Goal: Navigation & Orientation: Find specific page/section

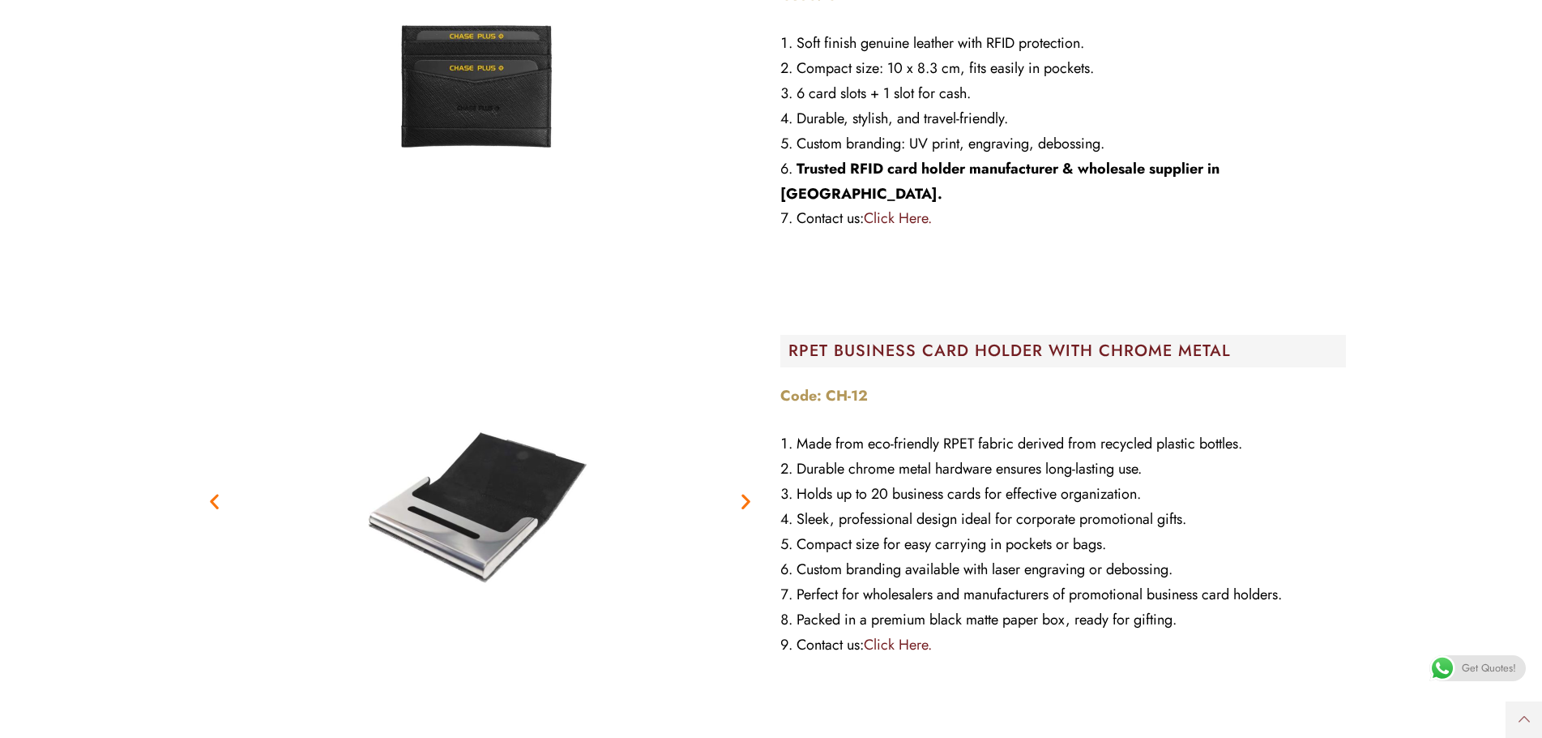
scroll to position [973, 0]
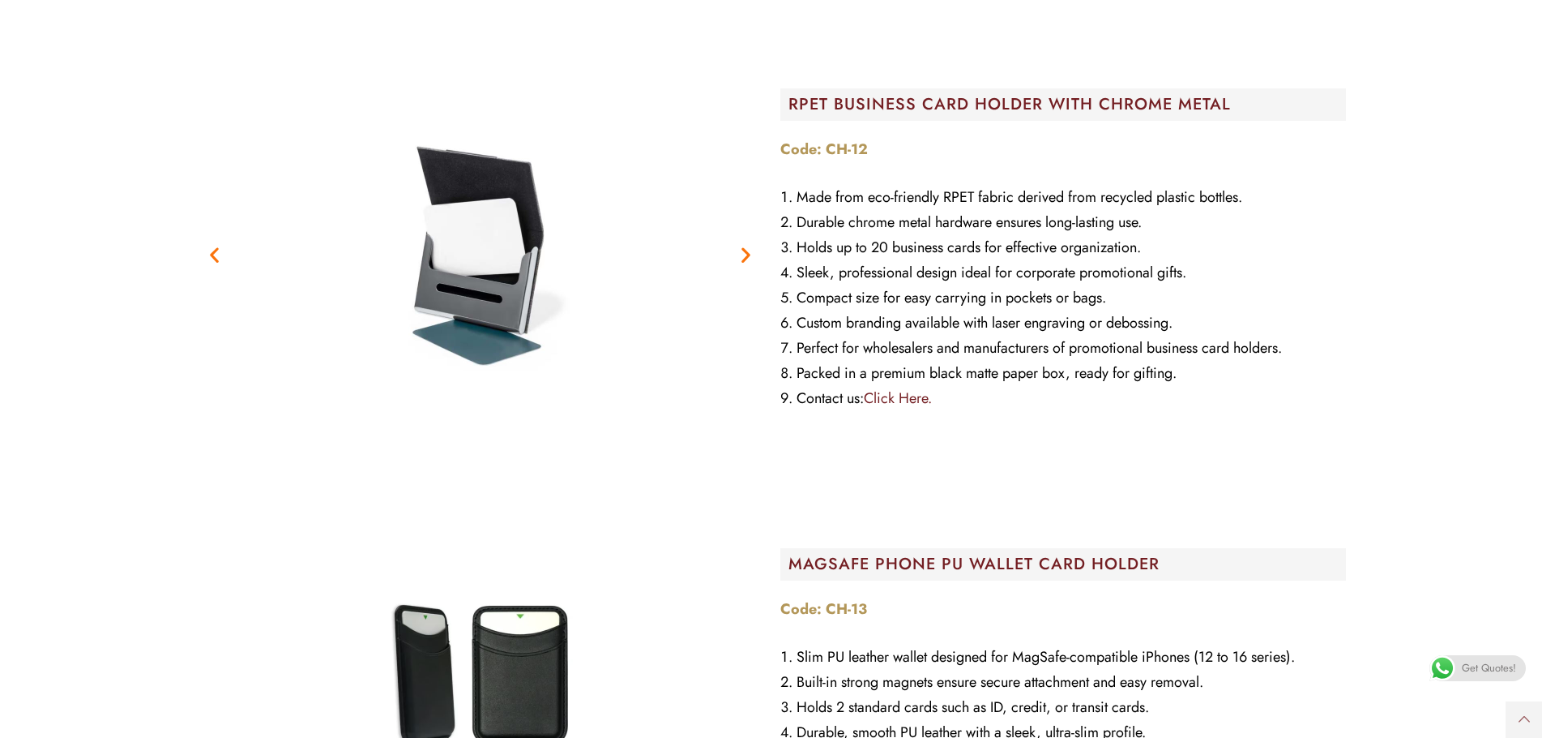
click at [743, 259] on icon "Next slide" at bounding box center [746, 255] width 20 height 20
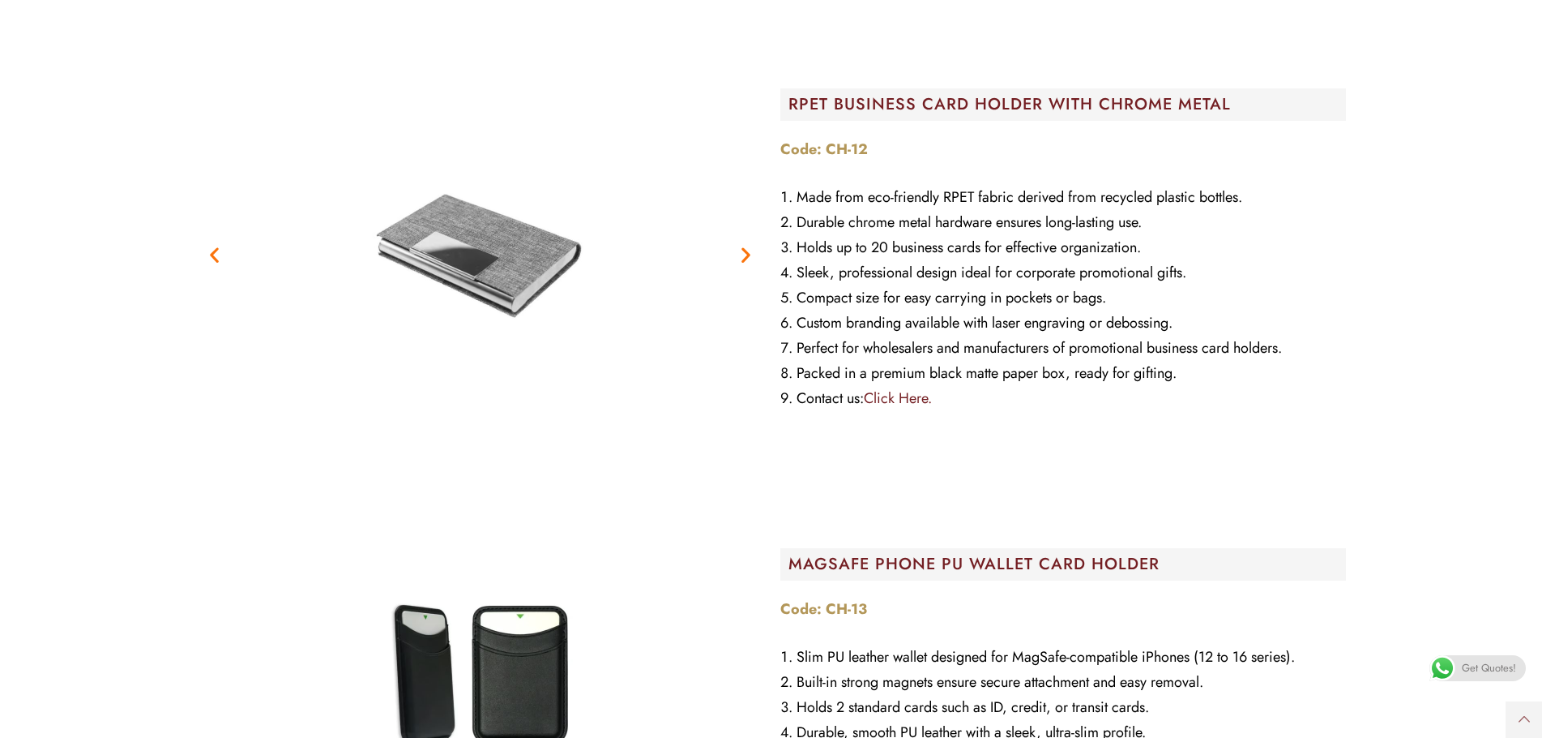
click at [745, 257] on icon "Next slide" at bounding box center [746, 255] width 20 height 20
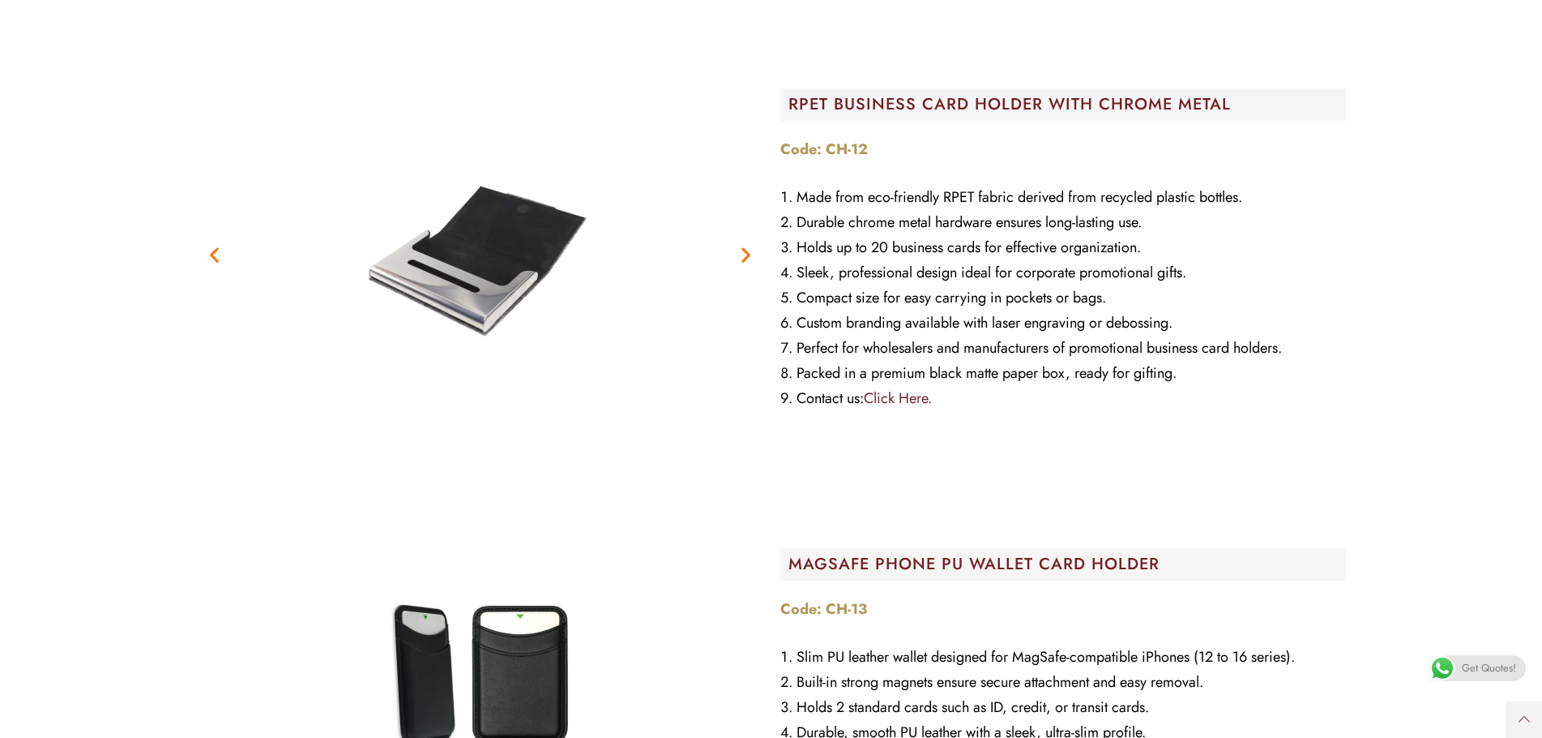
click at [745, 257] on icon "Next slide" at bounding box center [746, 255] width 20 height 20
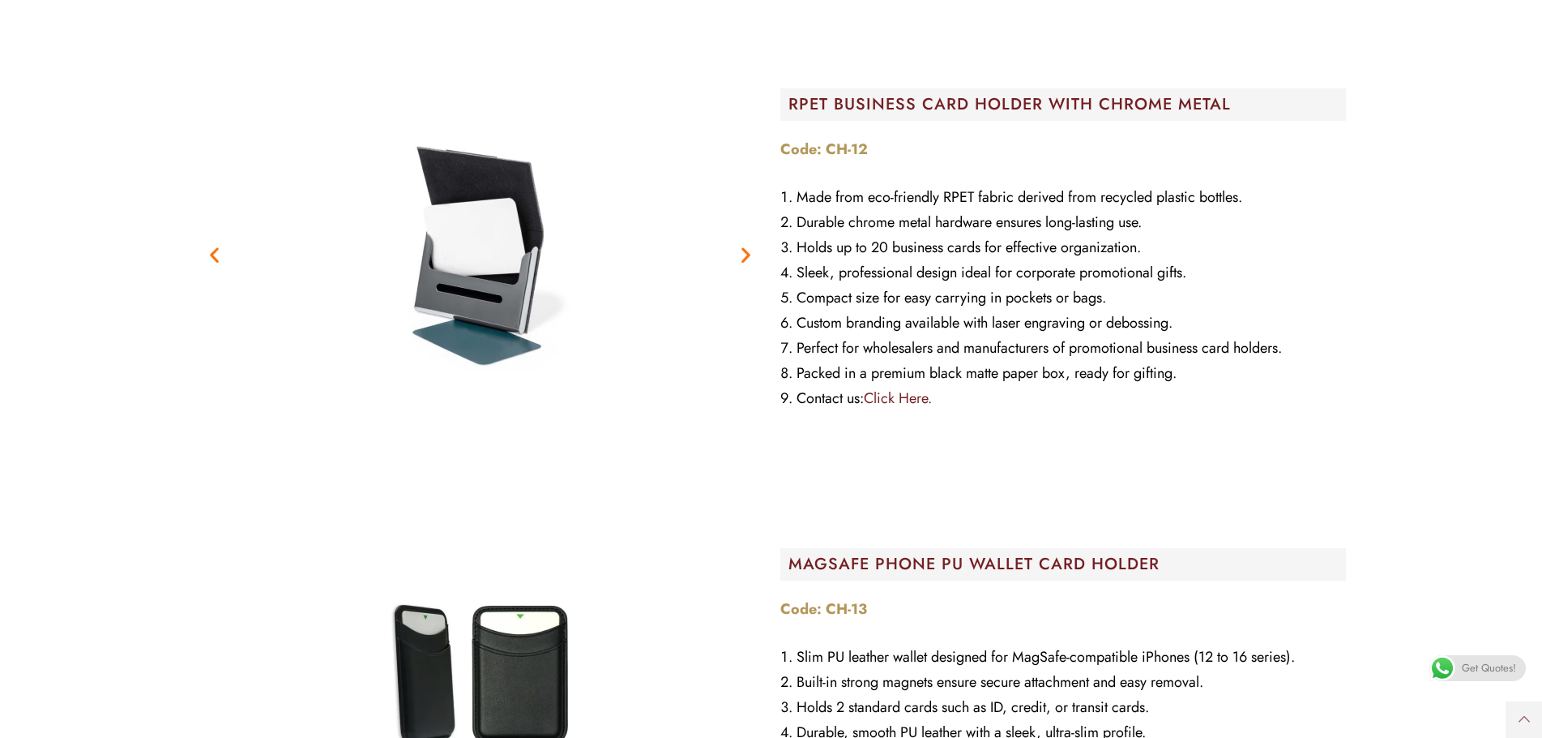
click at [745, 257] on icon "Next slide" at bounding box center [746, 255] width 20 height 20
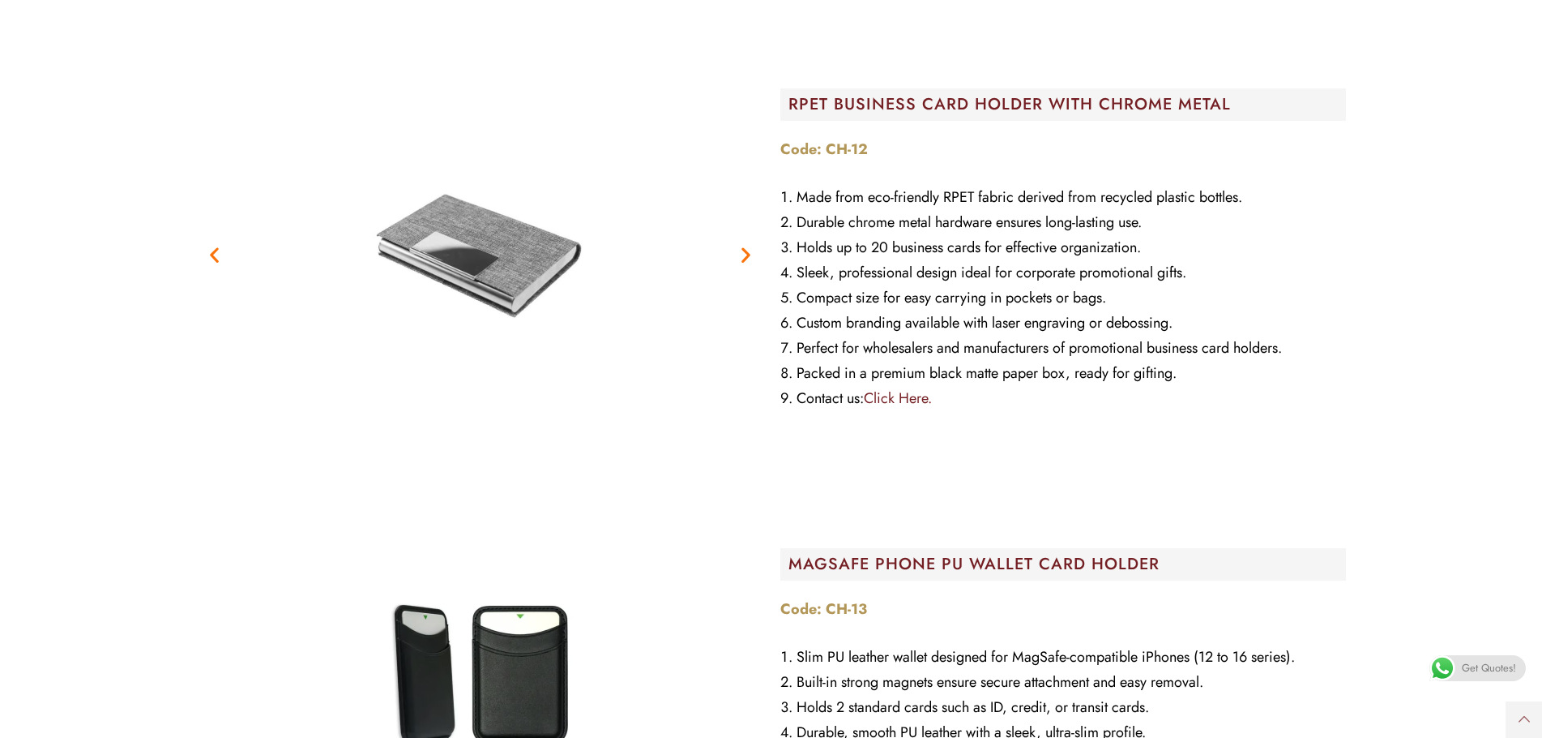
click at [745, 257] on icon "Next slide" at bounding box center [746, 255] width 20 height 20
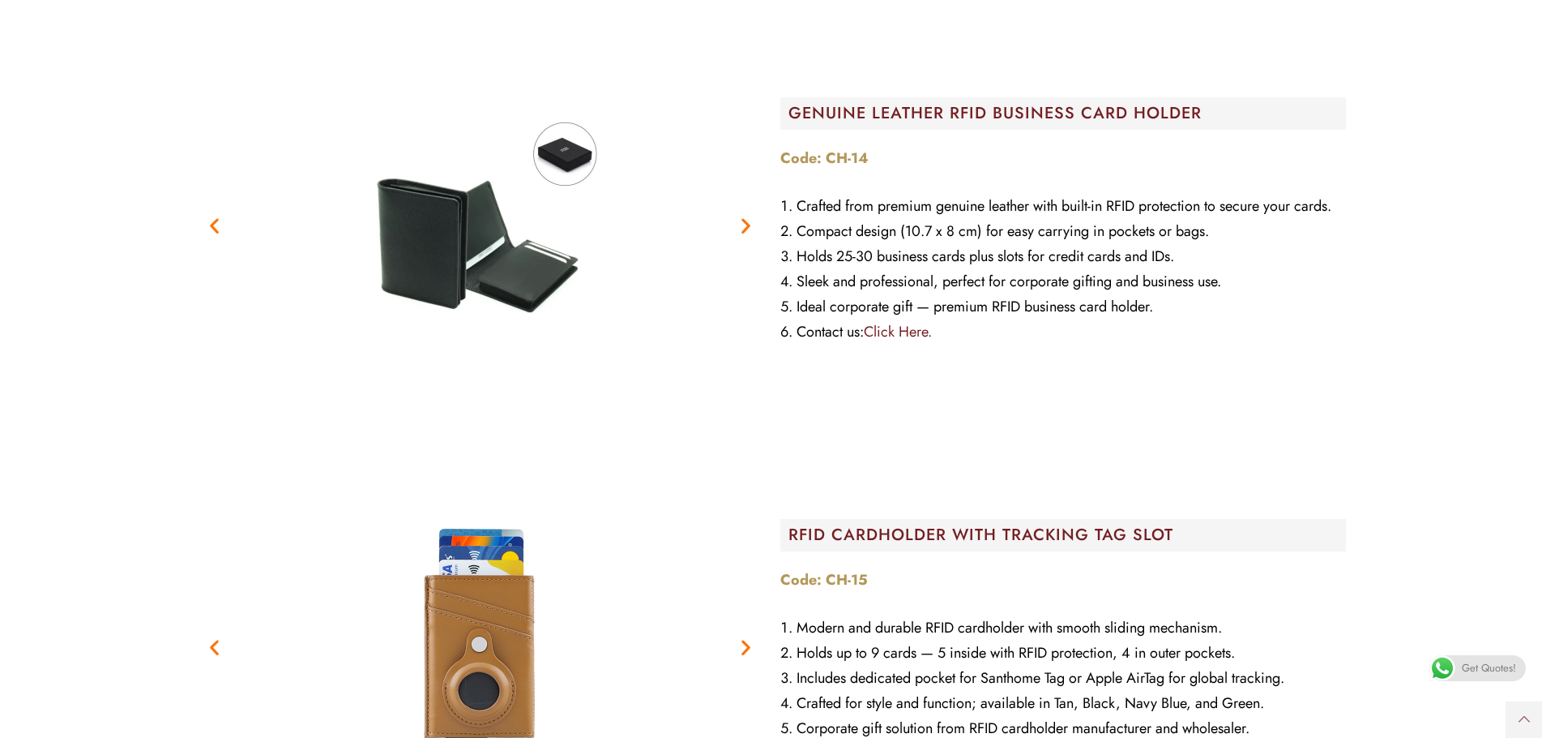
scroll to position [2107, 0]
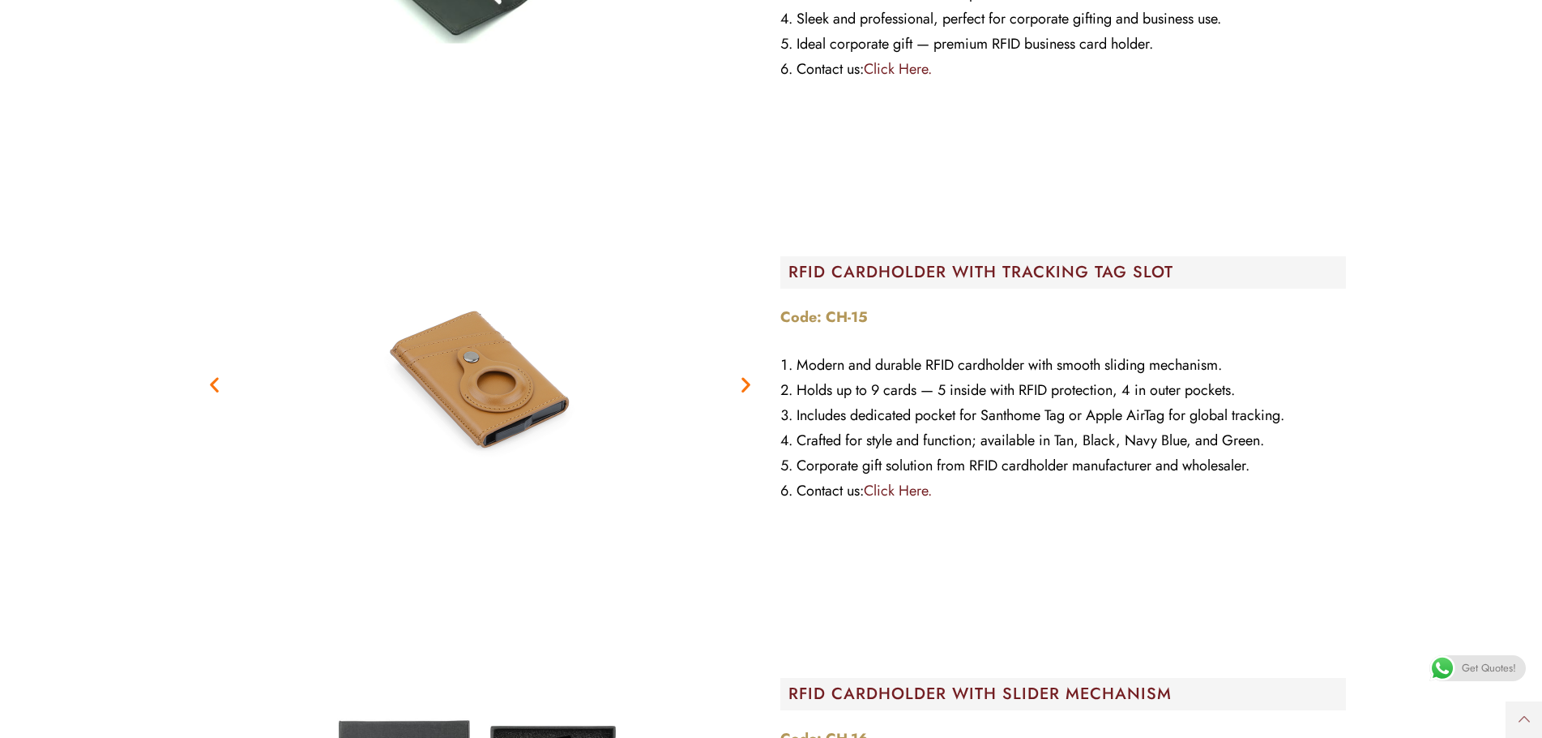
click at [208, 381] on icon "Previous slide" at bounding box center [214, 384] width 20 height 20
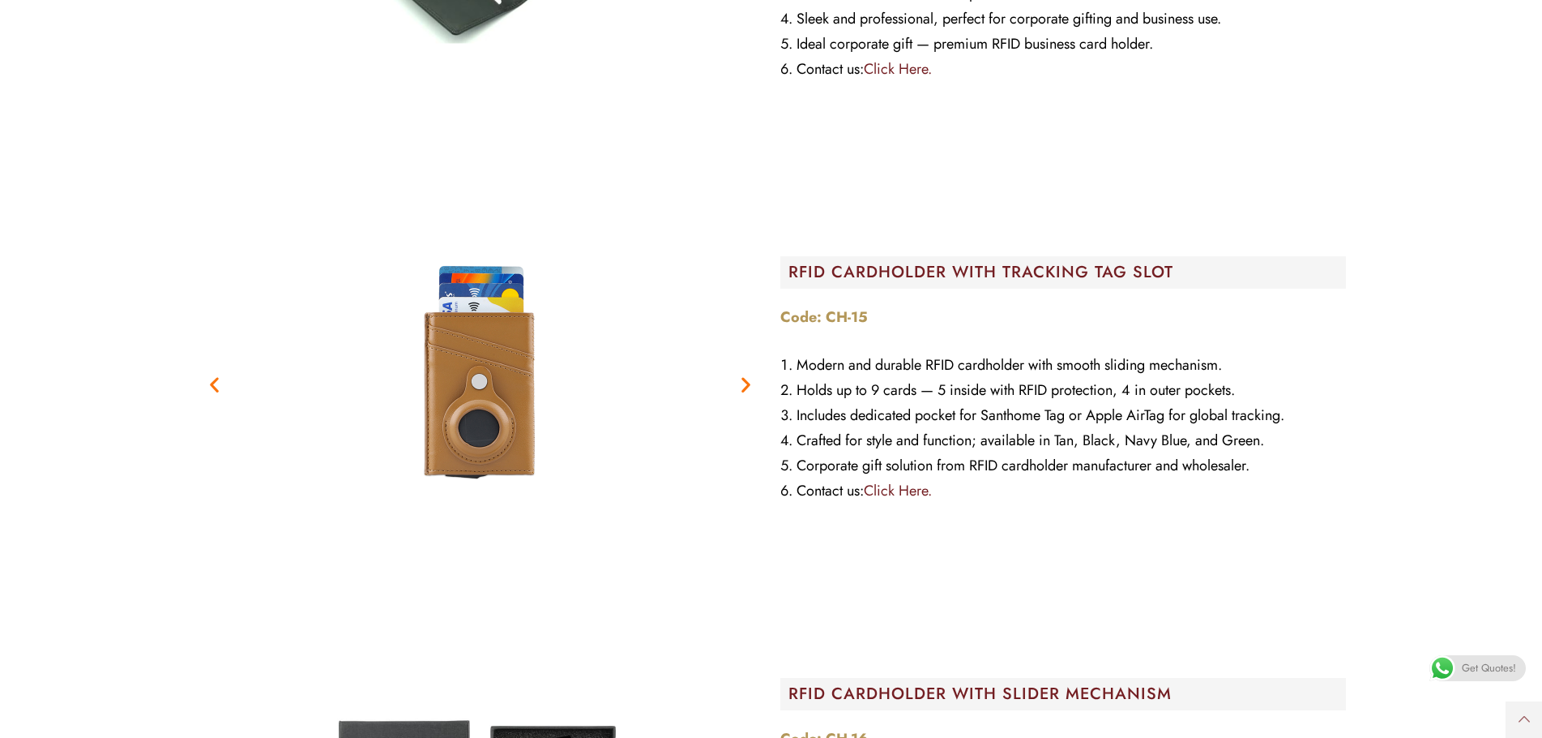
click at [208, 381] on icon "Previous slide" at bounding box center [214, 384] width 20 height 20
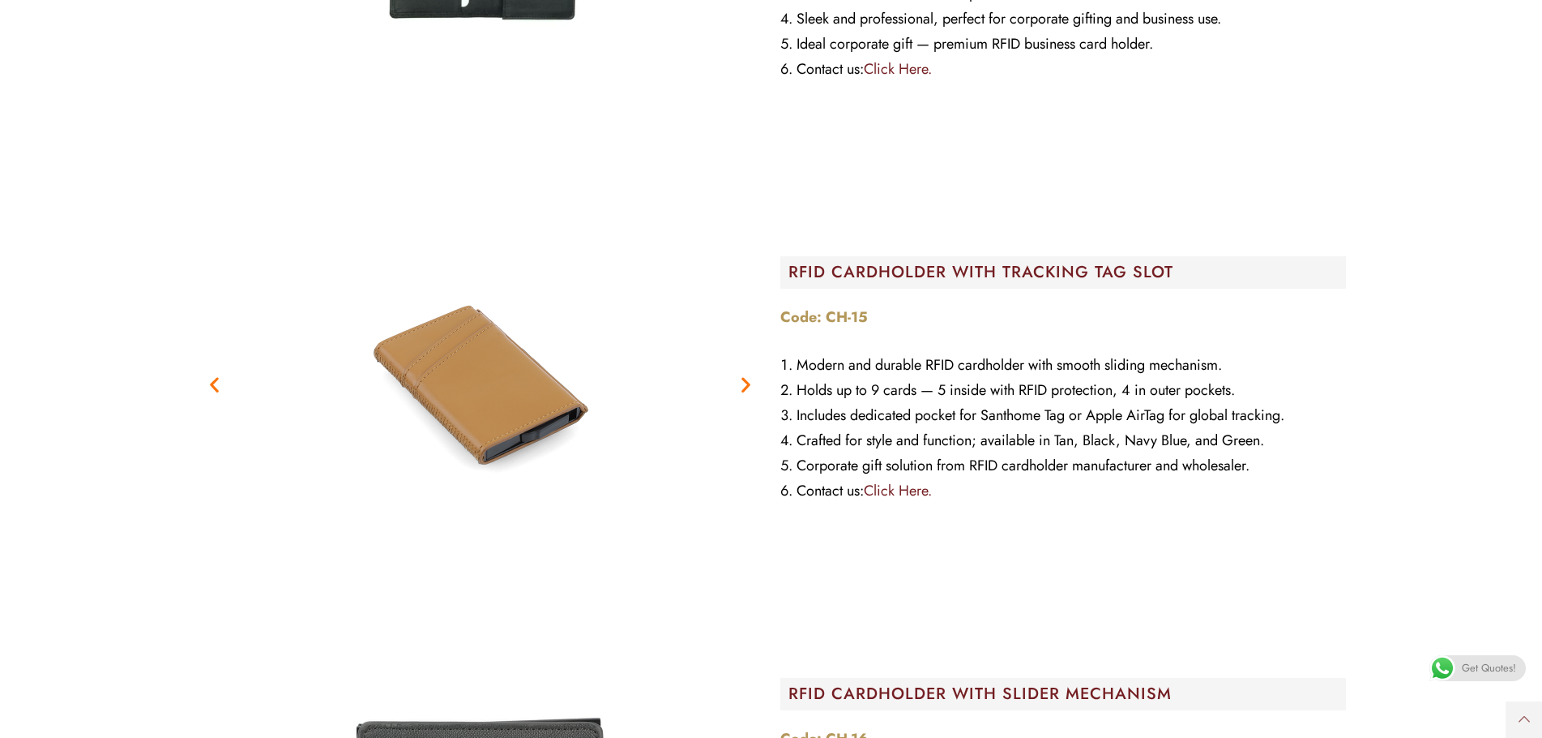
click at [208, 381] on icon "Previous slide" at bounding box center [214, 384] width 20 height 20
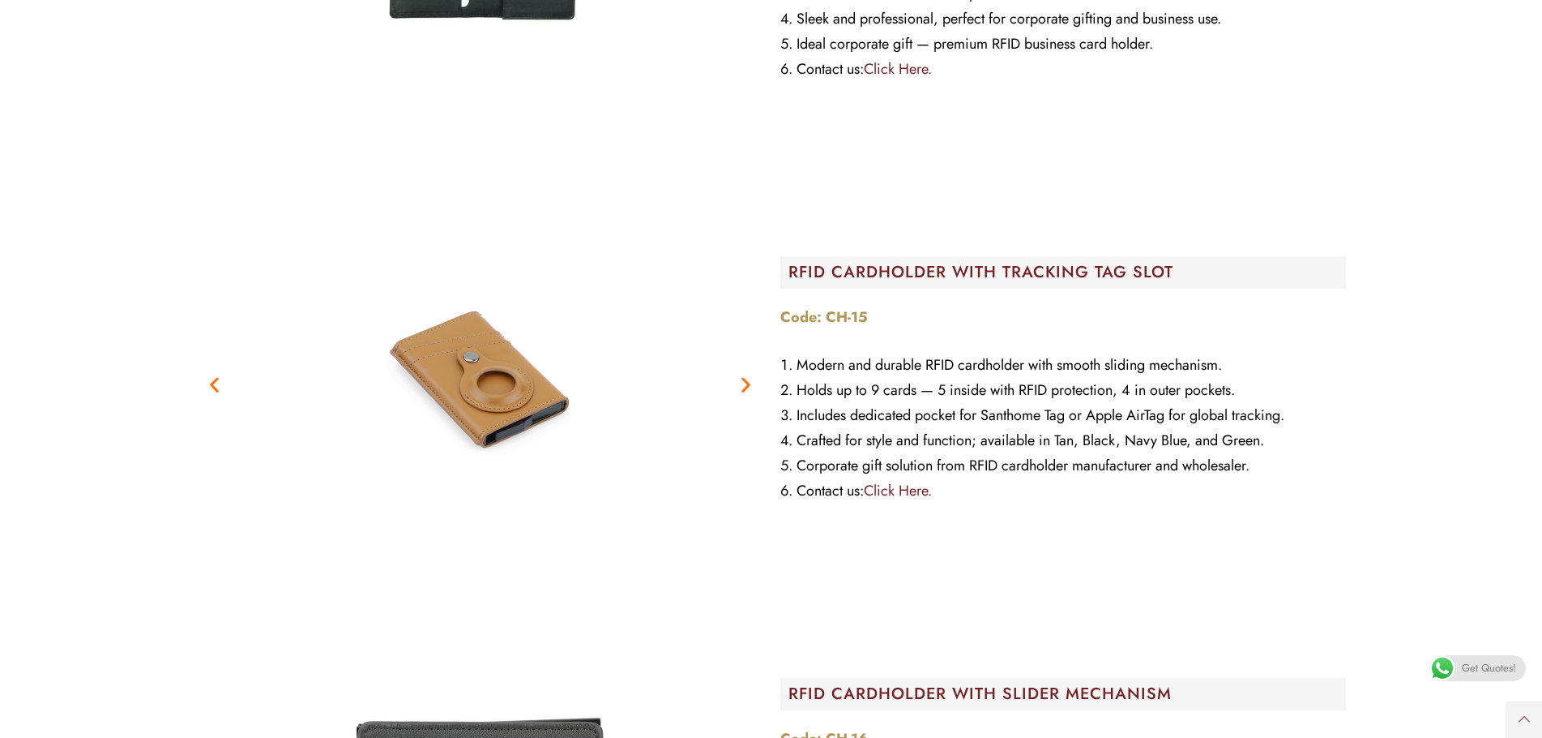
click at [208, 381] on icon "Previous slide" at bounding box center [214, 384] width 20 height 20
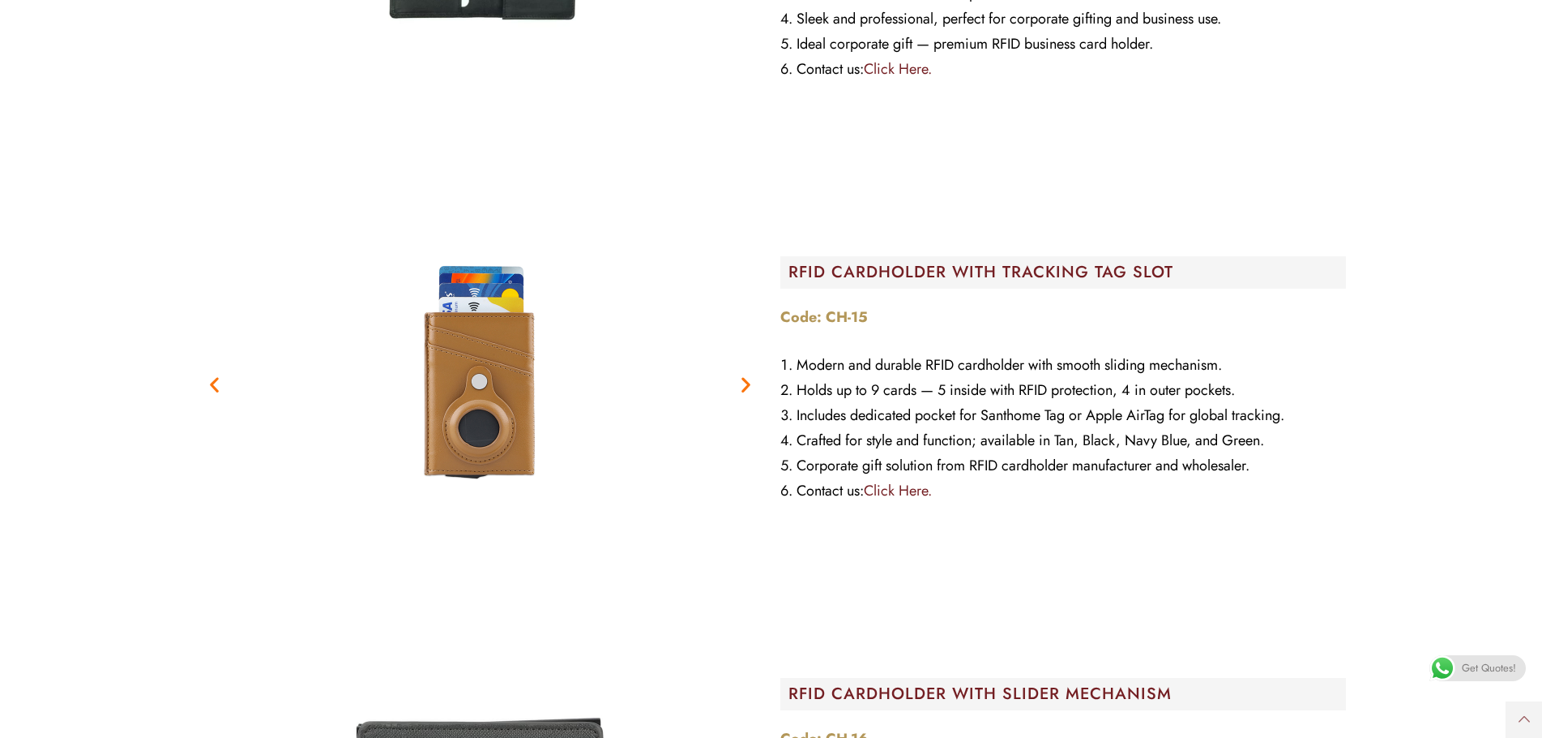
click at [208, 381] on icon "Previous slide" at bounding box center [214, 384] width 20 height 20
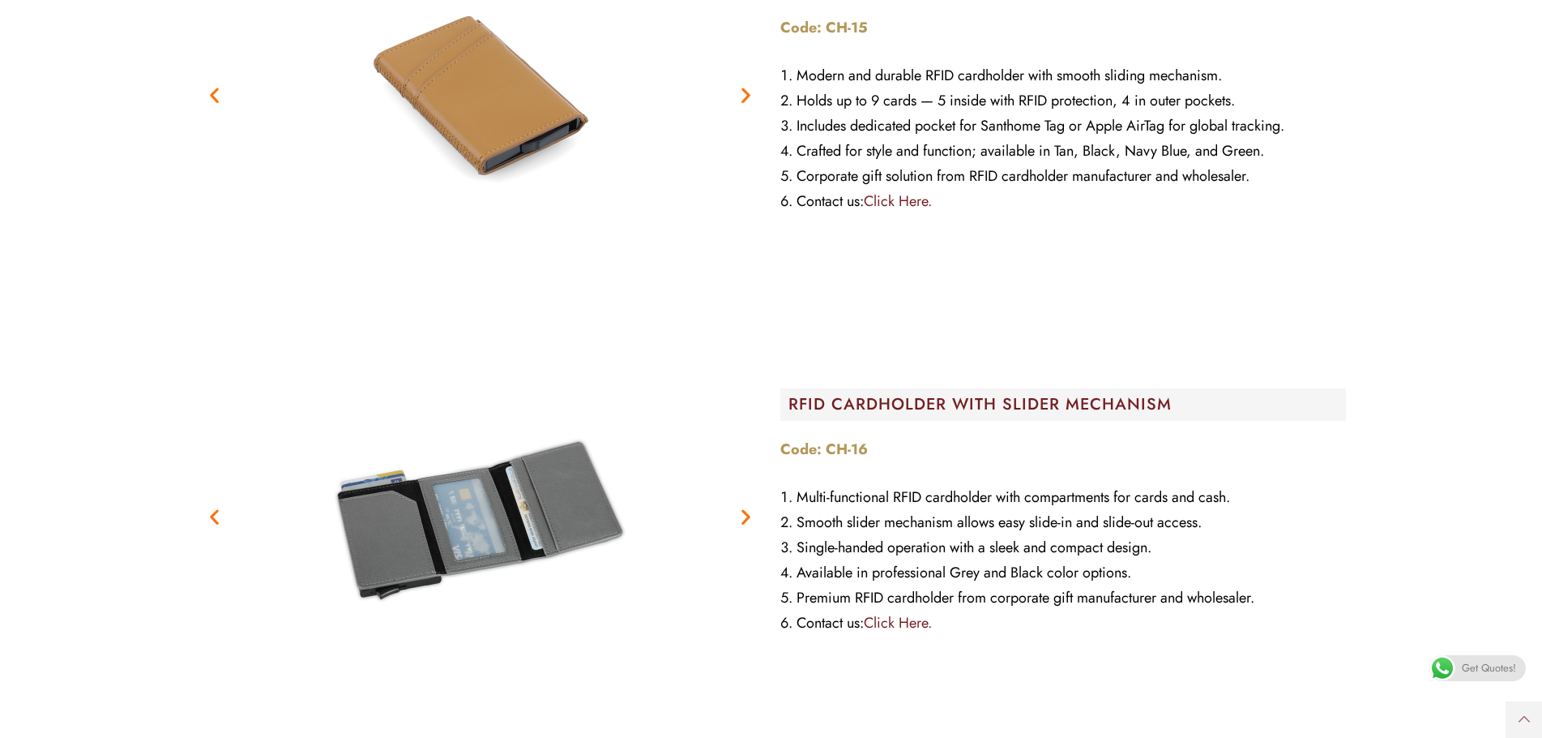
scroll to position [2431, 0]
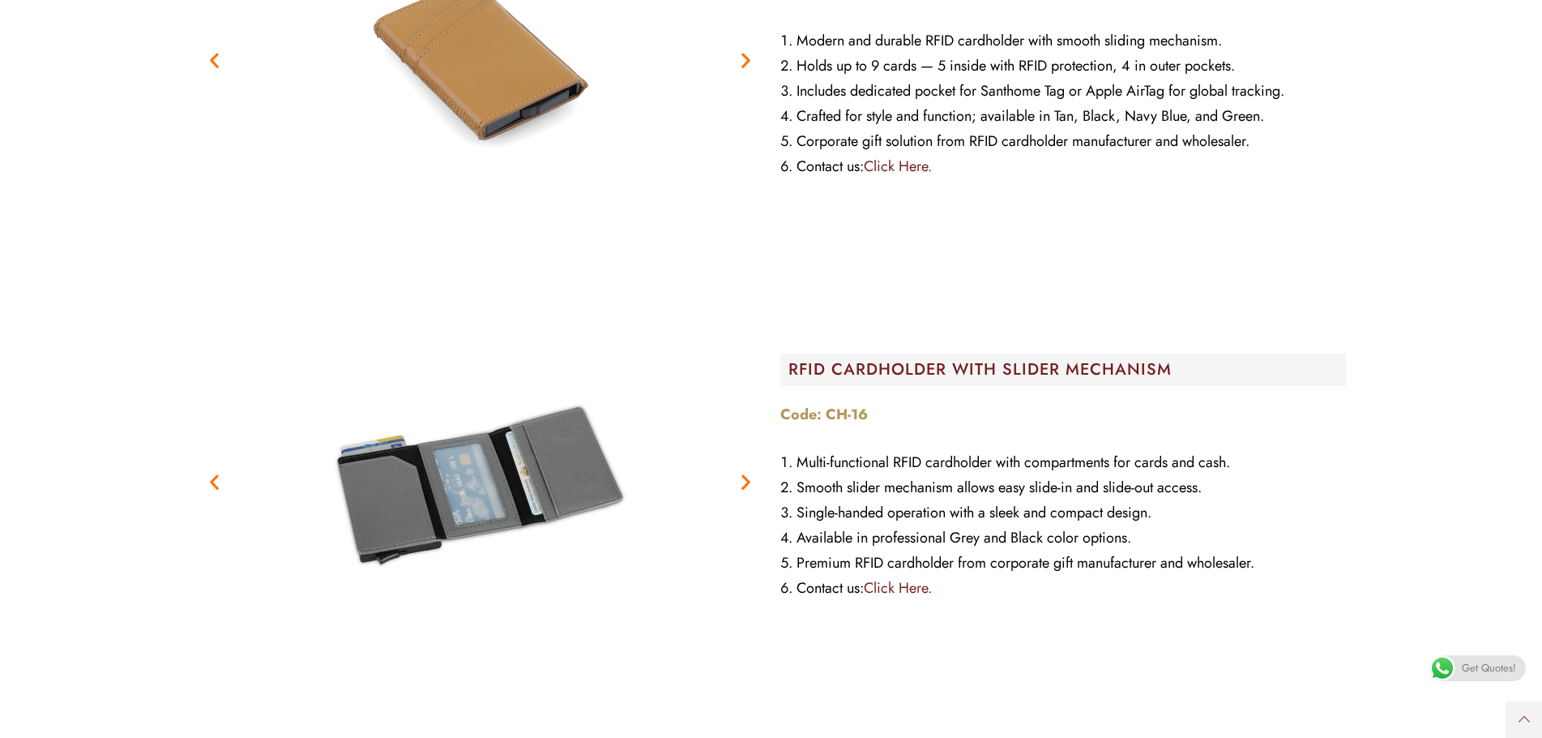
click at [745, 484] on icon "Next slide" at bounding box center [746, 482] width 20 height 20
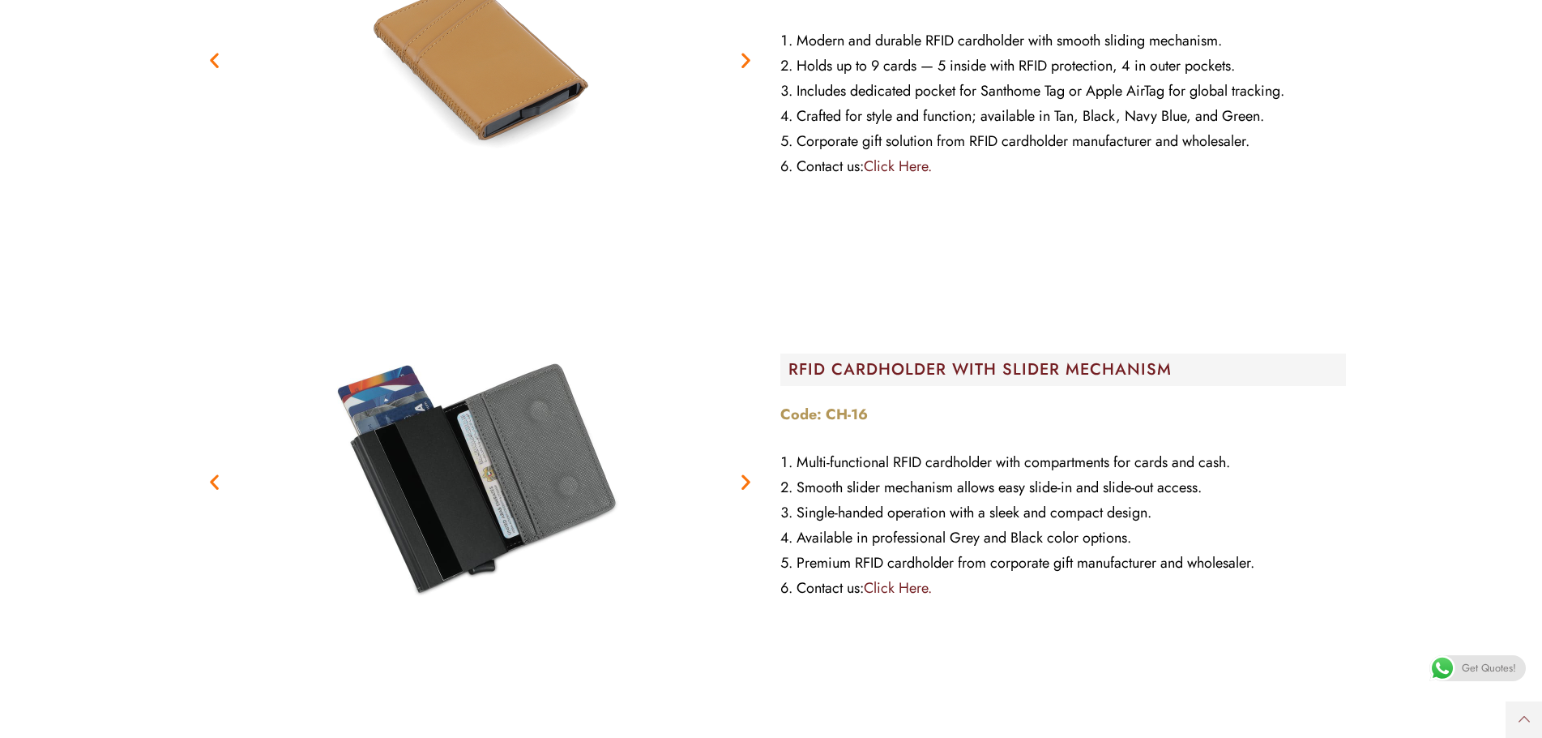
click at [745, 484] on icon "Next slide" at bounding box center [746, 482] width 20 height 20
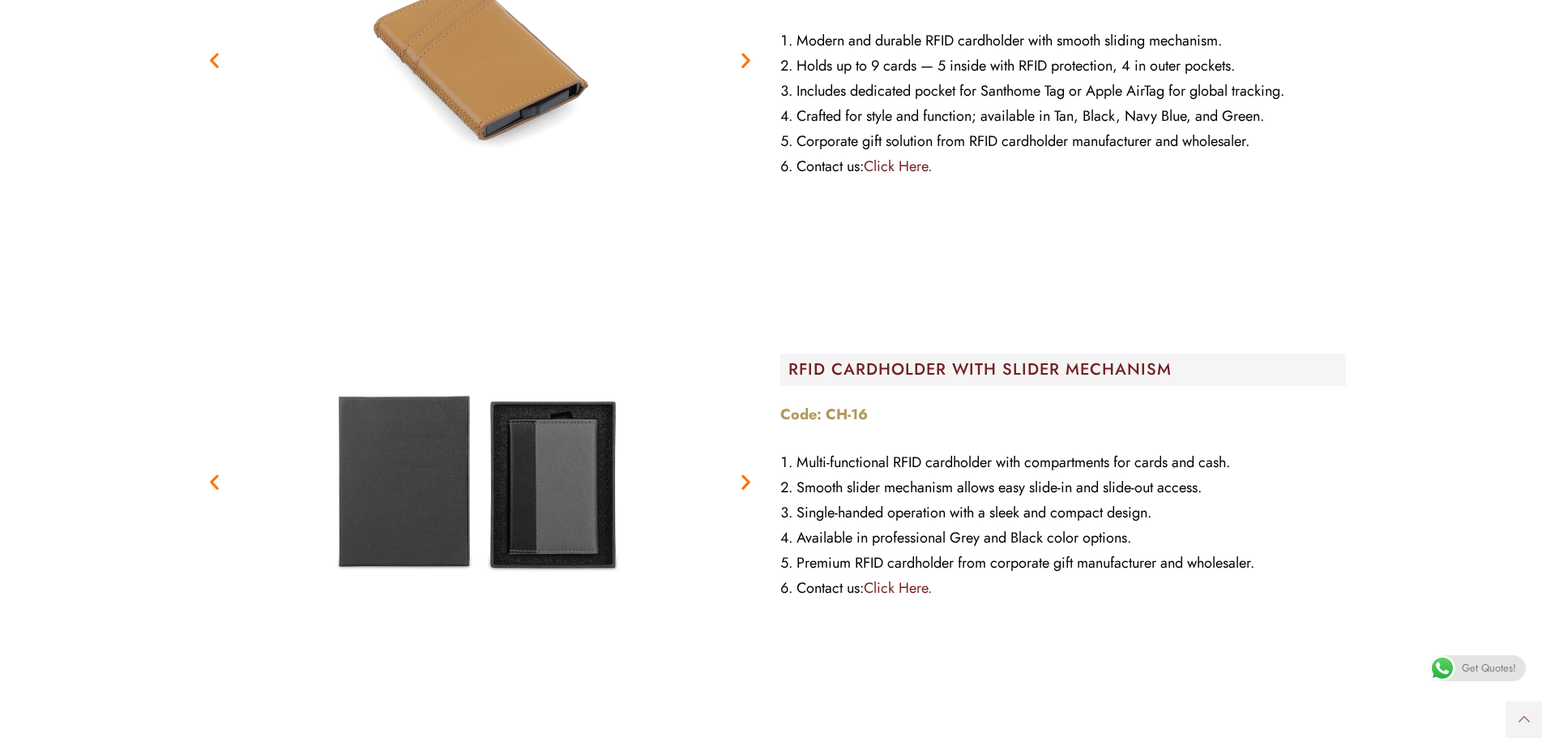
click at [745, 484] on icon "Next slide" at bounding box center [746, 482] width 20 height 20
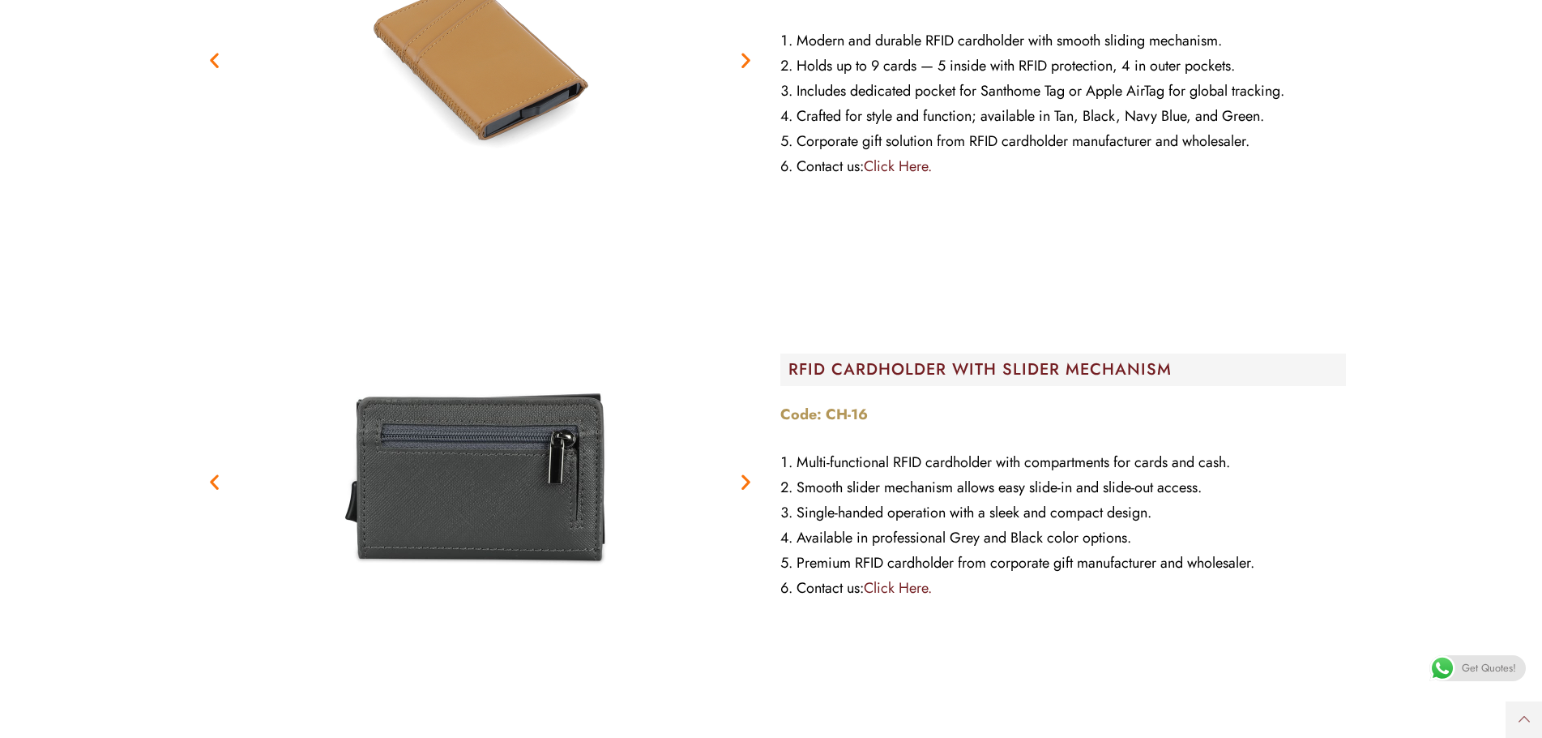
click at [745, 484] on icon "Next slide" at bounding box center [746, 482] width 20 height 20
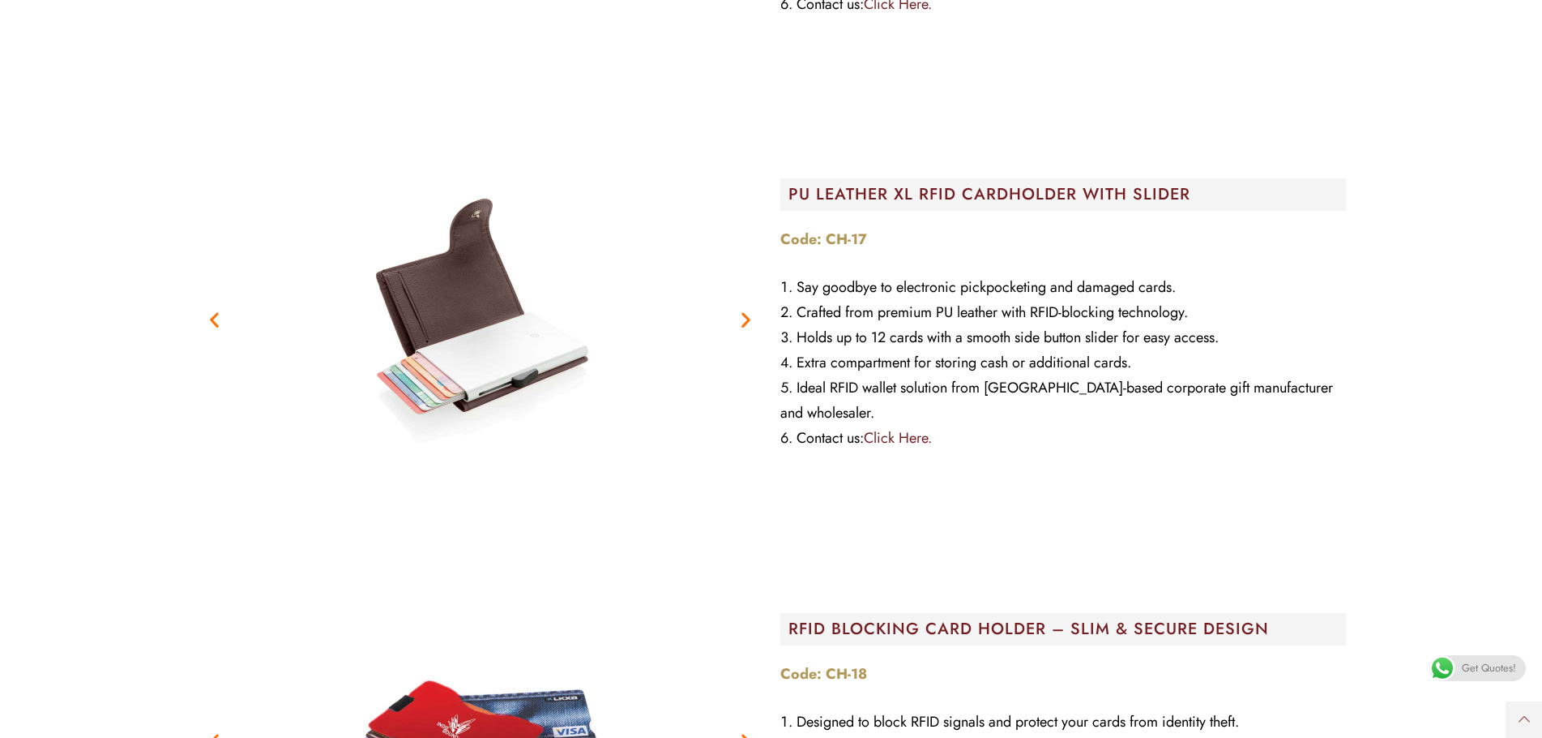
scroll to position [3161, 0]
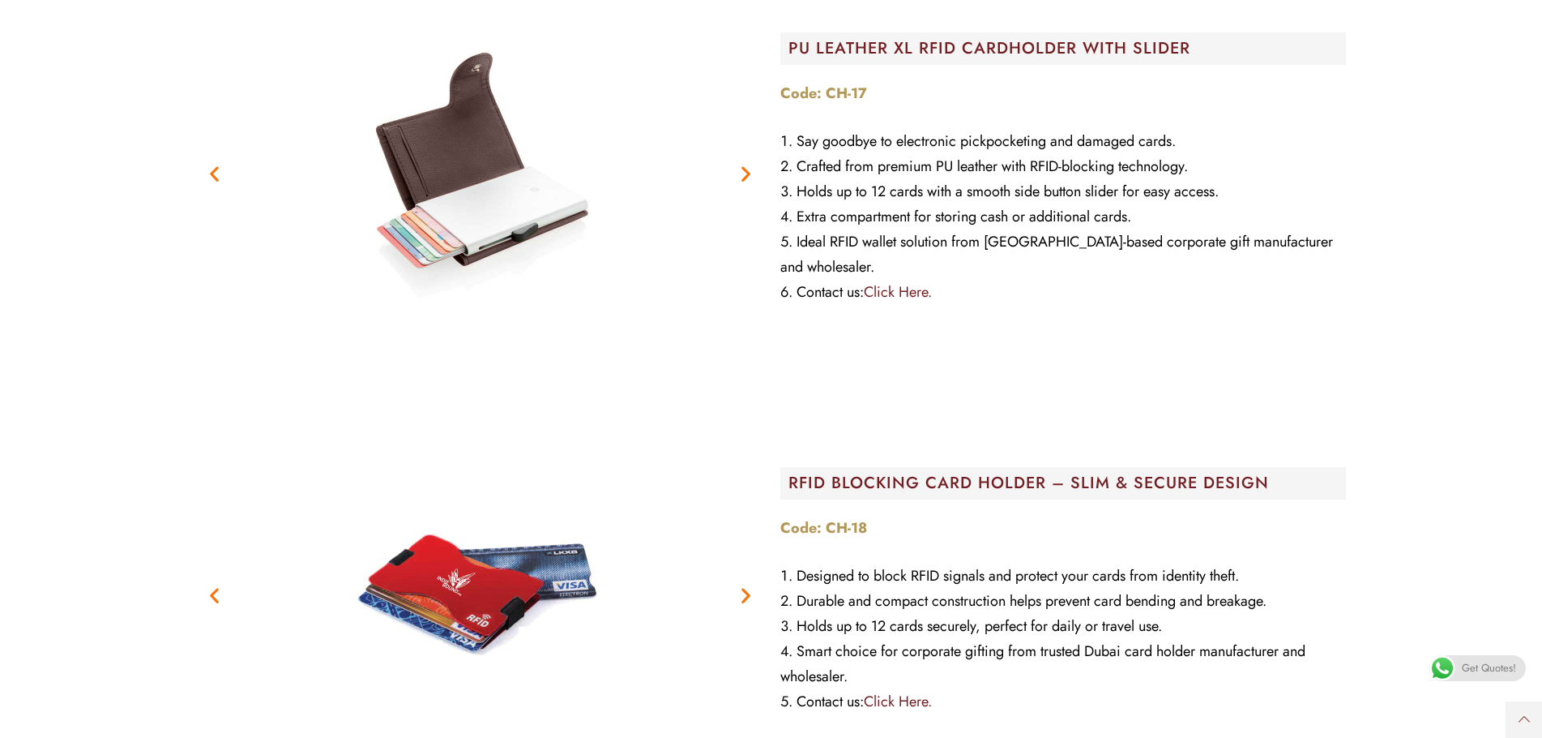
click at [738, 177] on icon "Next slide" at bounding box center [746, 174] width 20 height 20
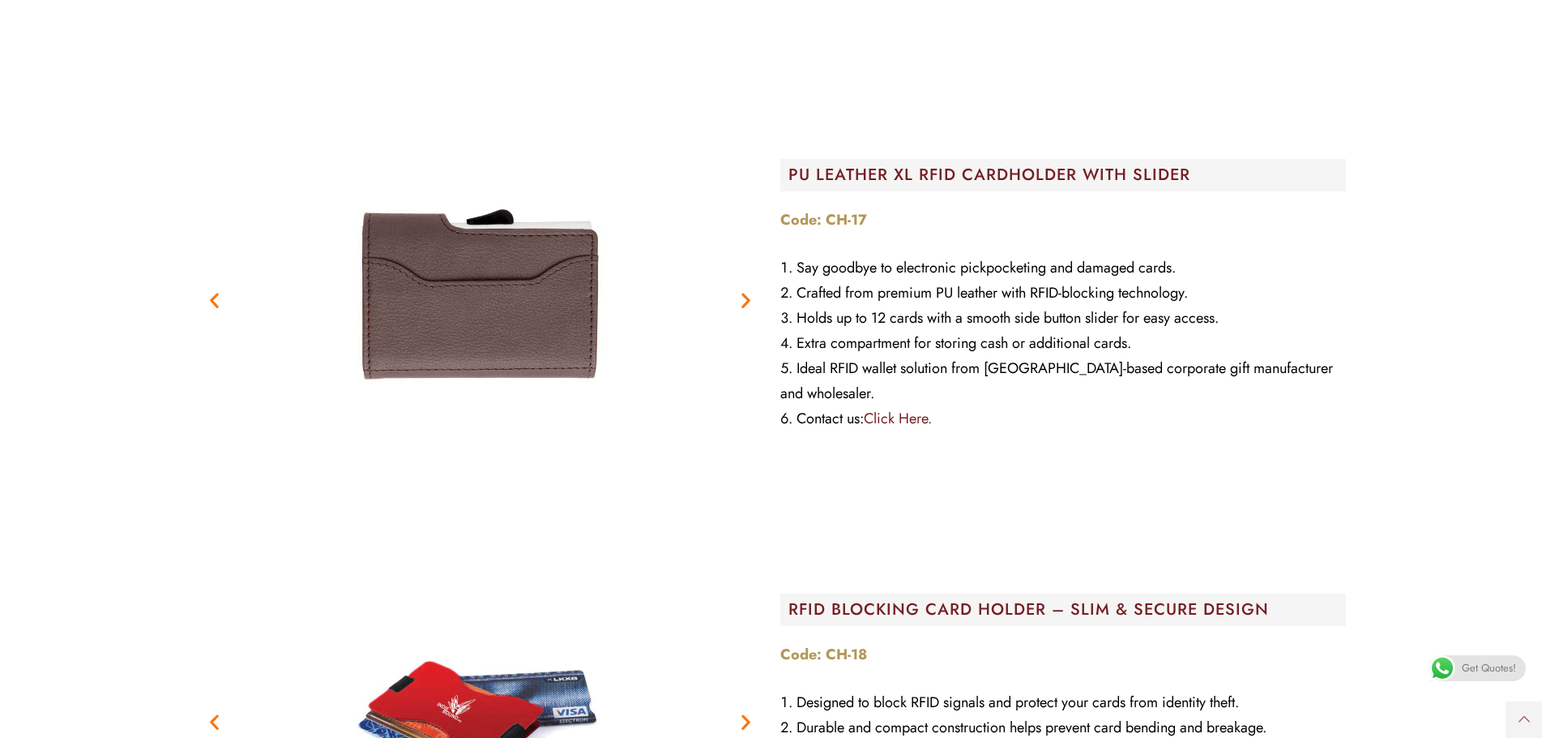
scroll to position [2999, 0]
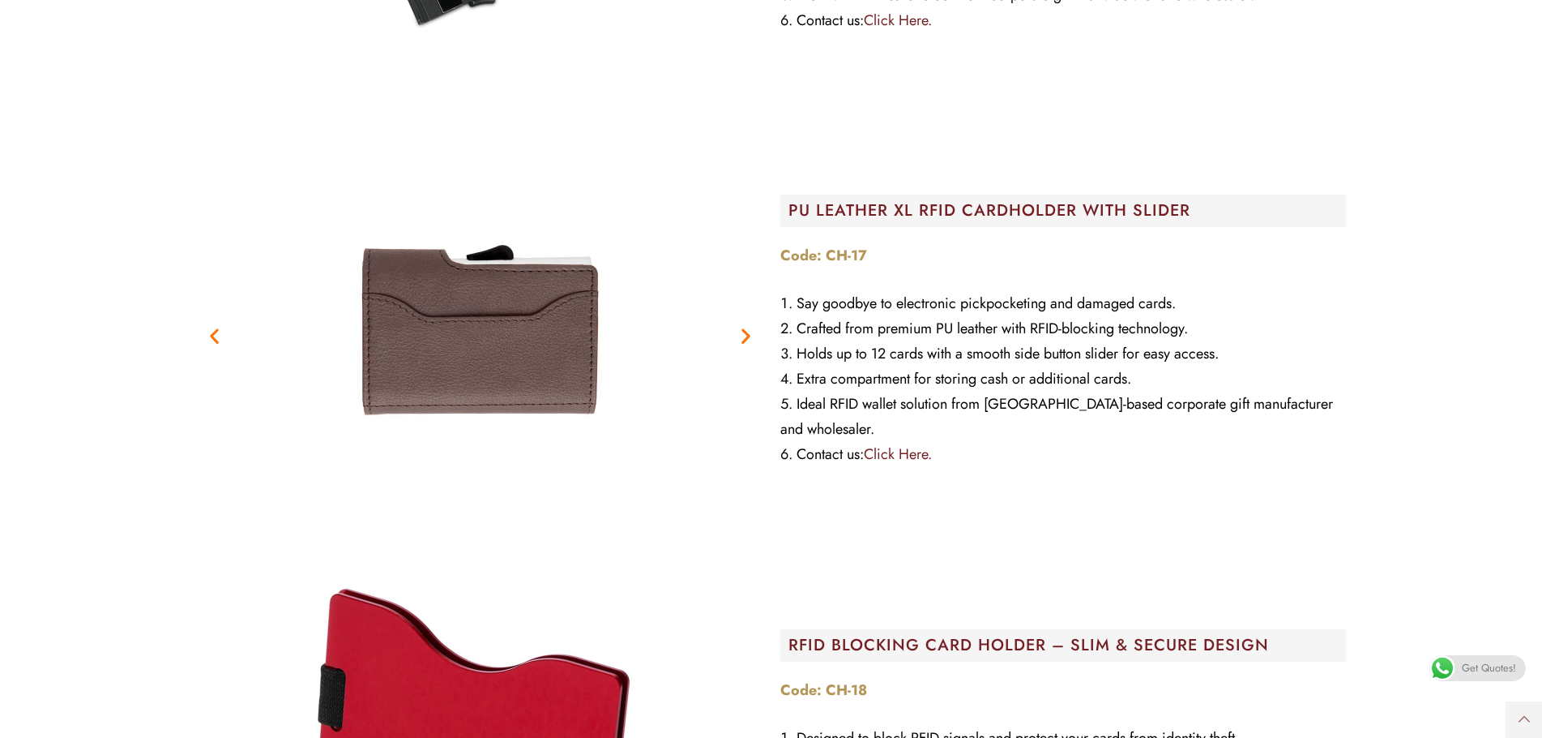
click at [744, 340] on icon "Next slide" at bounding box center [746, 336] width 20 height 20
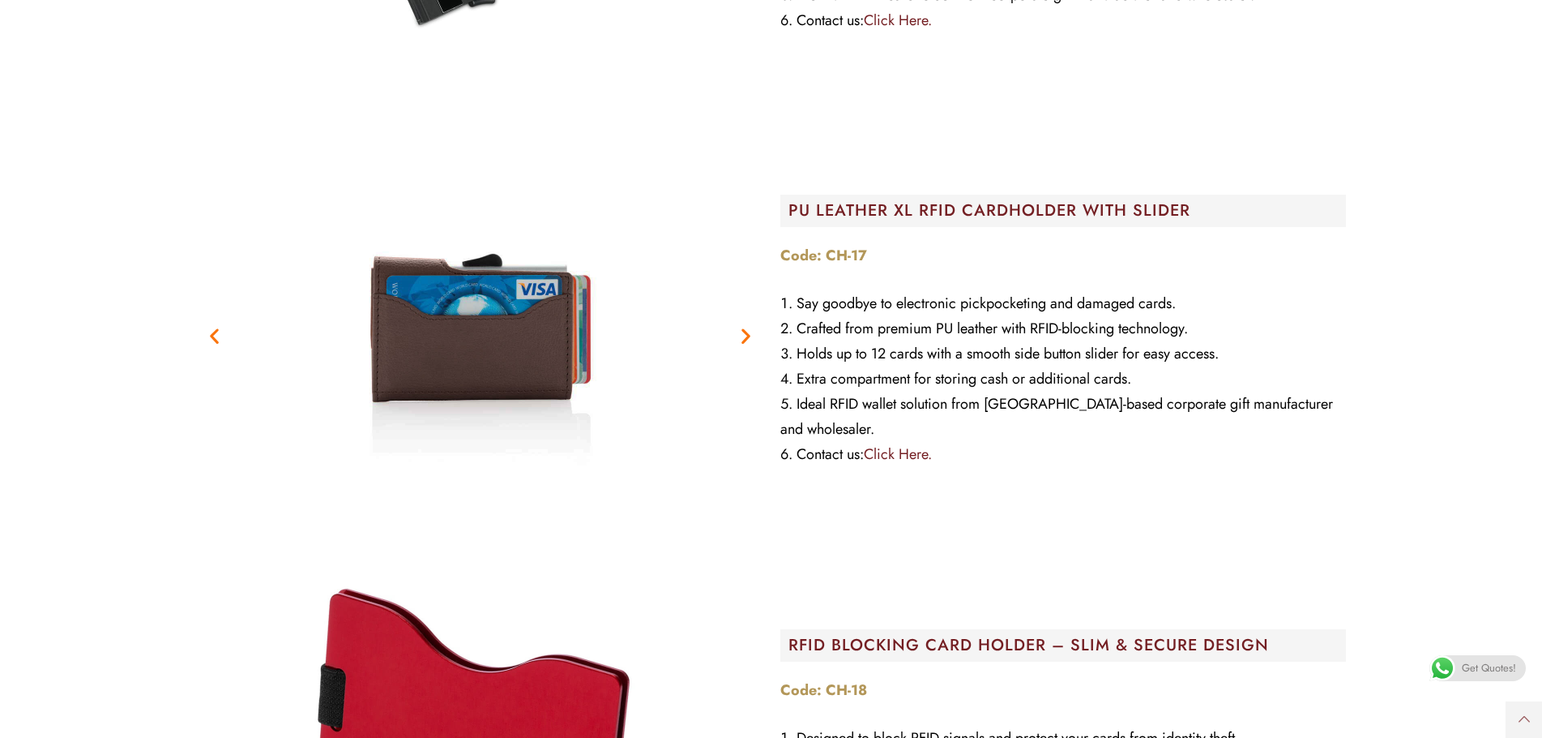
click at [744, 340] on icon "Next slide" at bounding box center [746, 336] width 20 height 20
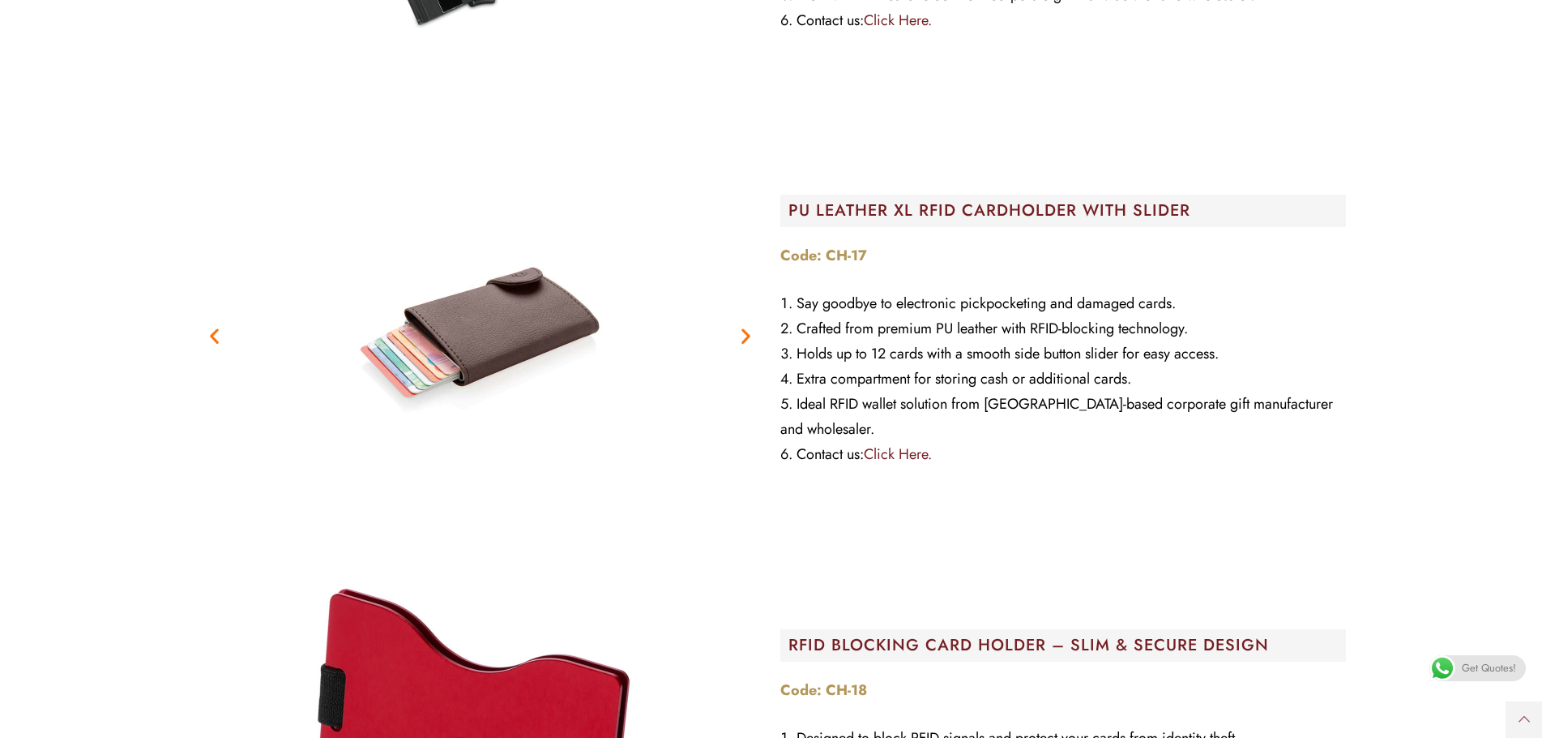
click at [744, 340] on icon "Next slide" at bounding box center [746, 336] width 20 height 20
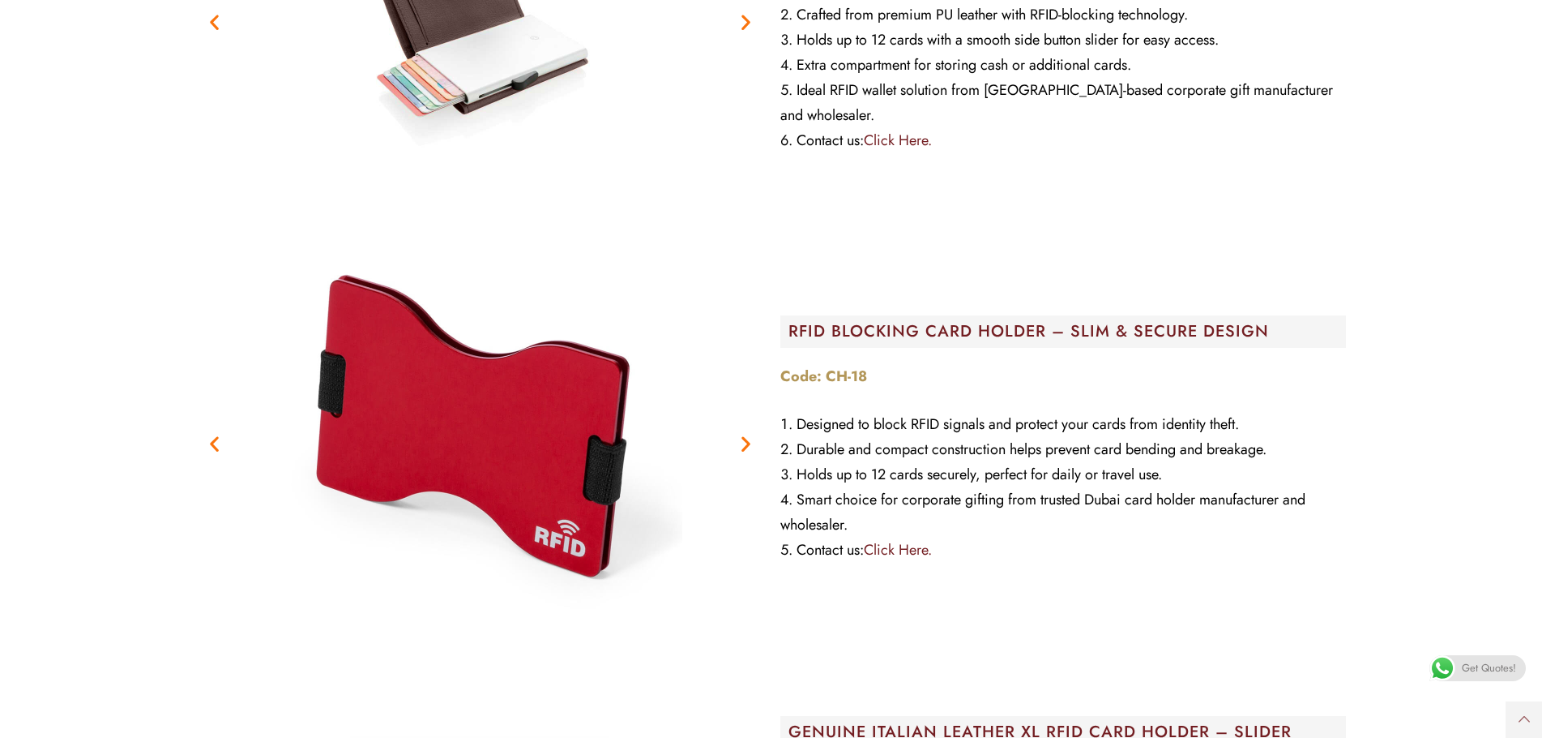
scroll to position [3323, 0]
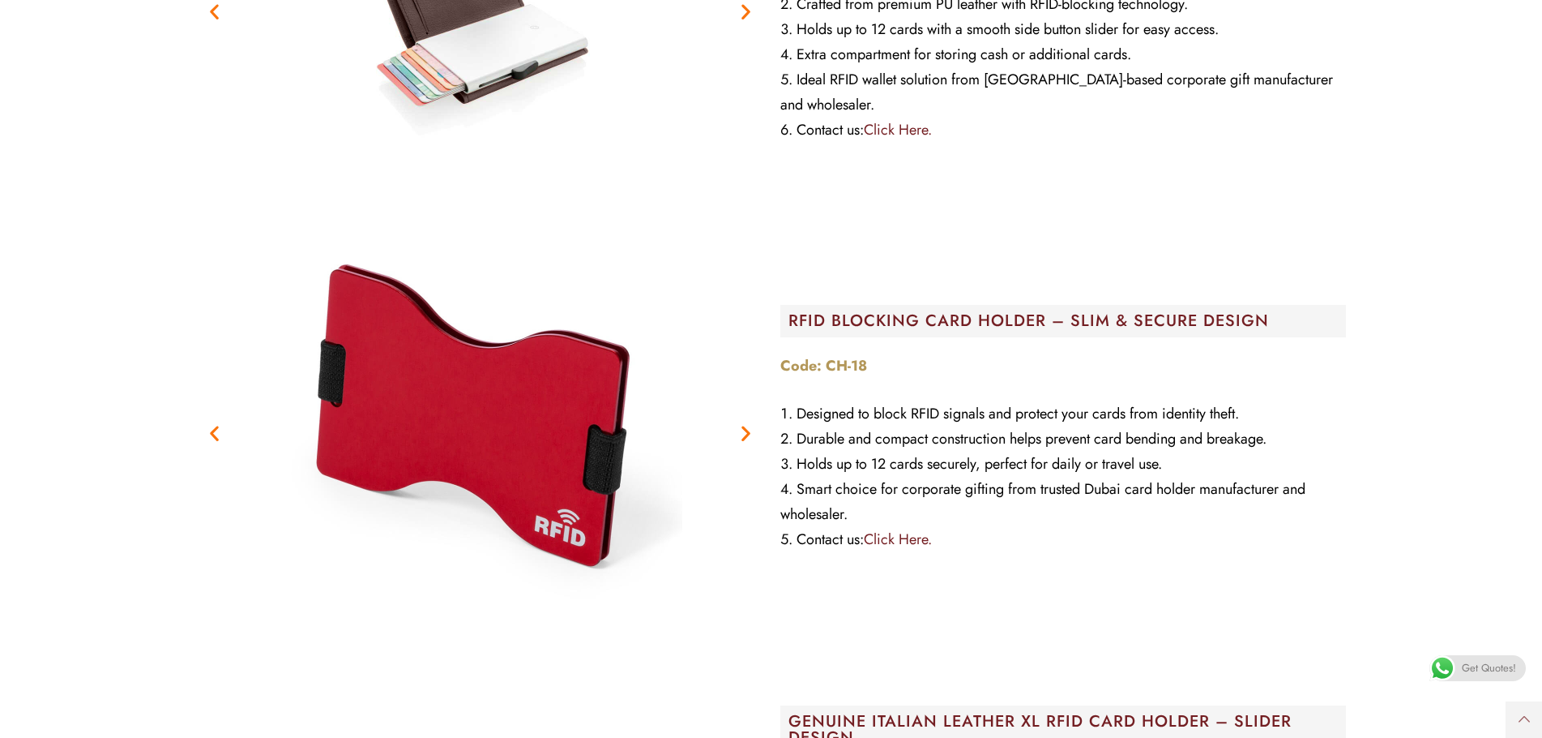
click at [750, 438] on icon "Next slide" at bounding box center [746, 433] width 20 height 20
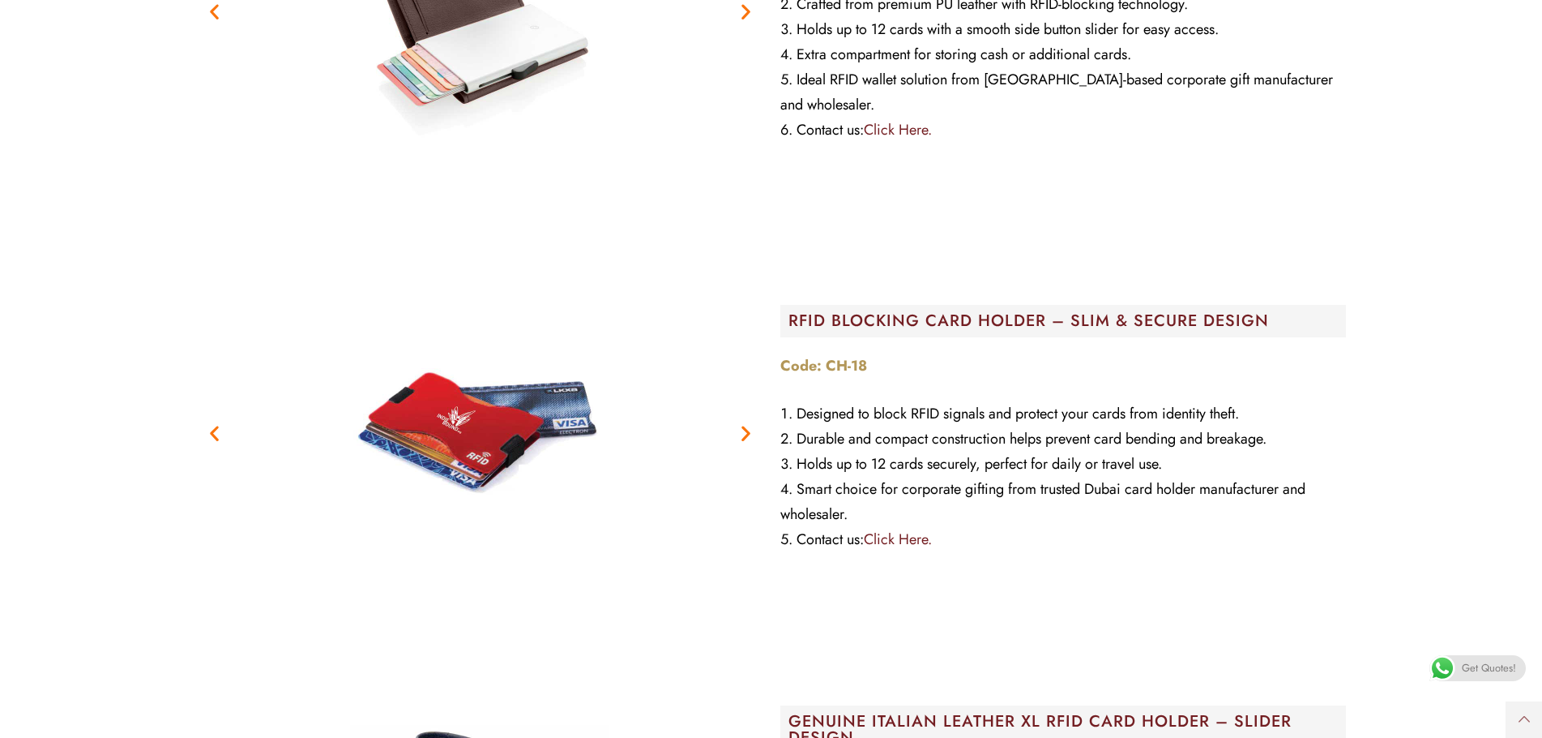
click at [748, 437] on icon "Next slide" at bounding box center [746, 433] width 20 height 20
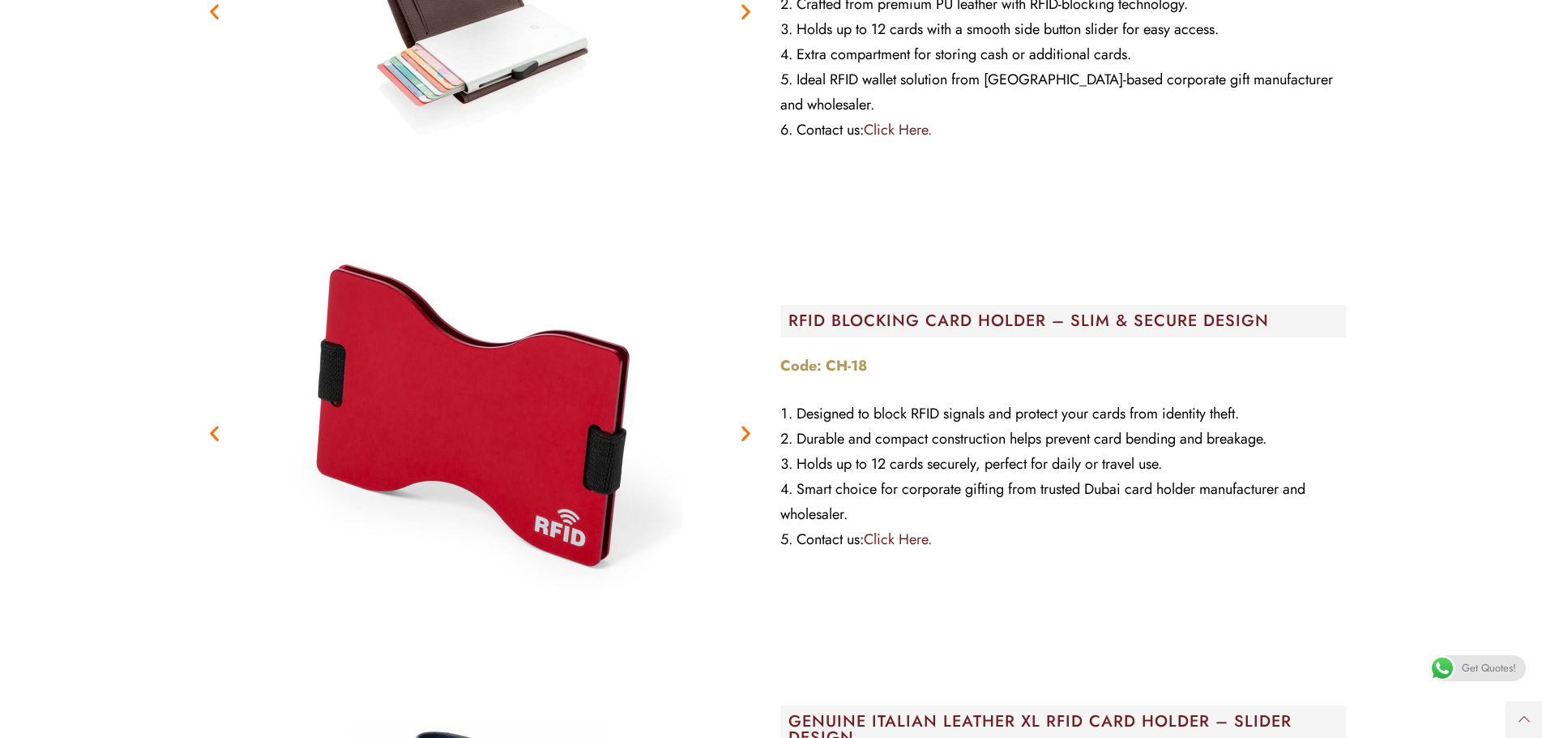
click at [748, 437] on icon "Next slide" at bounding box center [746, 433] width 20 height 20
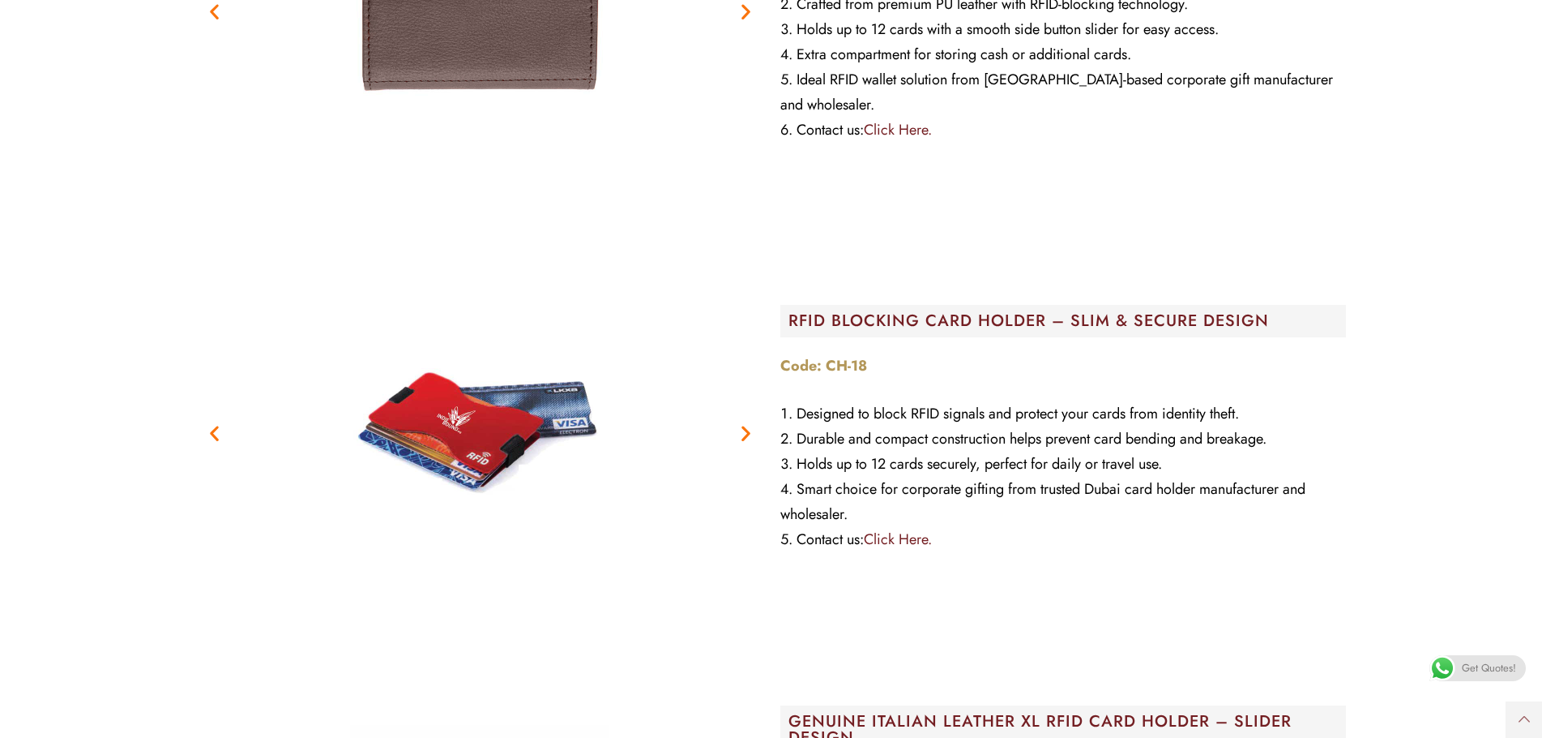
click at [748, 437] on icon "Next slide" at bounding box center [746, 433] width 20 height 20
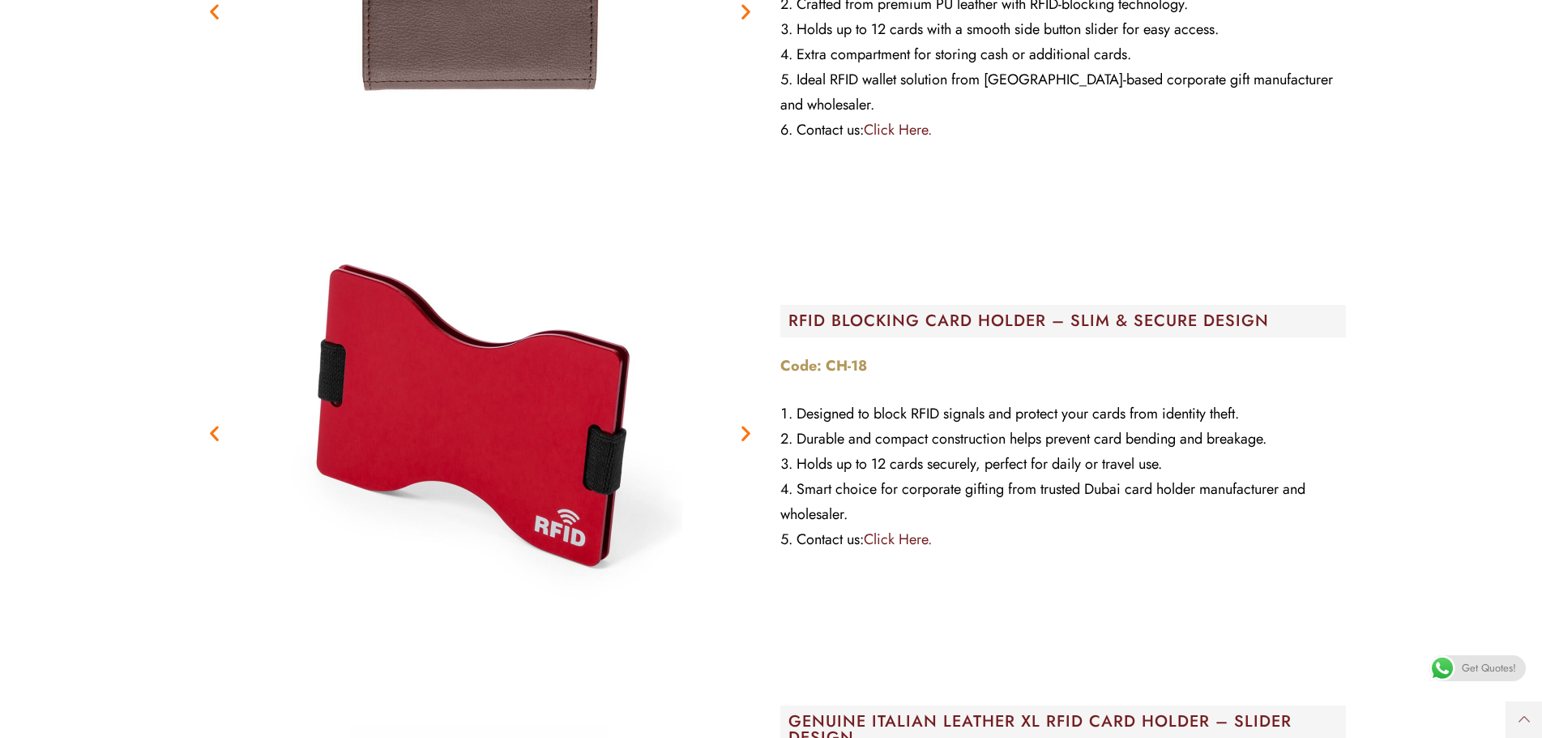
click at [748, 437] on icon "Next slide" at bounding box center [746, 433] width 20 height 20
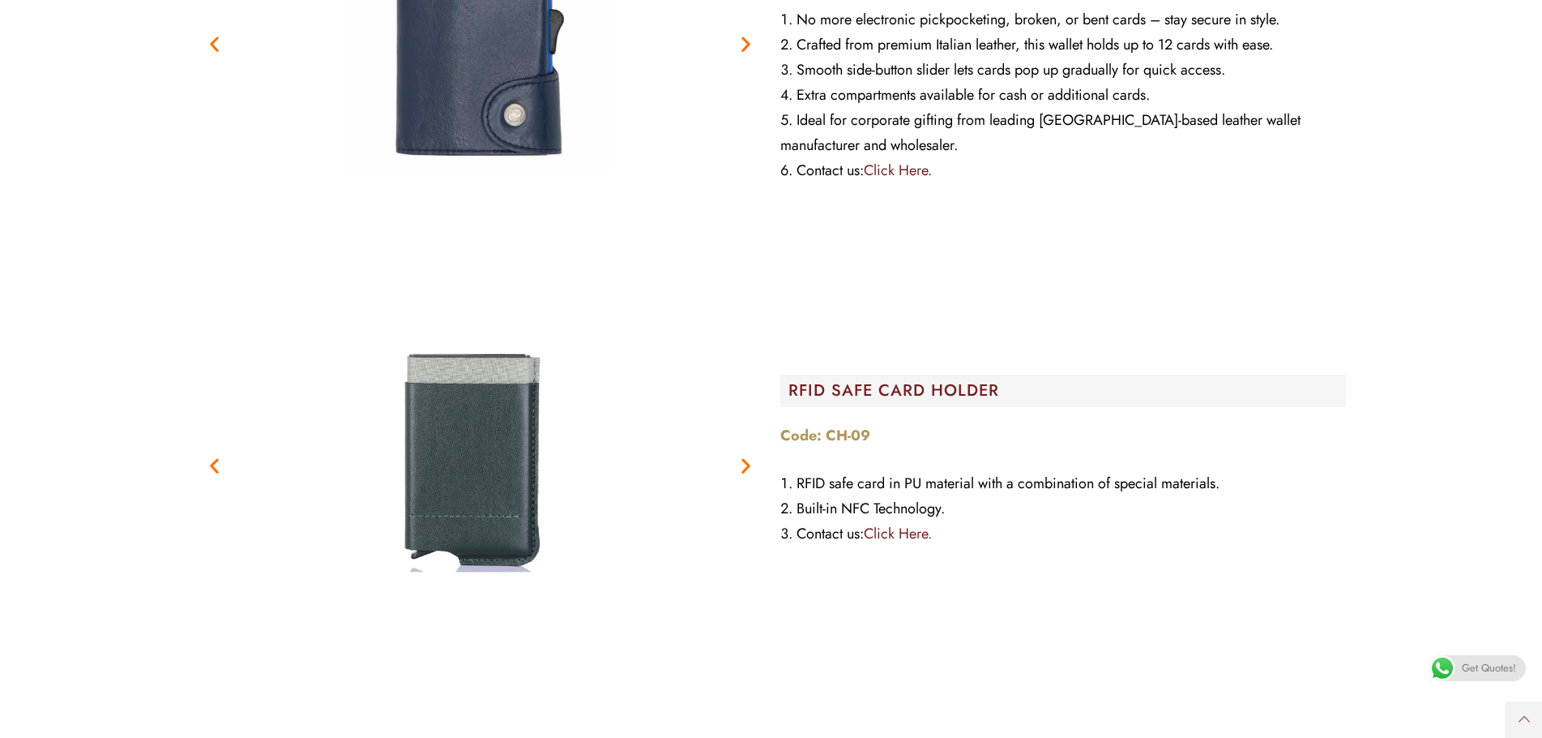
scroll to position [4214, 0]
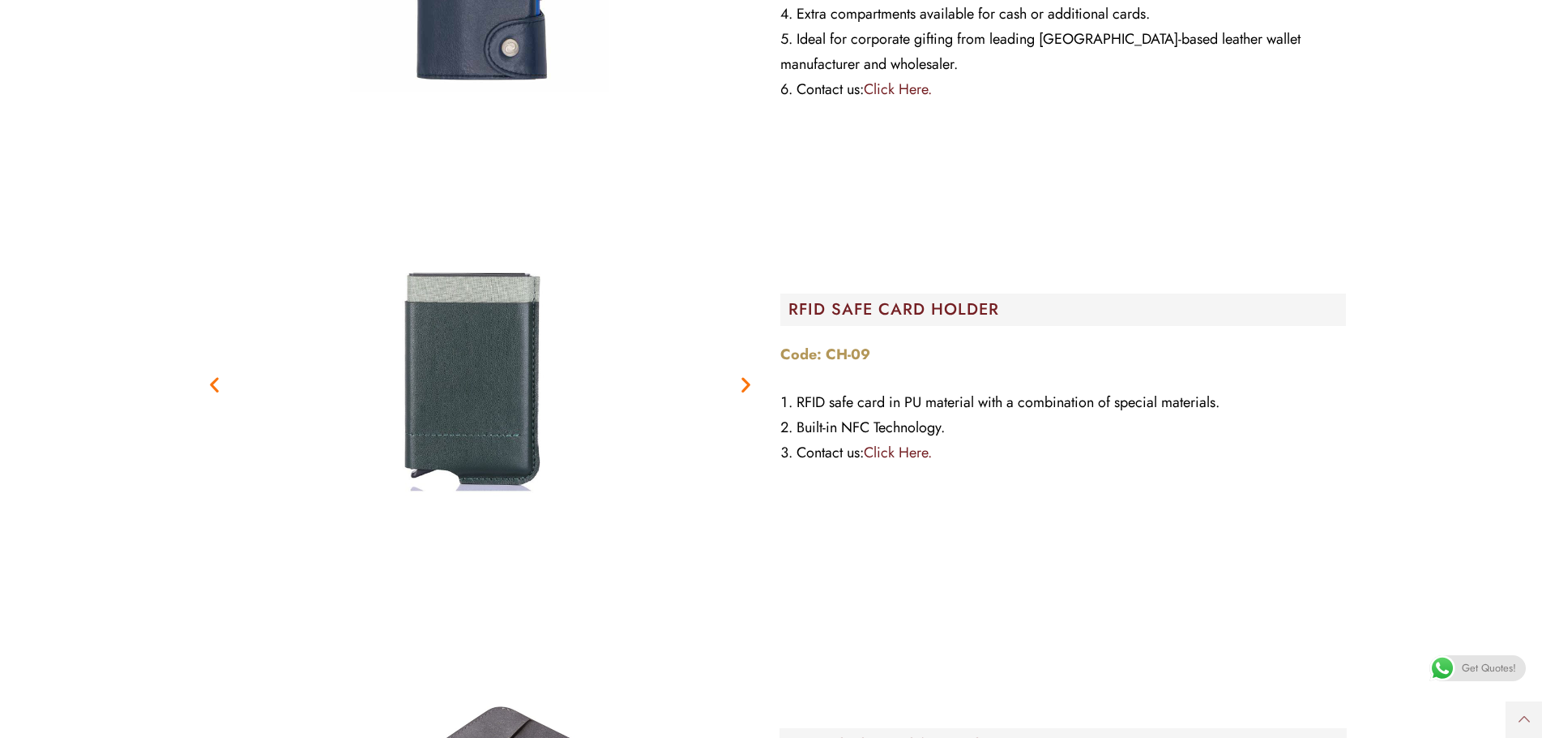
click at [739, 392] on icon "Next slide" at bounding box center [746, 384] width 20 height 20
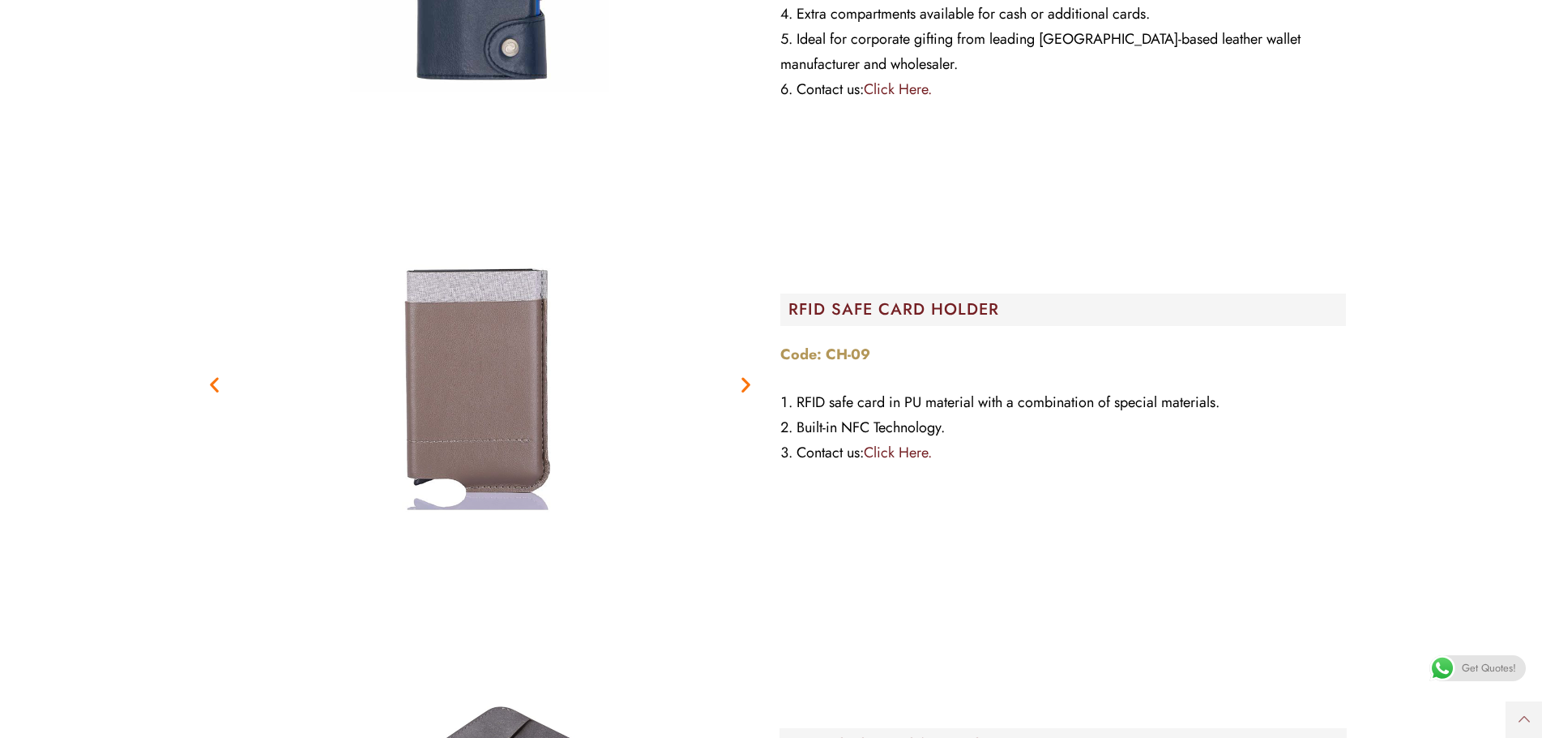
click at [743, 391] on icon "Next slide" at bounding box center [746, 384] width 20 height 20
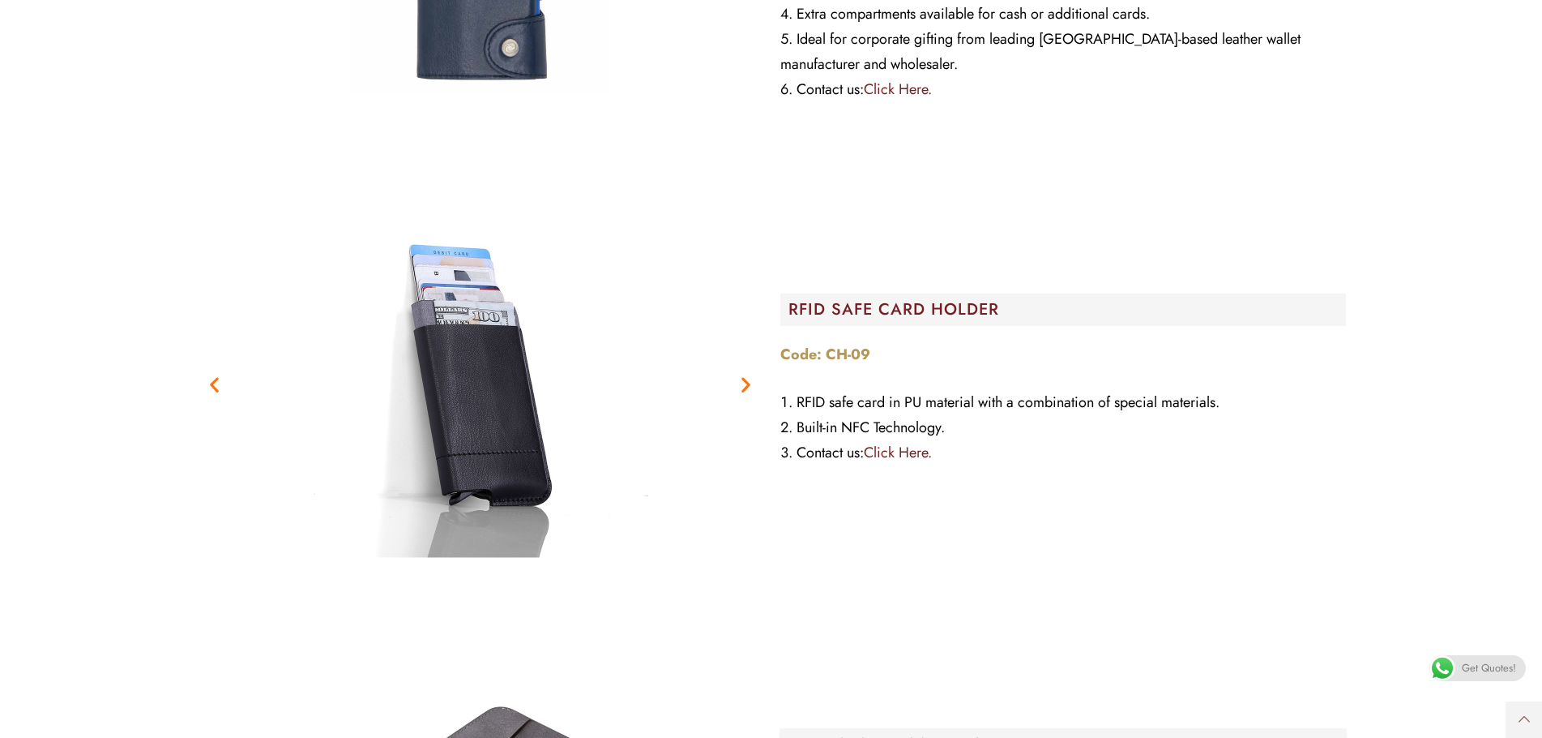
click at [745, 389] on icon "Next slide" at bounding box center [746, 384] width 20 height 20
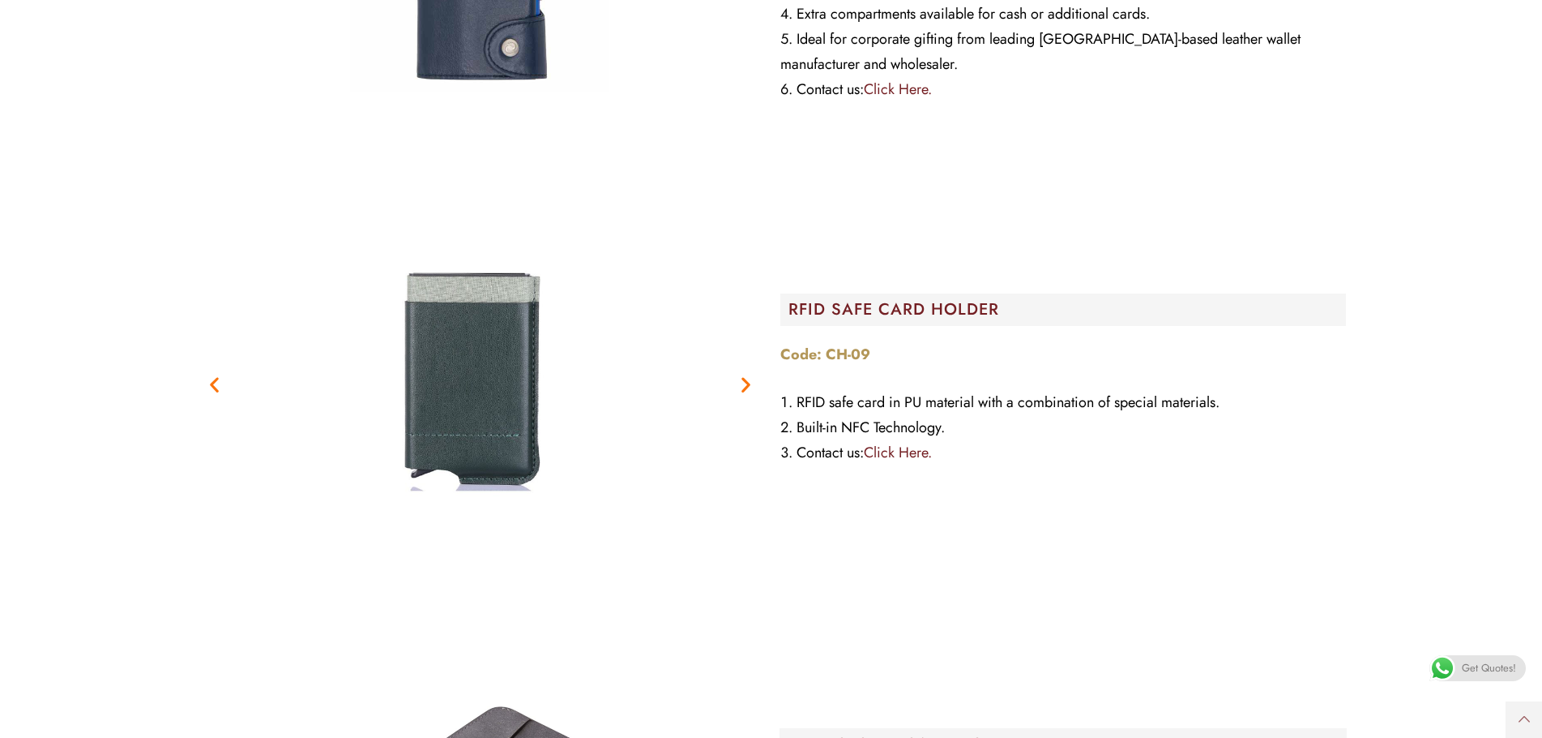
click at [745, 389] on icon "Next slide" at bounding box center [746, 384] width 20 height 20
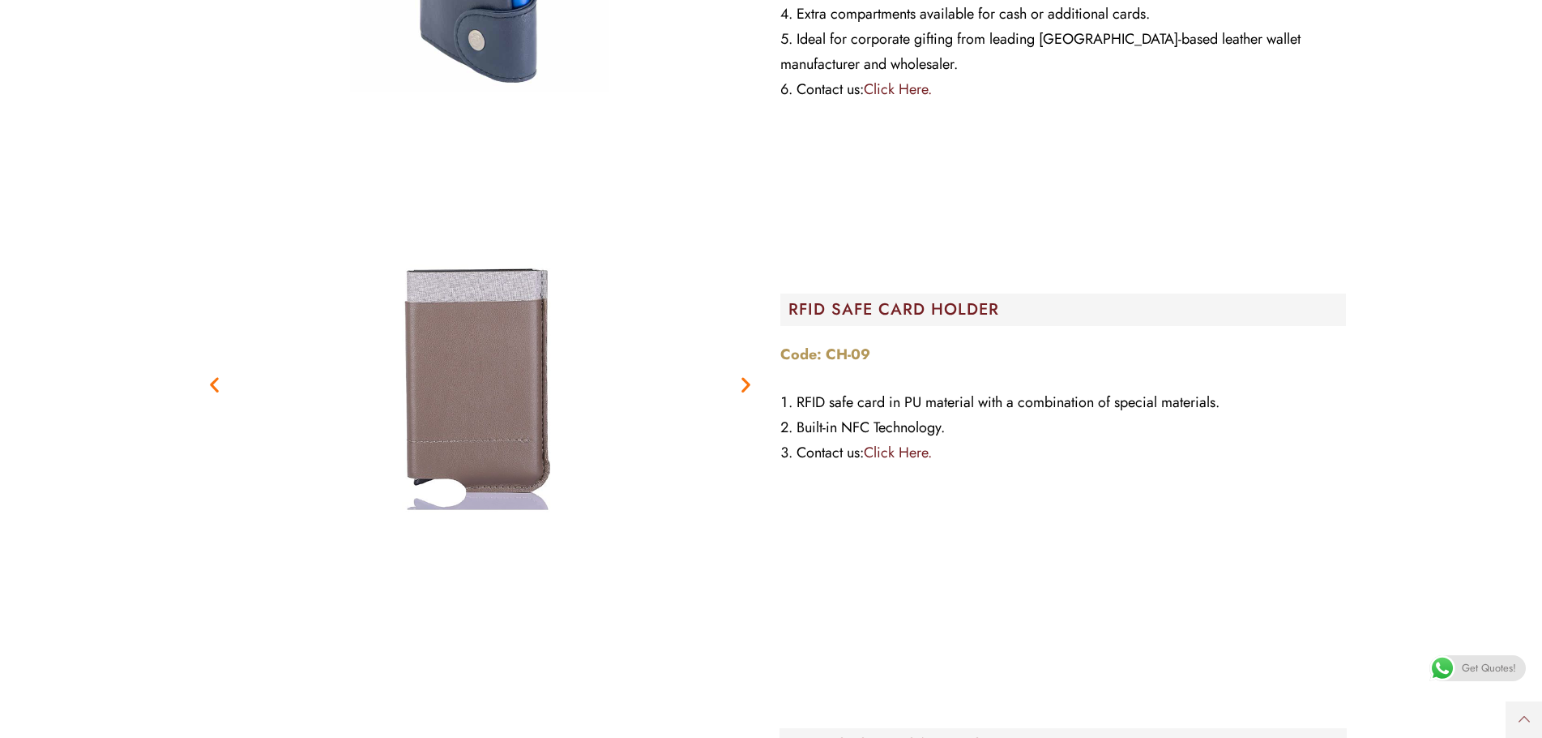
click at [745, 389] on icon "Next slide" at bounding box center [746, 384] width 20 height 20
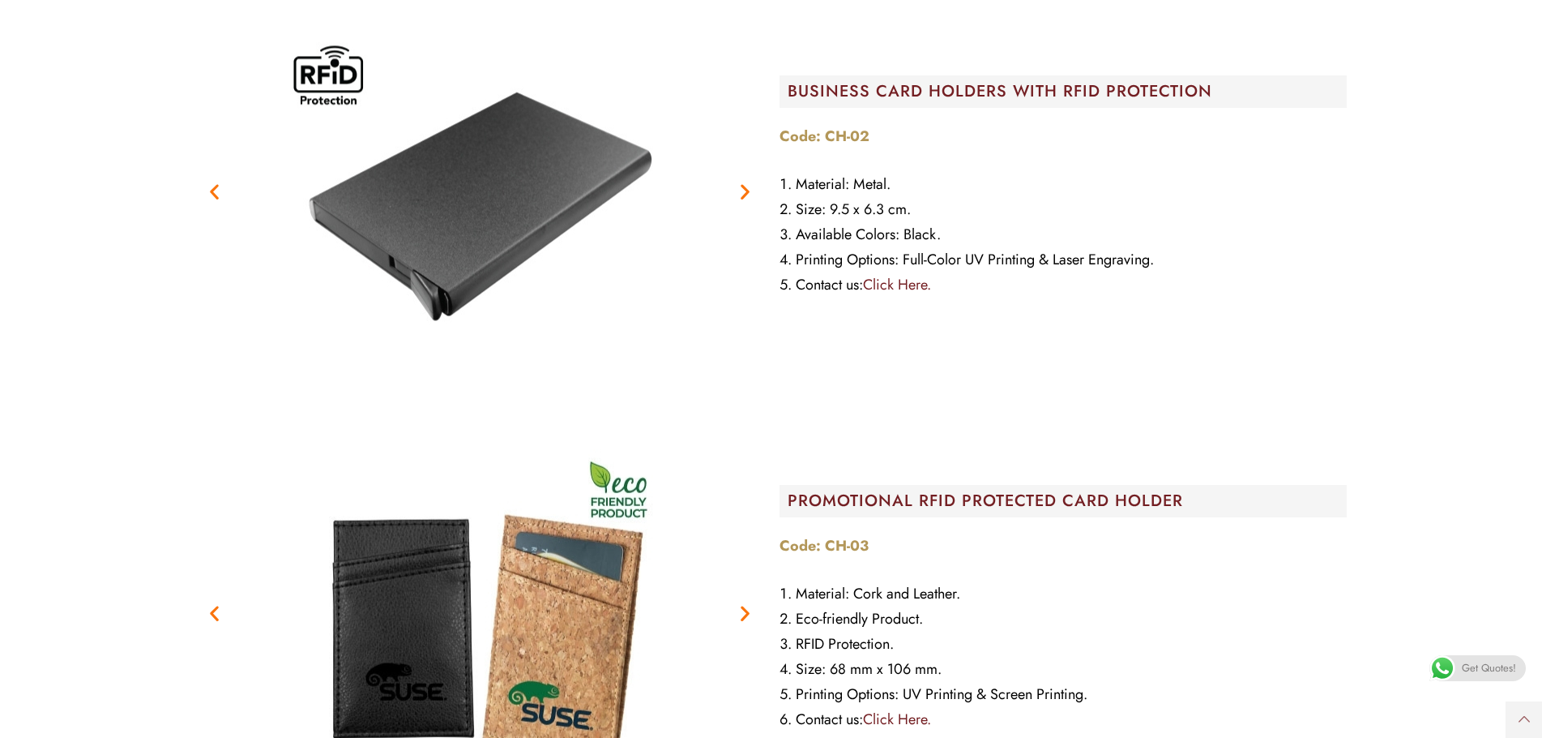
scroll to position [5673, 0]
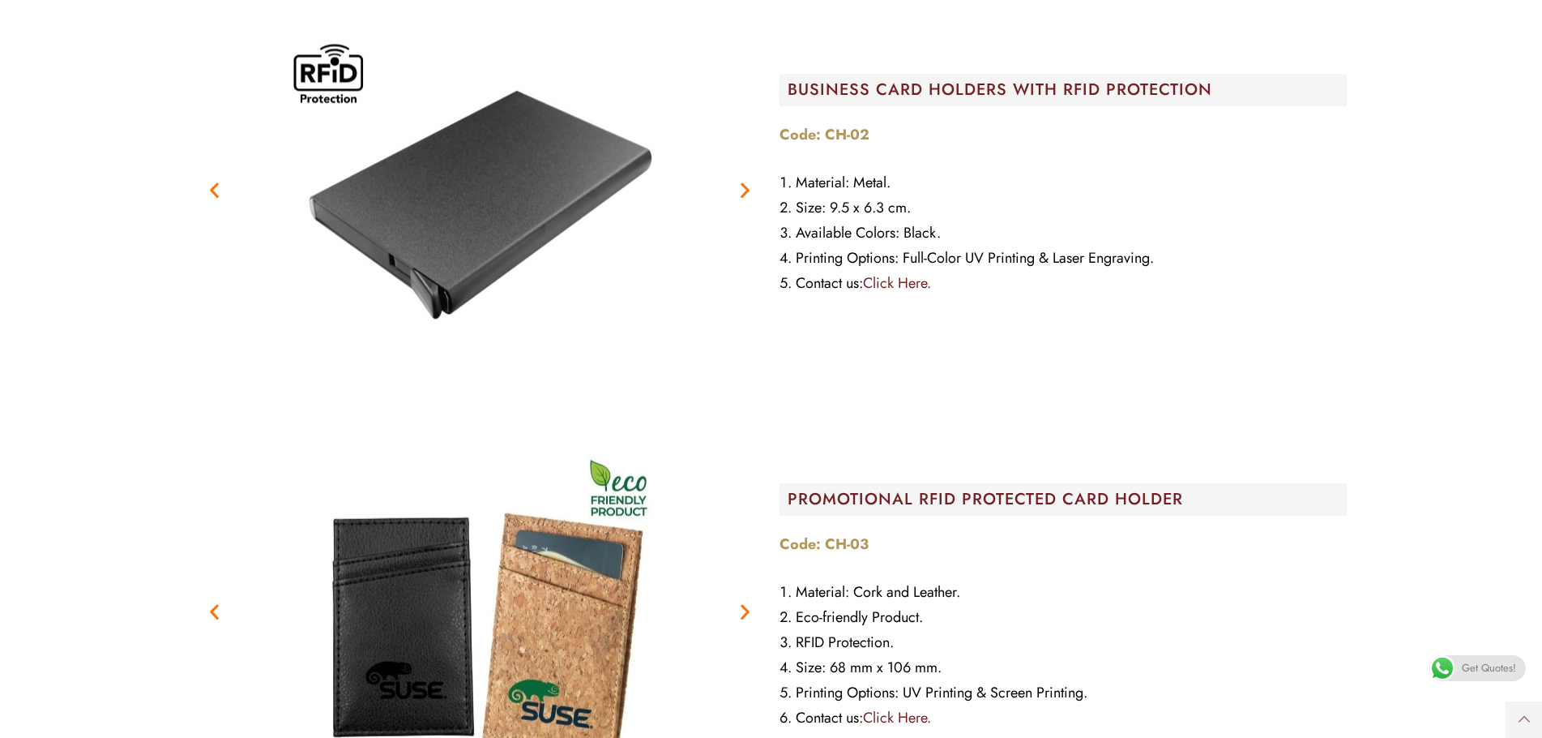
click at [736, 192] on icon "Next slide" at bounding box center [745, 190] width 20 height 20
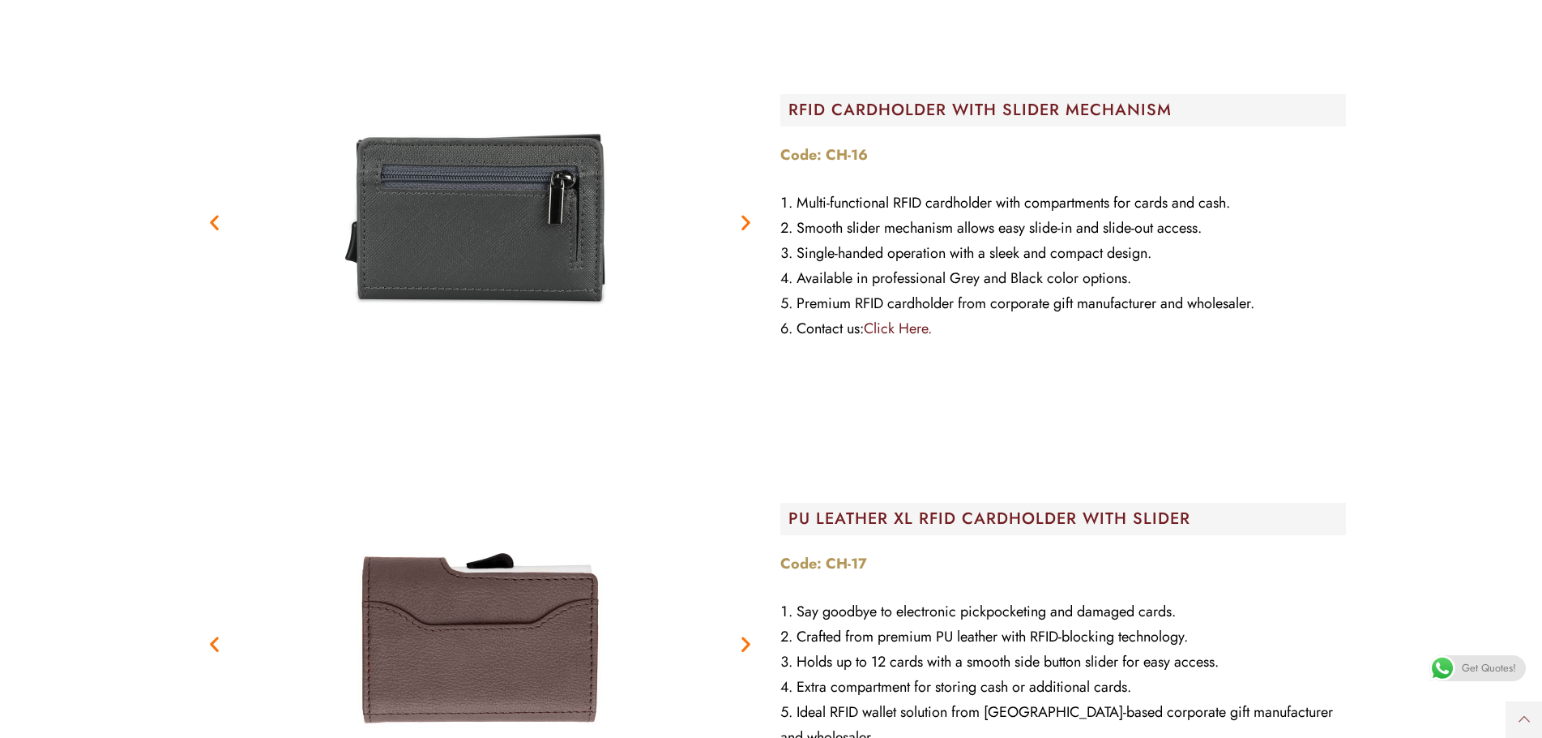
scroll to position [2837, 0]
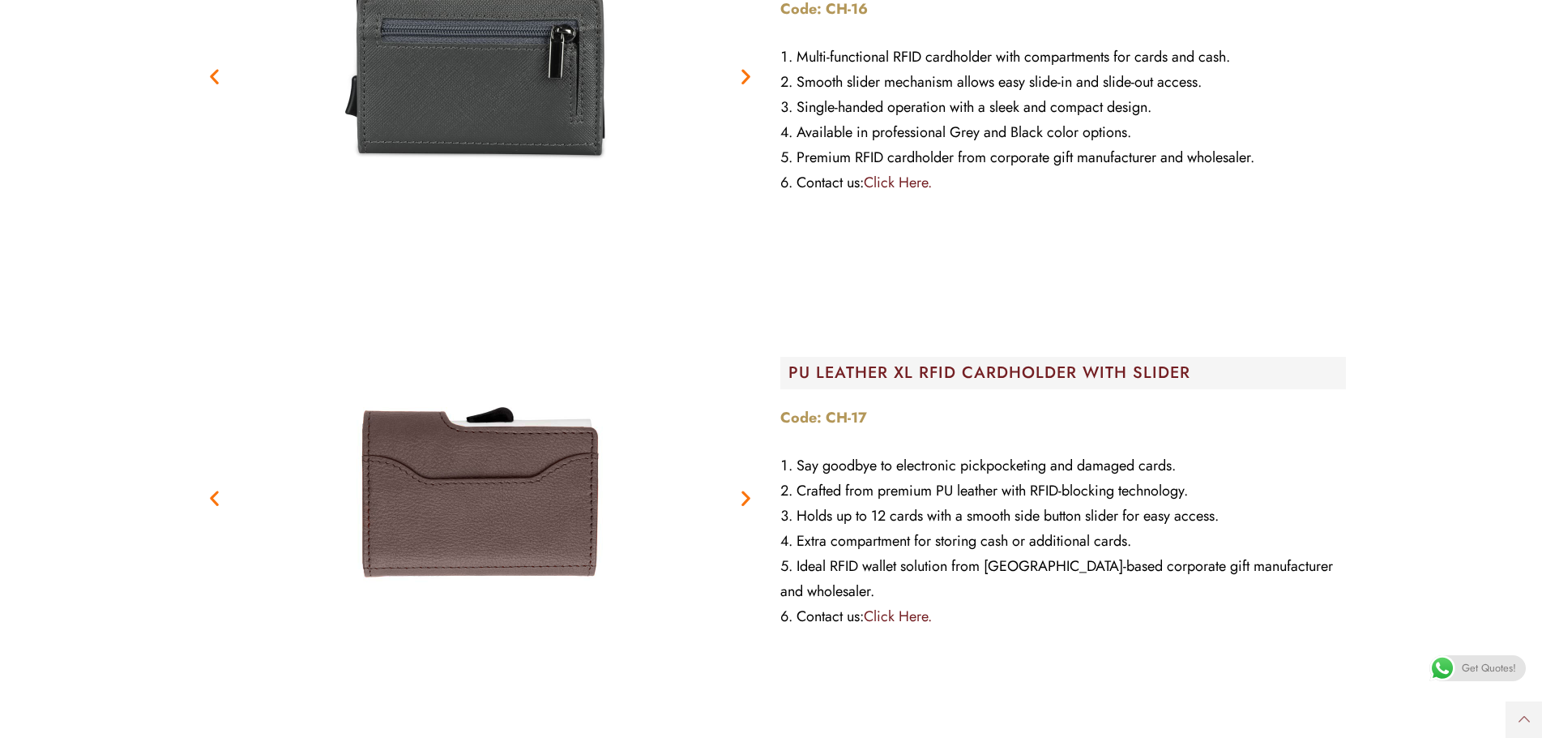
click at [739, 496] on icon "Next slide" at bounding box center [746, 498] width 20 height 20
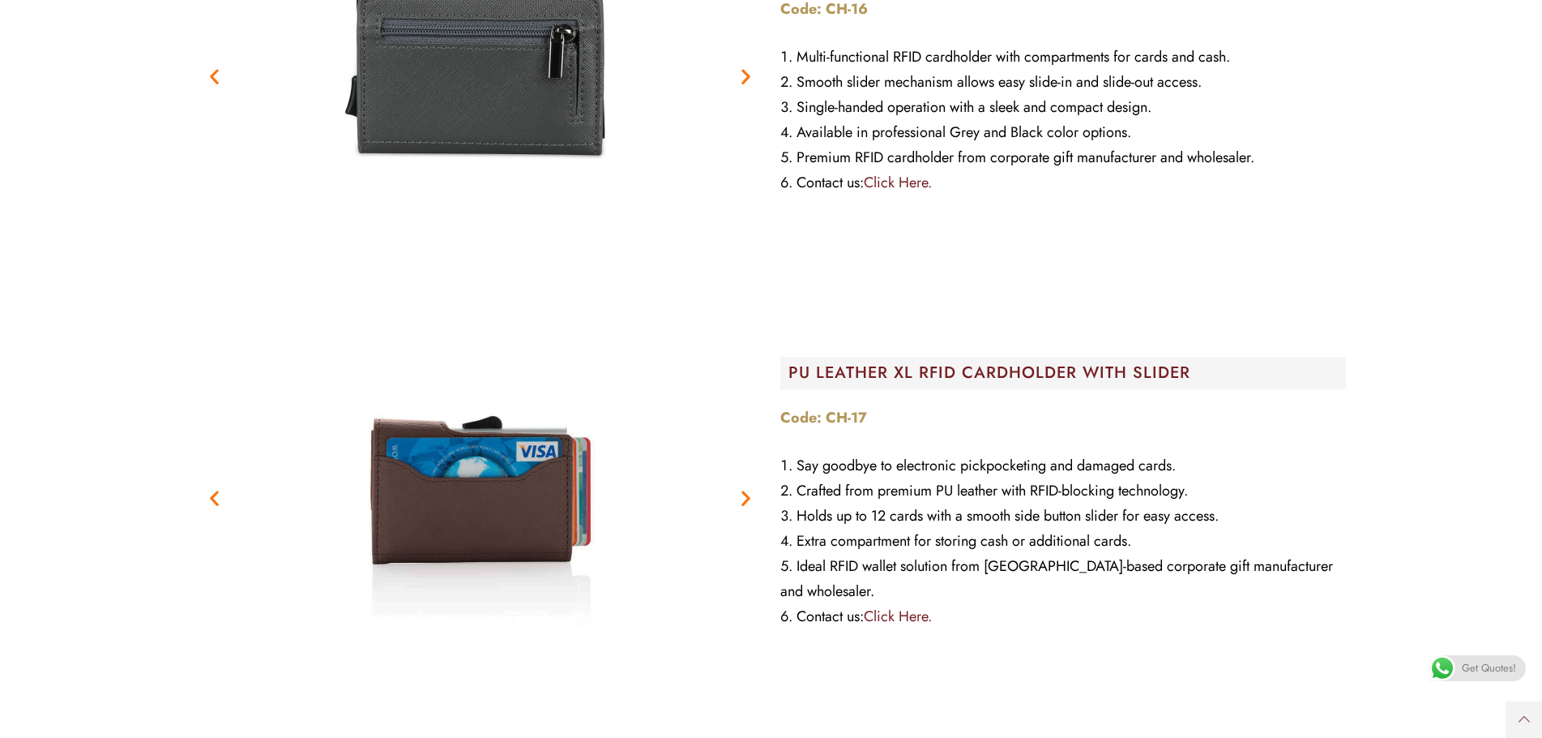
click at [739, 496] on icon "Next slide" at bounding box center [746, 498] width 20 height 20
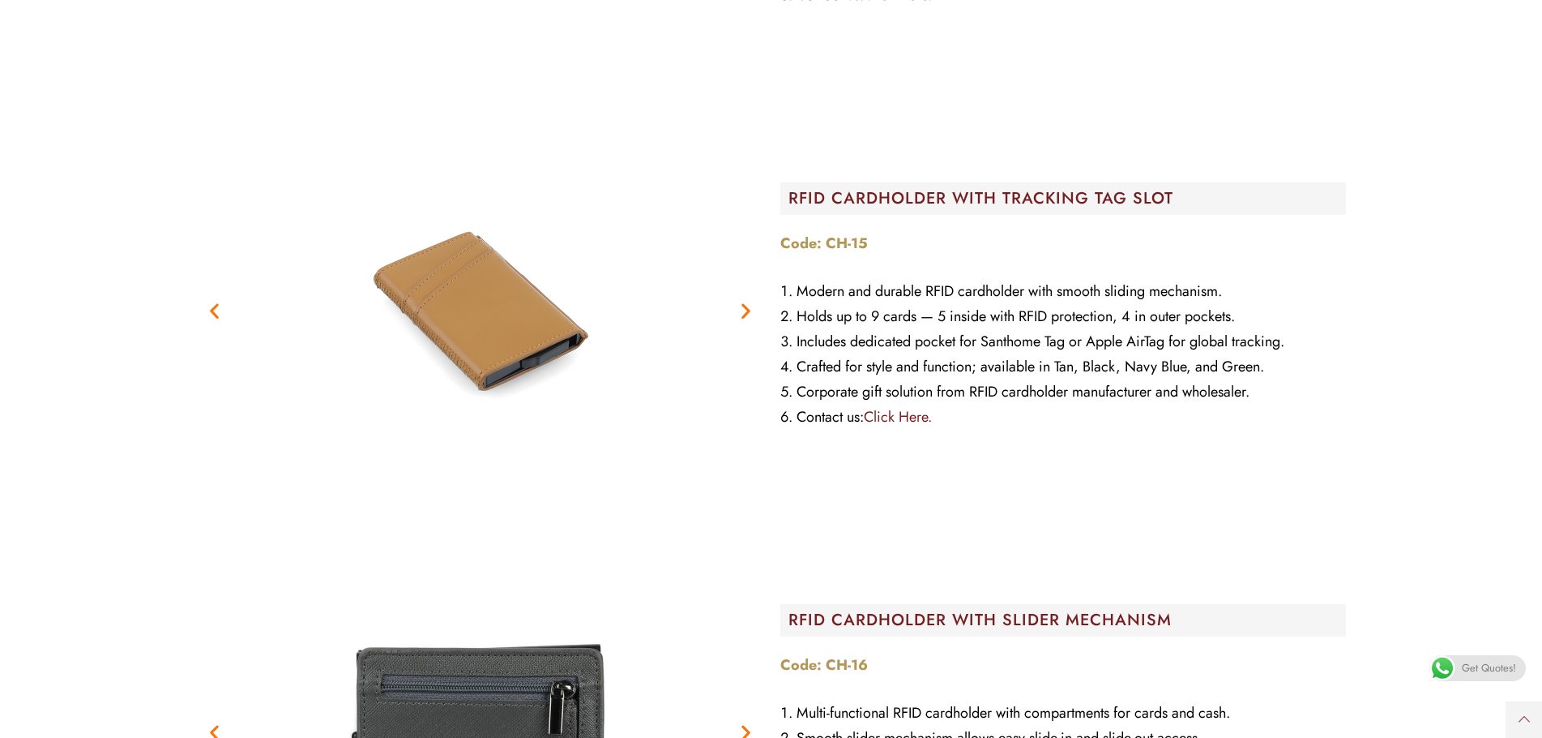
scroll to position [2107, 0]
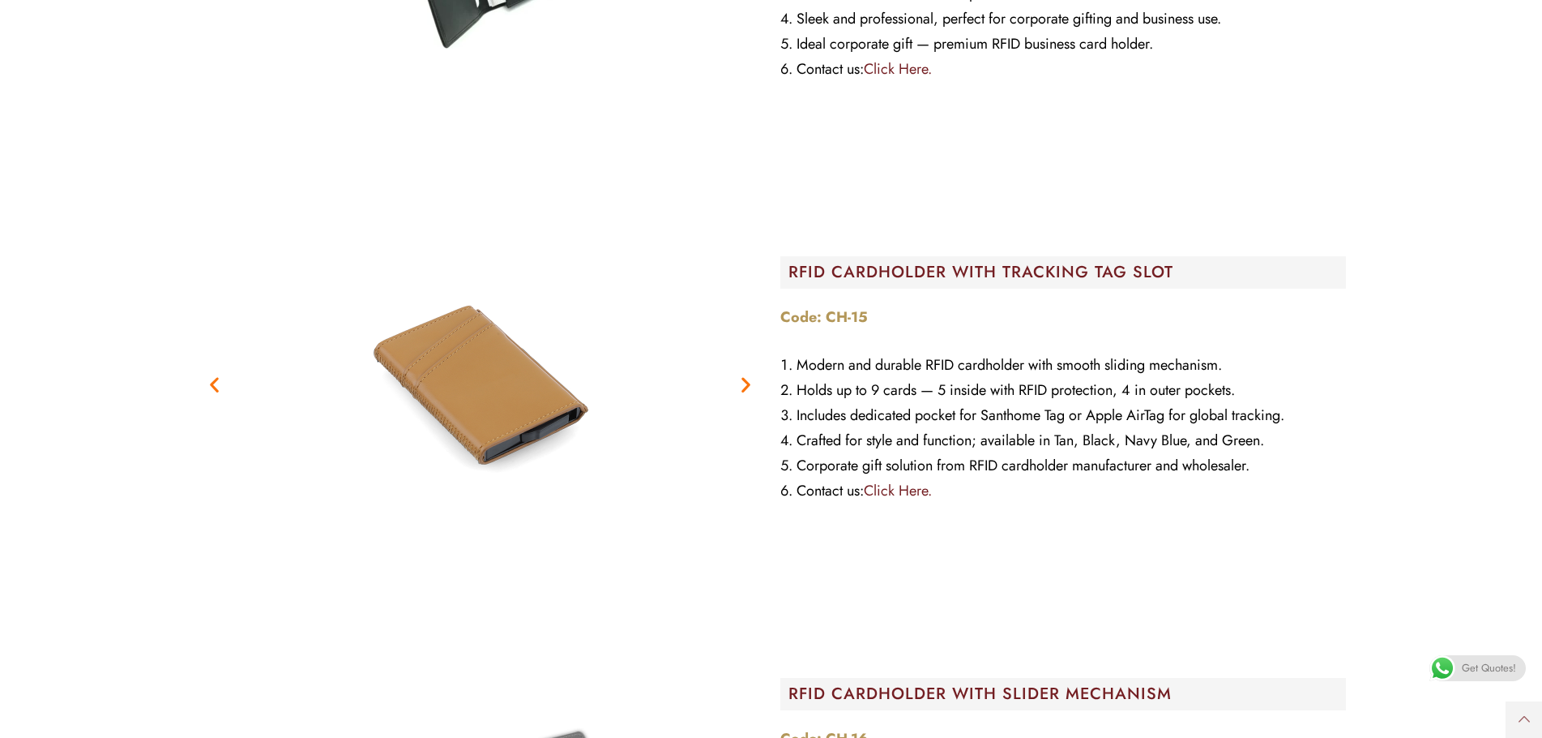
click at [743, 384] on icon "Next slide" at bounding box center [746, 384] width 20 height 20
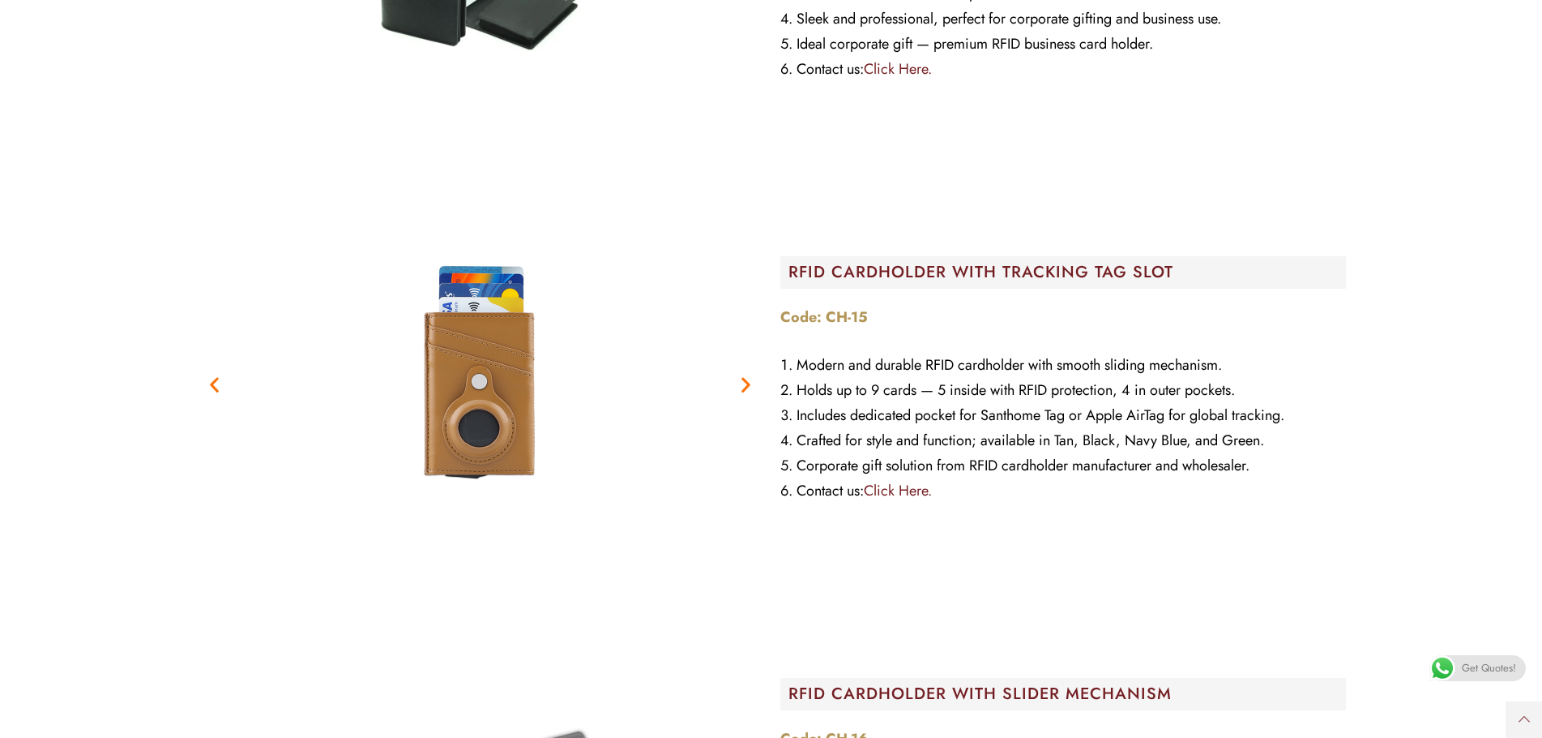
click at [743, 384] on icon "Next slide" at bounding box center [746, 384] width 20 height 20
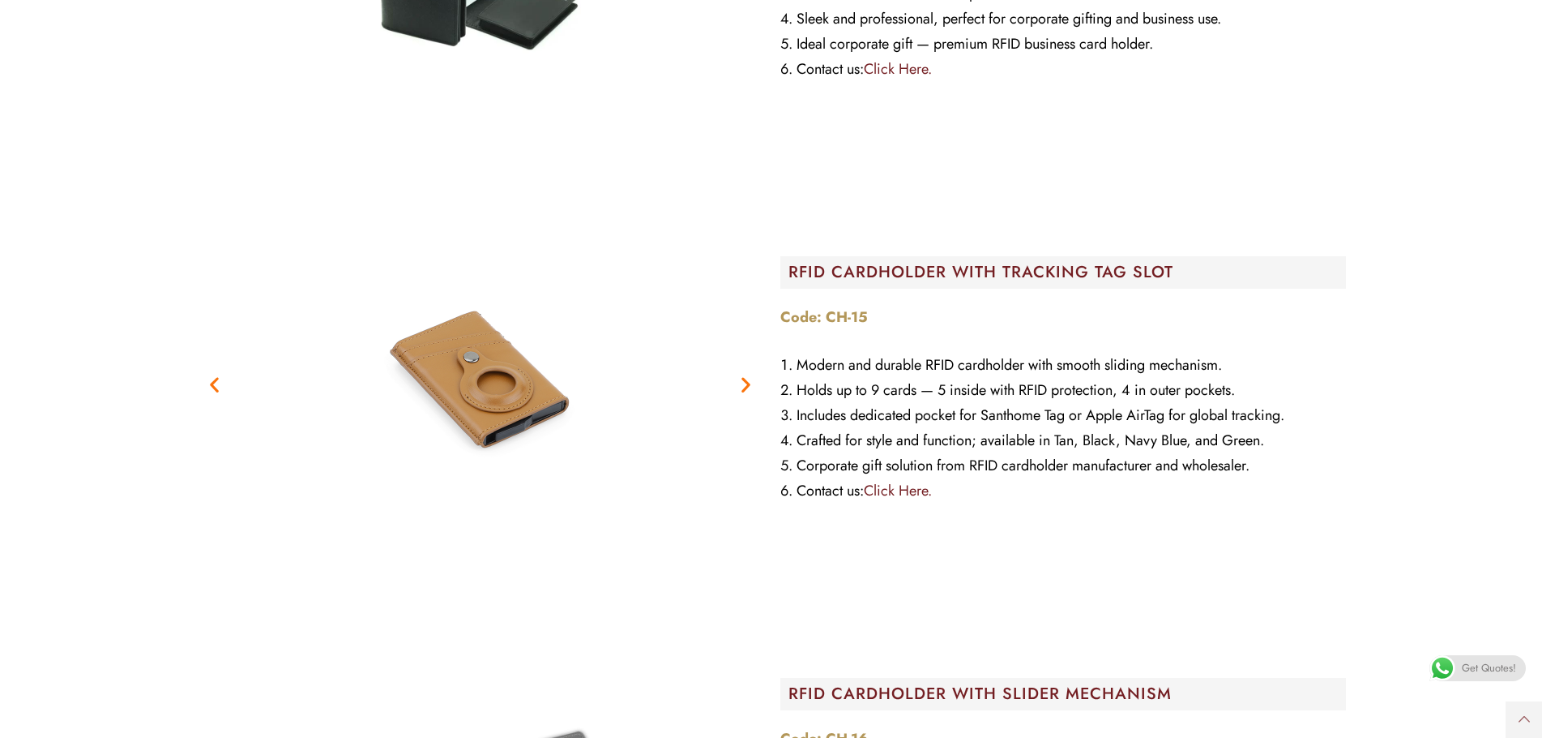
click at [743, 384] on icon "Next slide" at bounding box center [746, 384] width 20 height 20
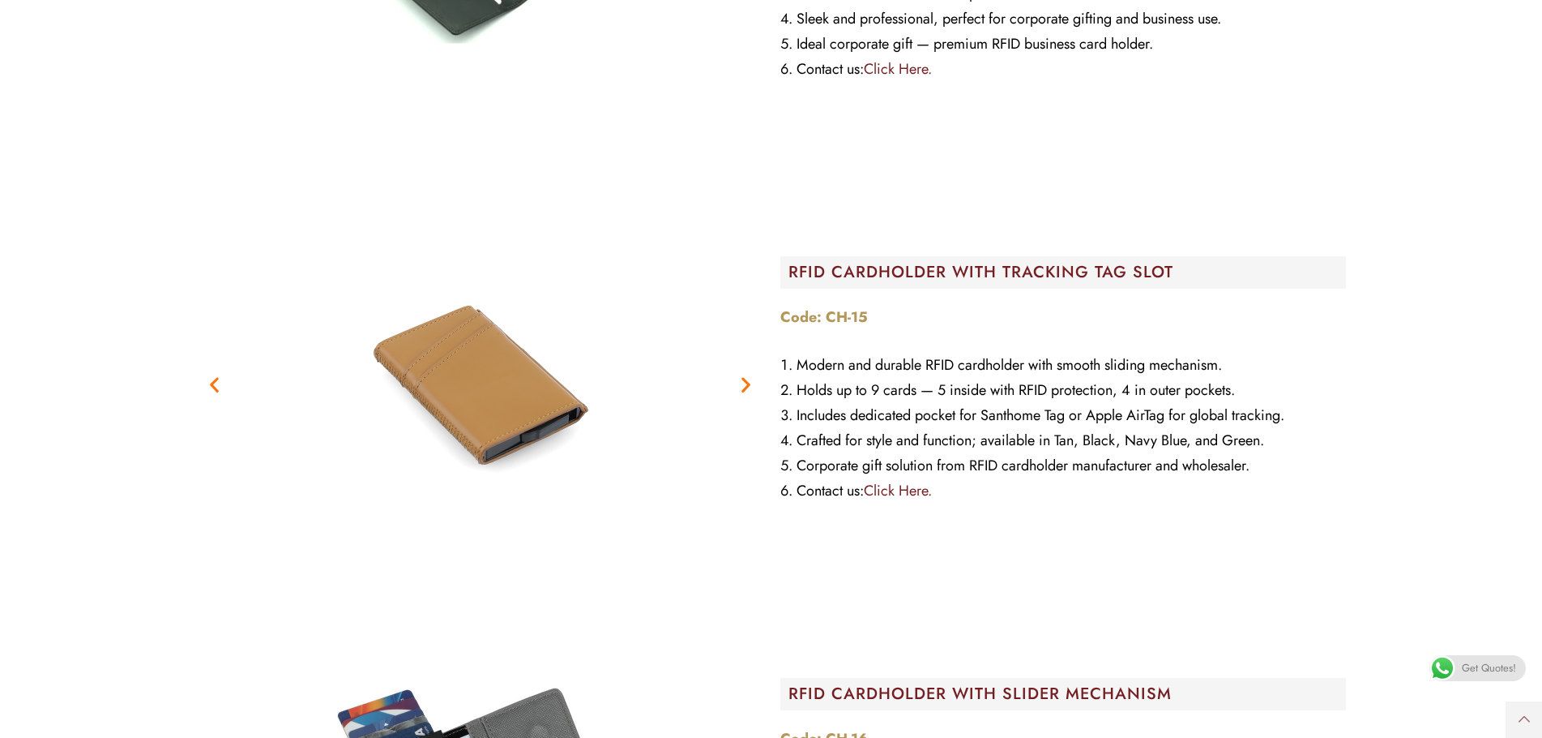
click at [743, 384] on icon "Next slide" at bounding box center [746, 384] width 20 height 20
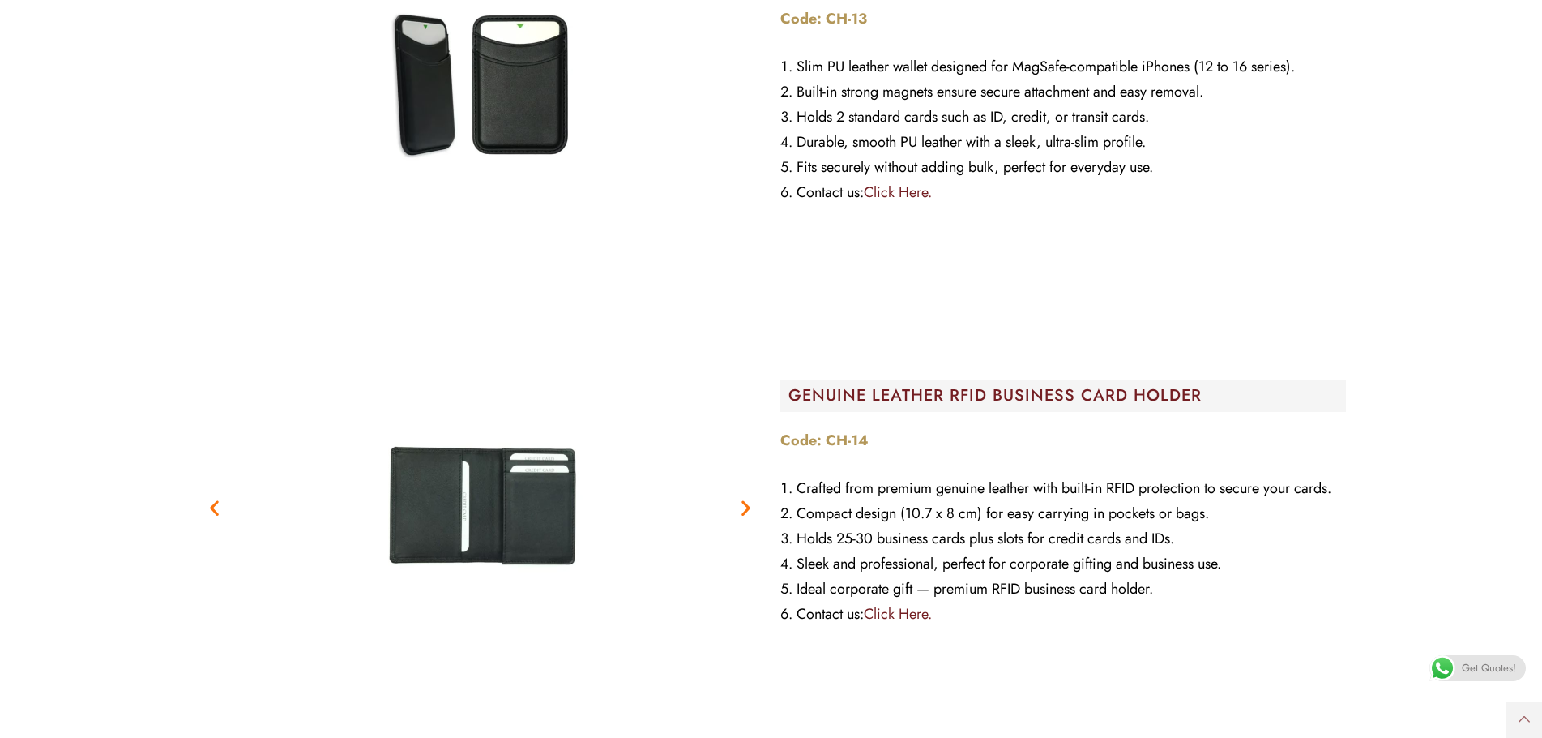
scroll to position [1702, 0]
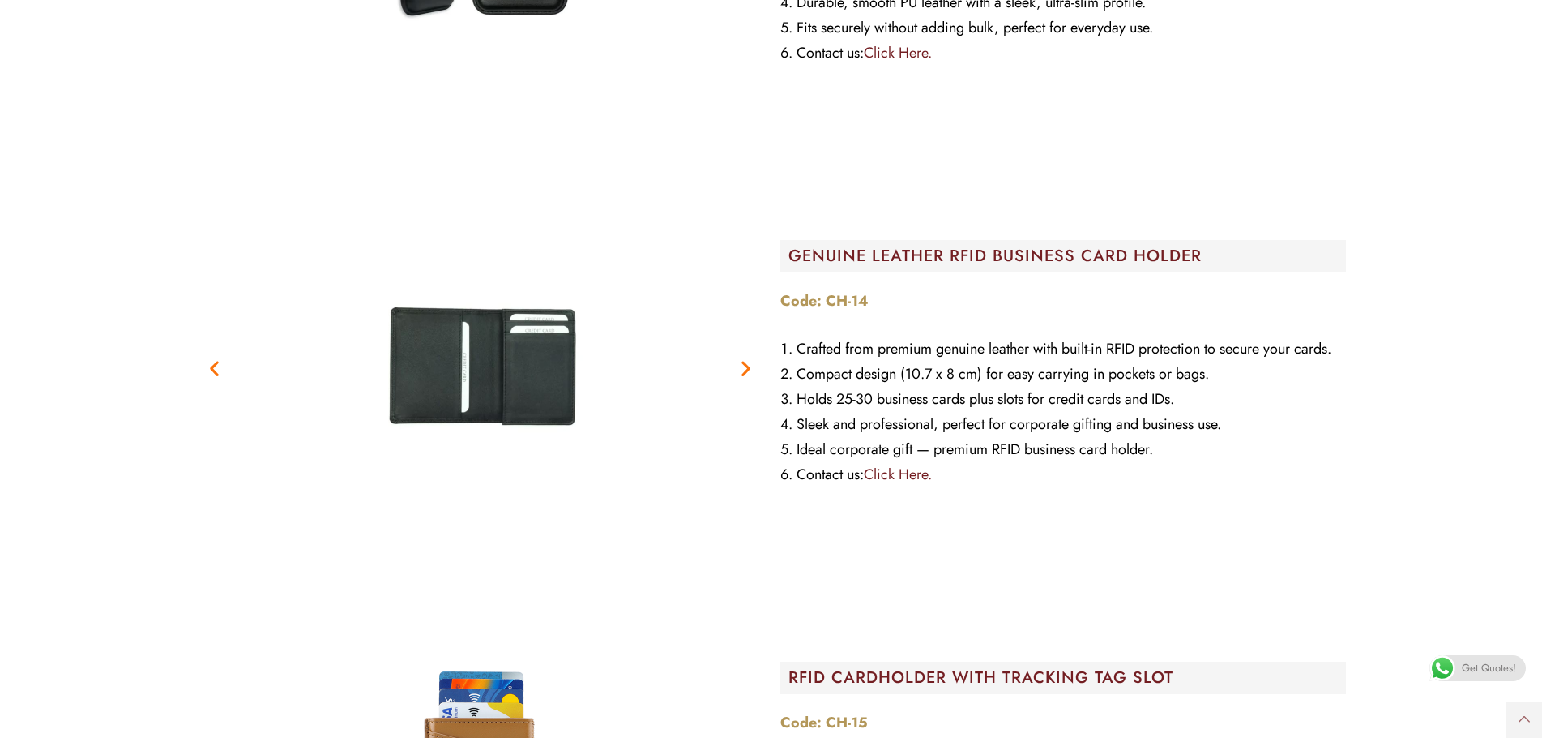
click at [737, 369] on icon "Next slide" at bounding box center [746, 368] width 20 height 20
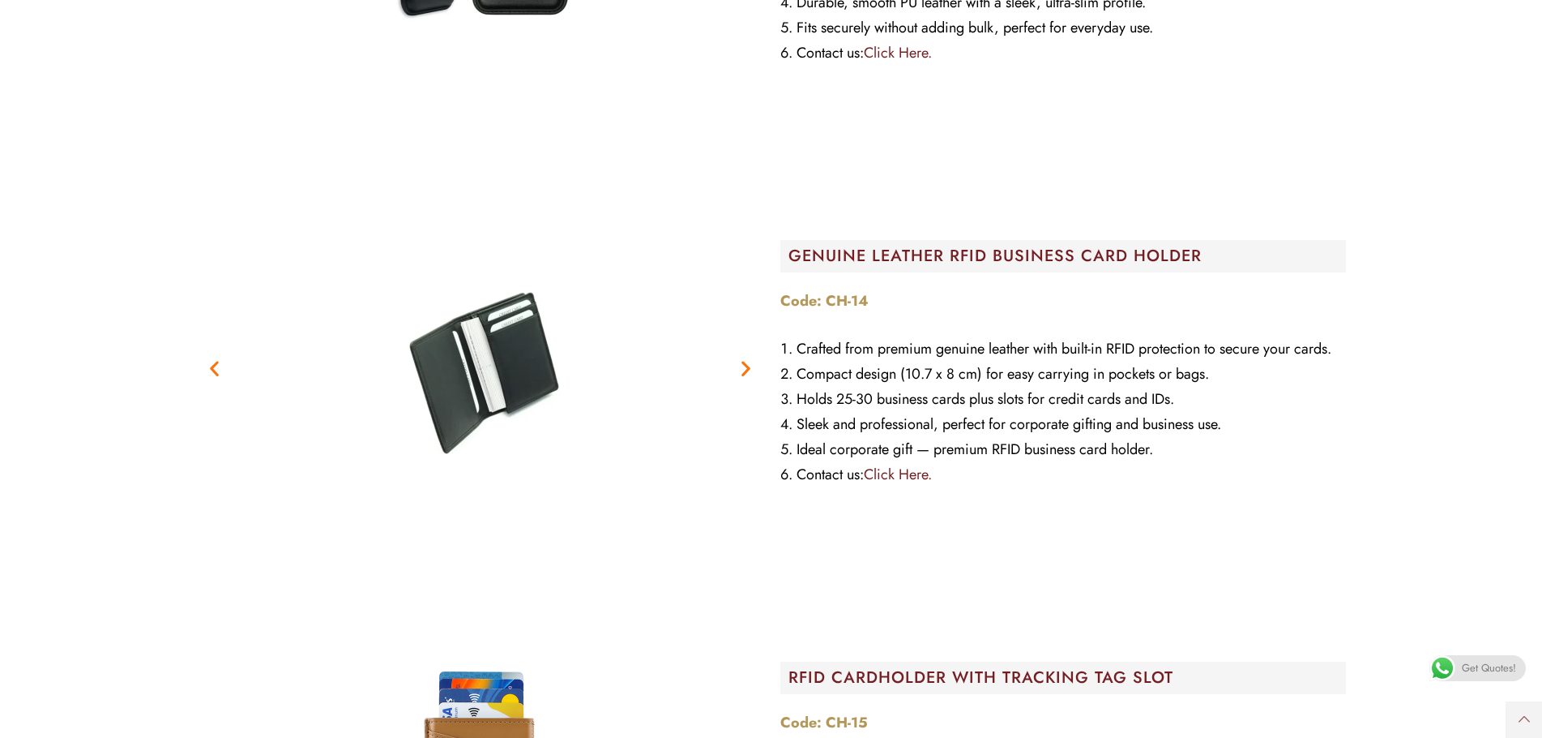
click at [737, 369] on icon "Next slide" at bounding box center [746, 368] width 20 height 20
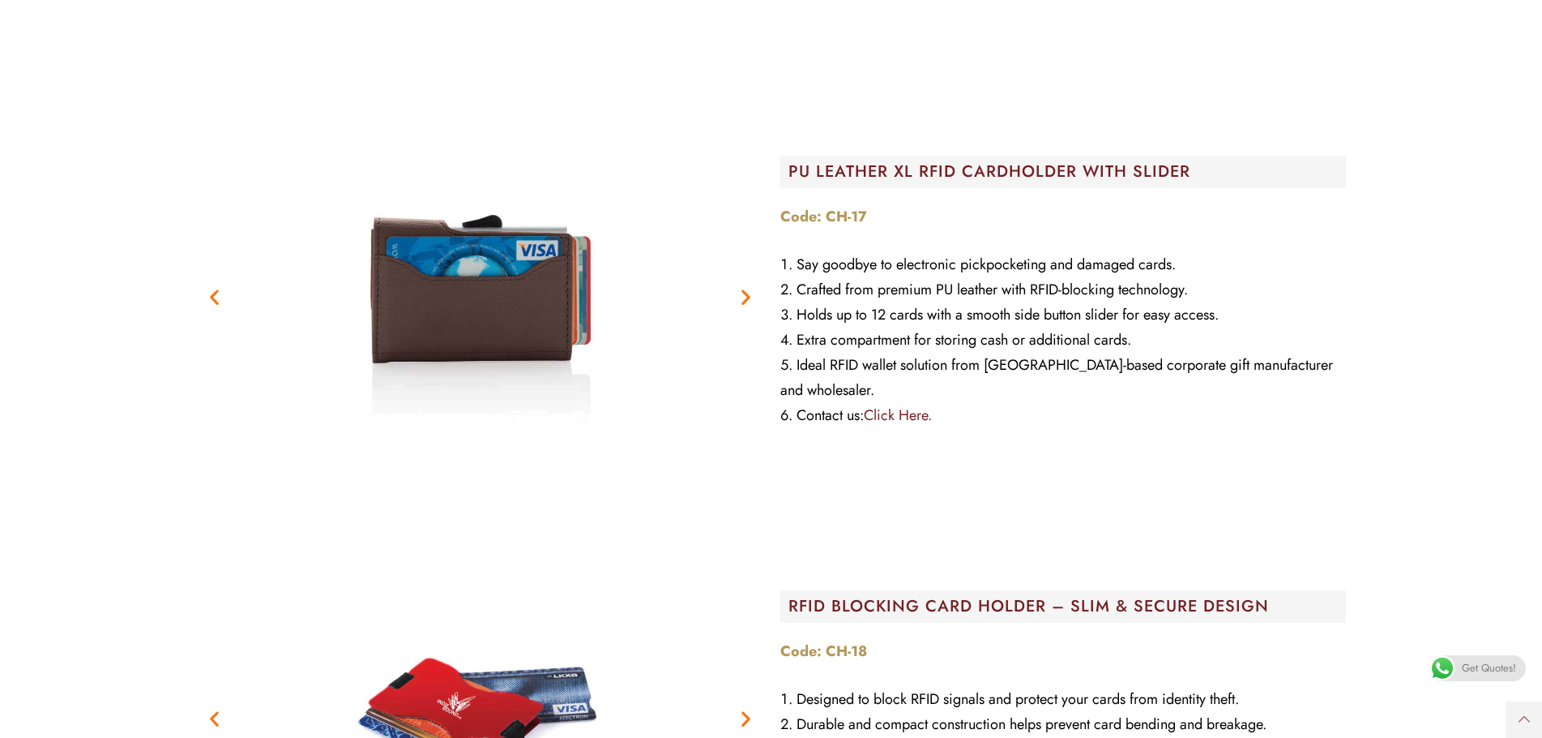
scroll to position [3080, 0]
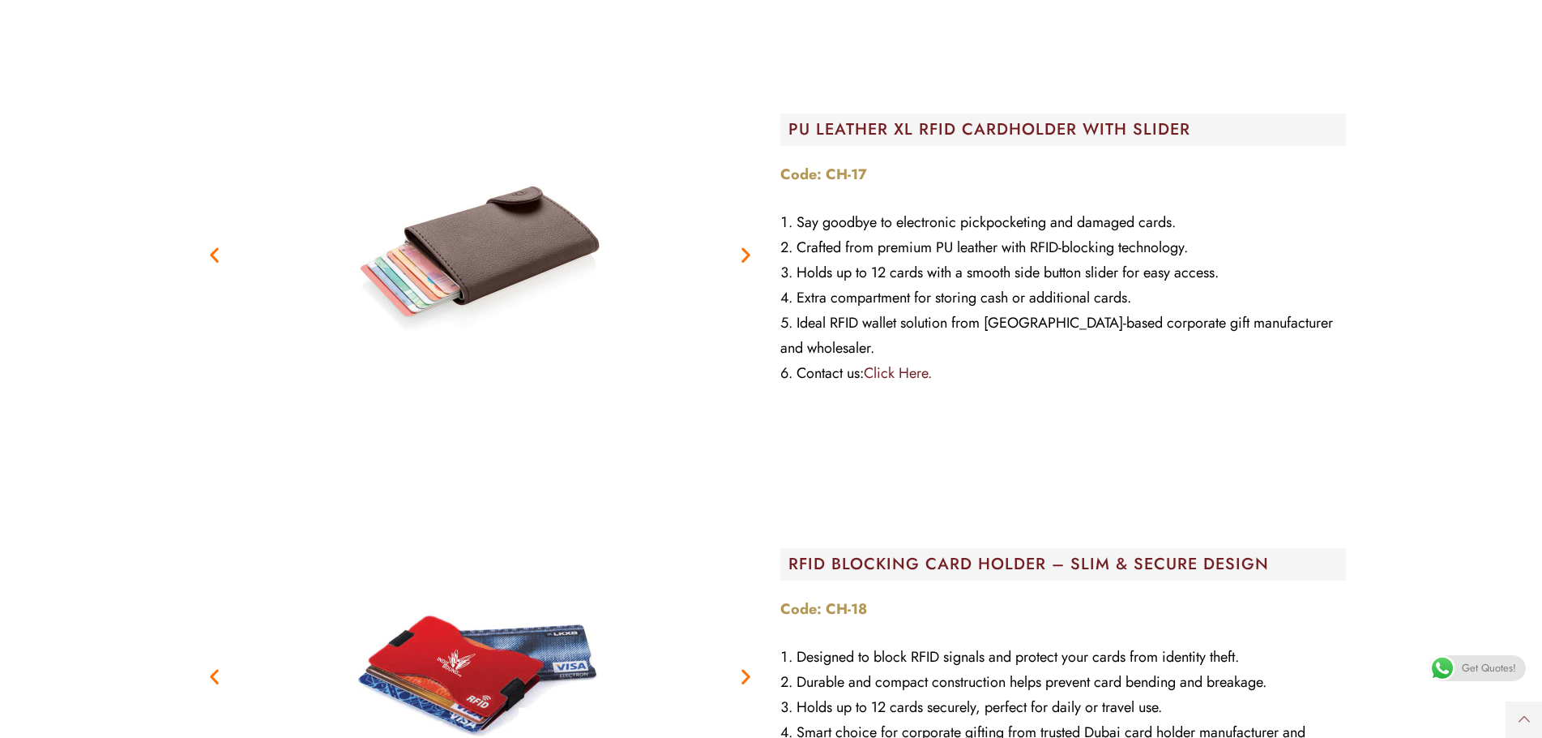
click at [746, 254] on icon "Next slide" at bounding box center [746, 255] width 20 height 20
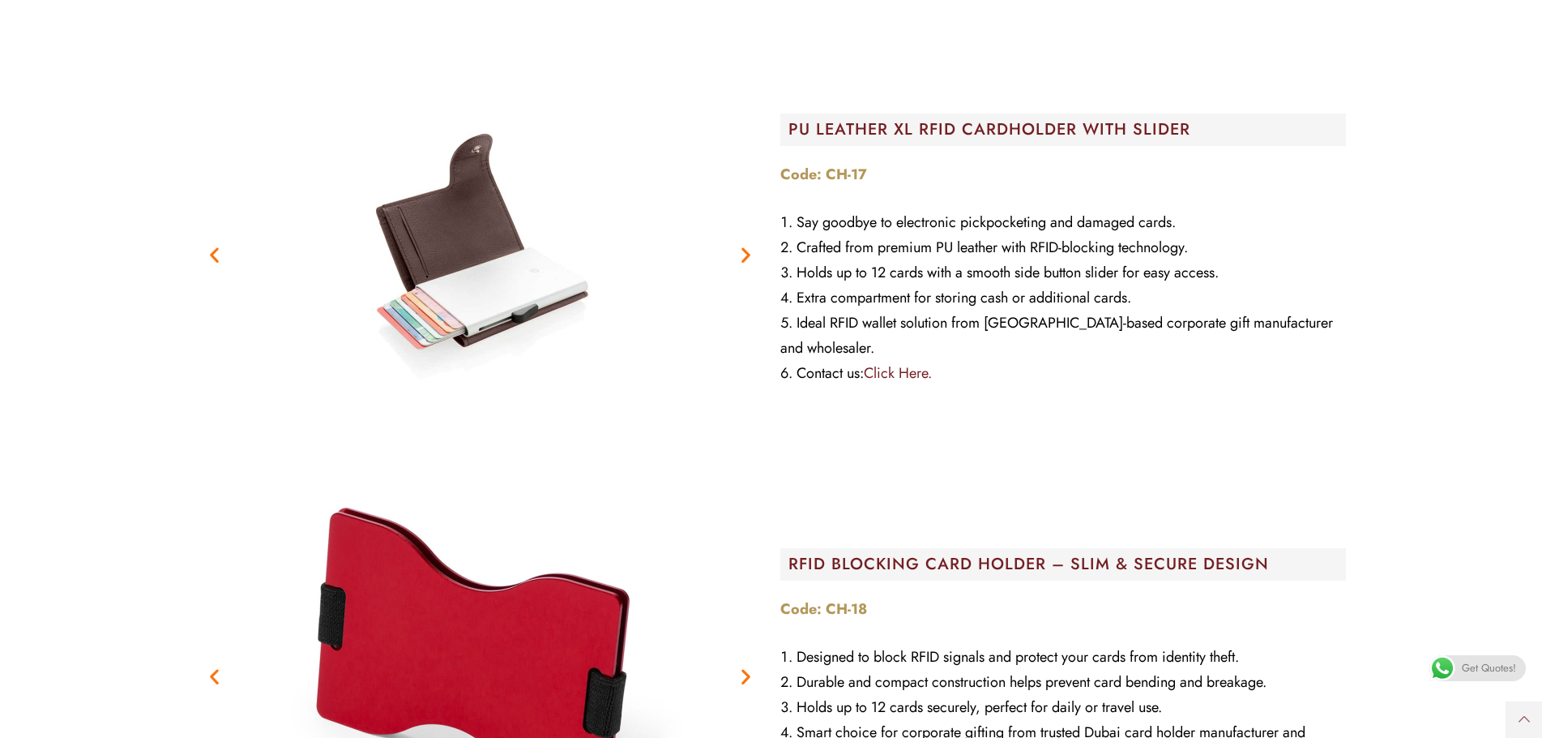
click at [746, 254] on icon "Next slide" at bounding box center [746, 255] width 20 height 20
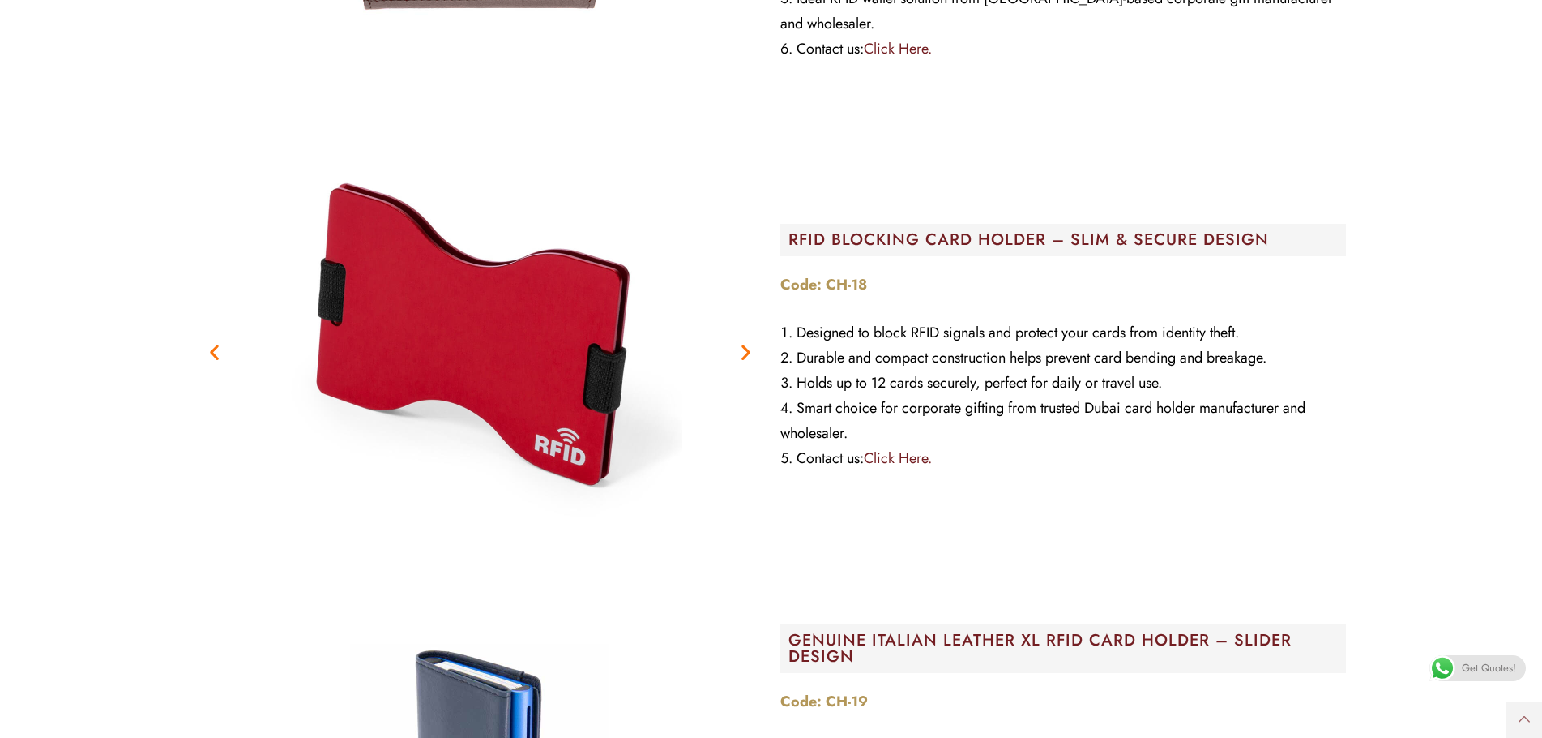
scroll to position [3890, 0]
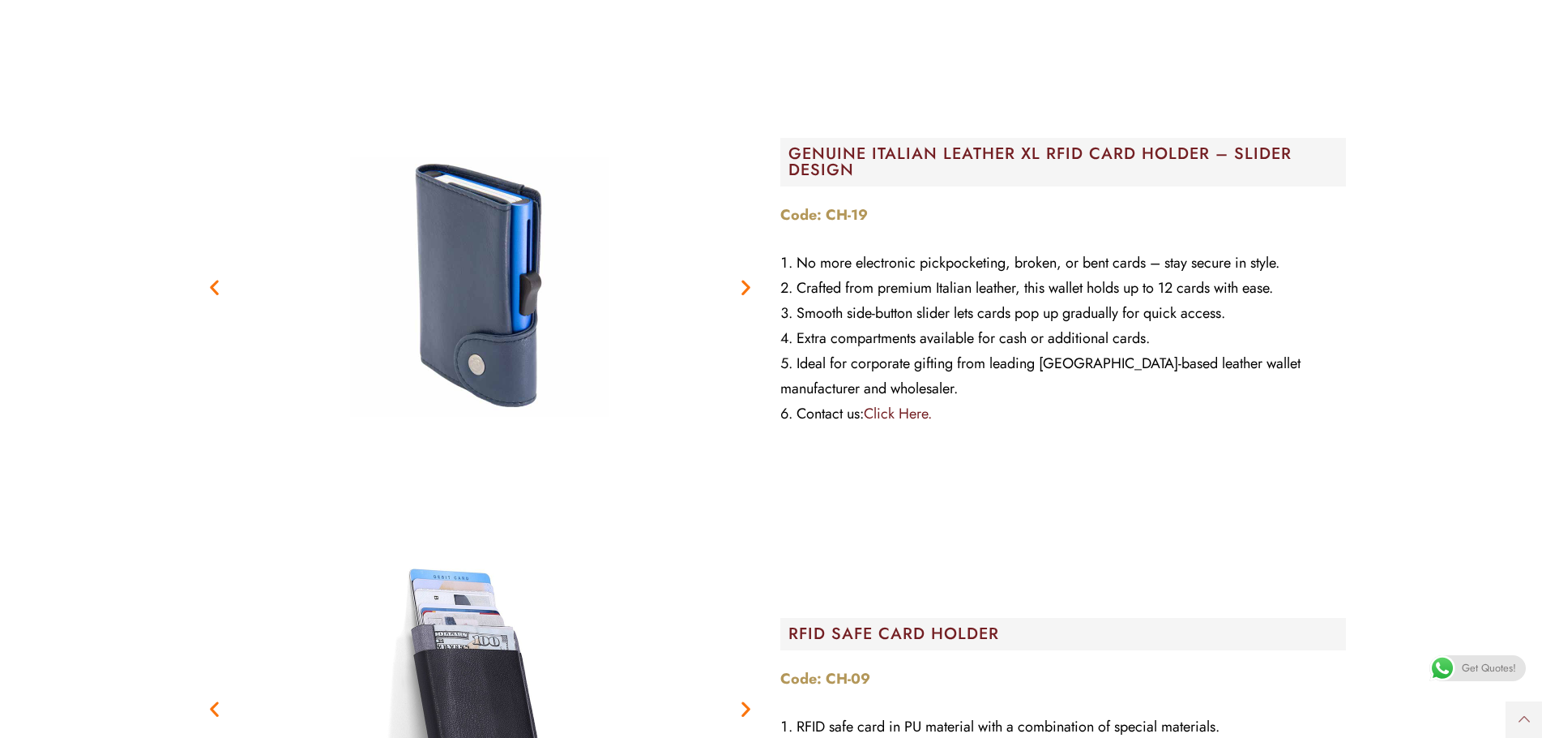
click at [748, 295] on icon "Next slide" at bounding box center [746, 287] width 20 height 20
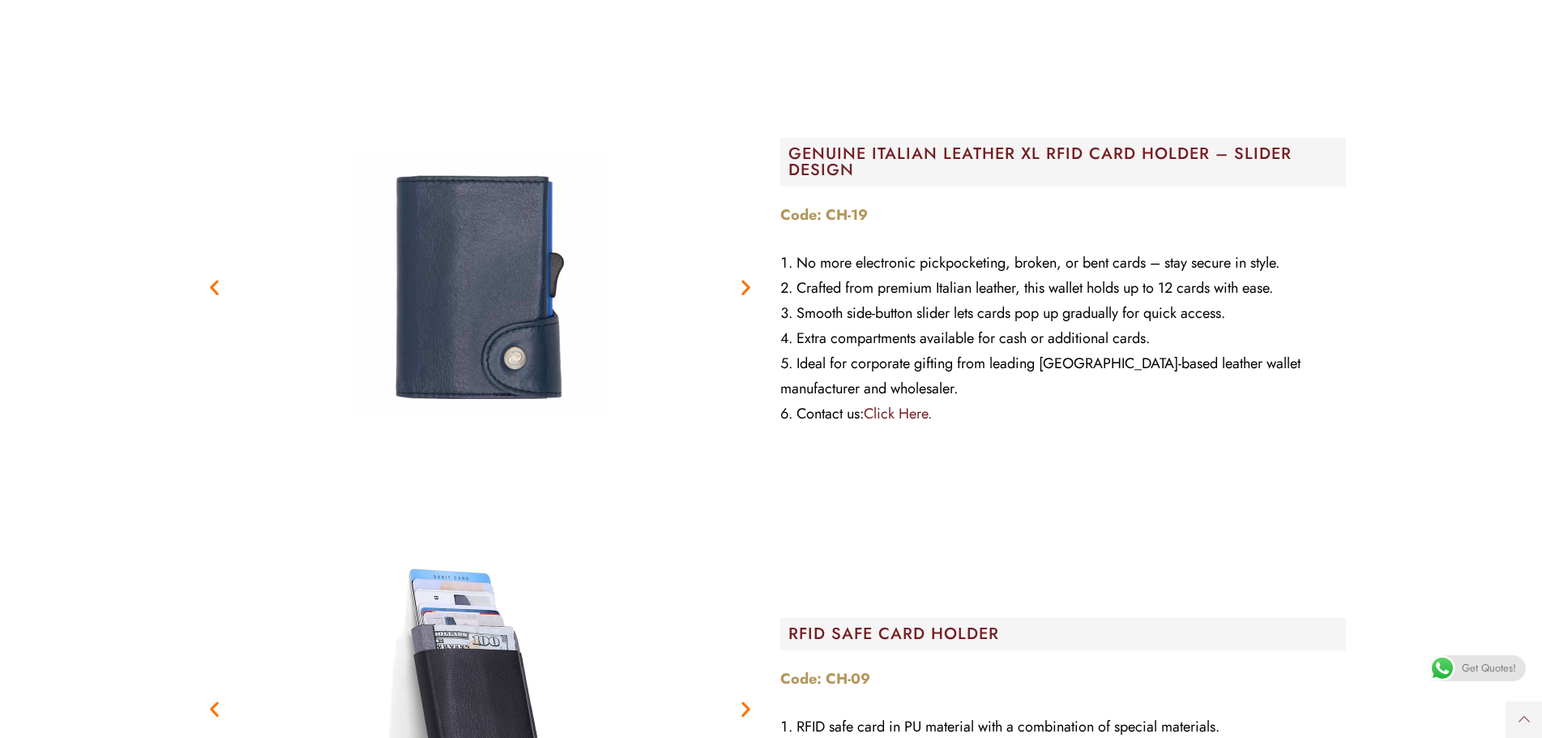
click at [748, 295] on icon "Next slide" at bounding box center [746, 287] width 20 height 20
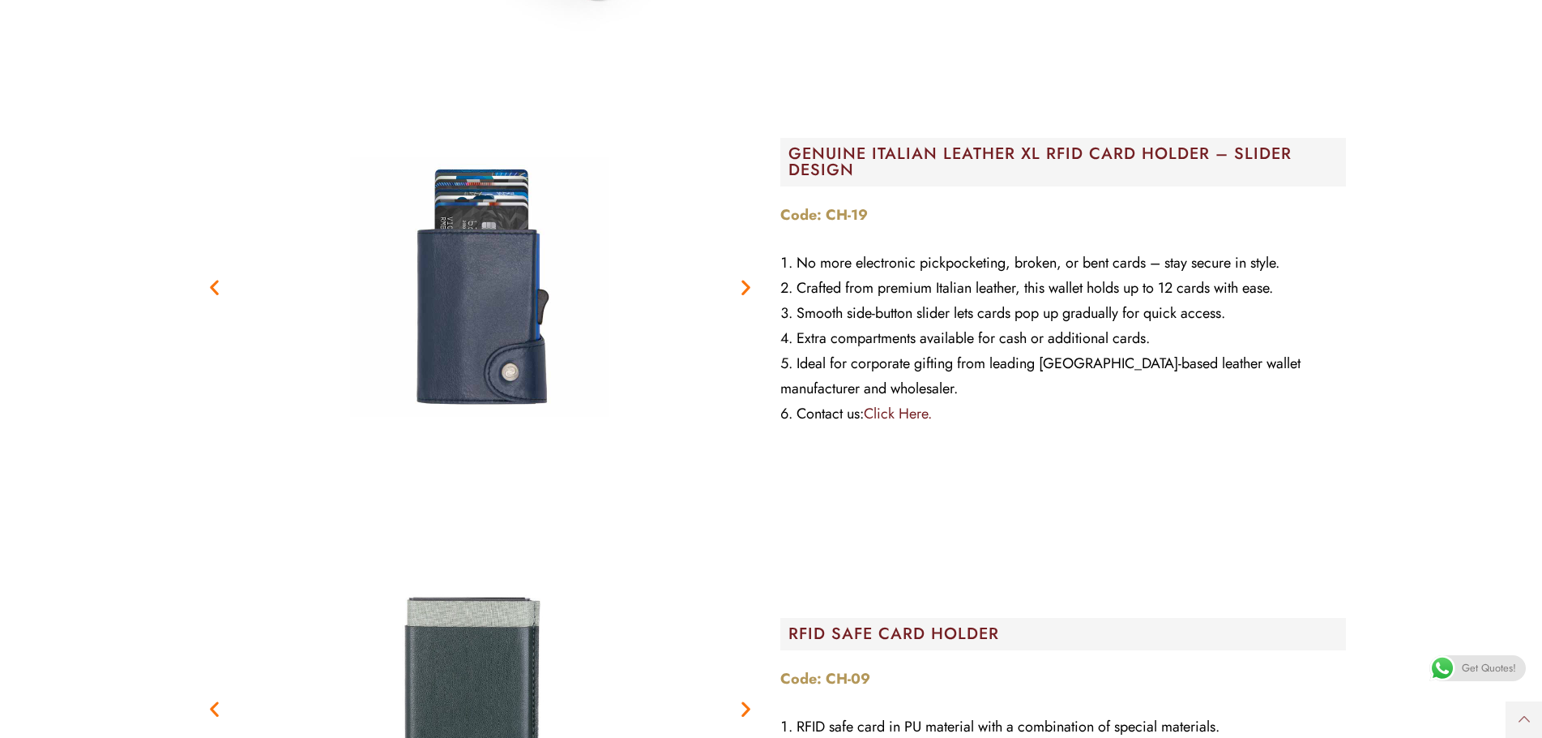
click at [748, 295] on icon "Next slide" at bounding box center [746, 287] width 20 height 20
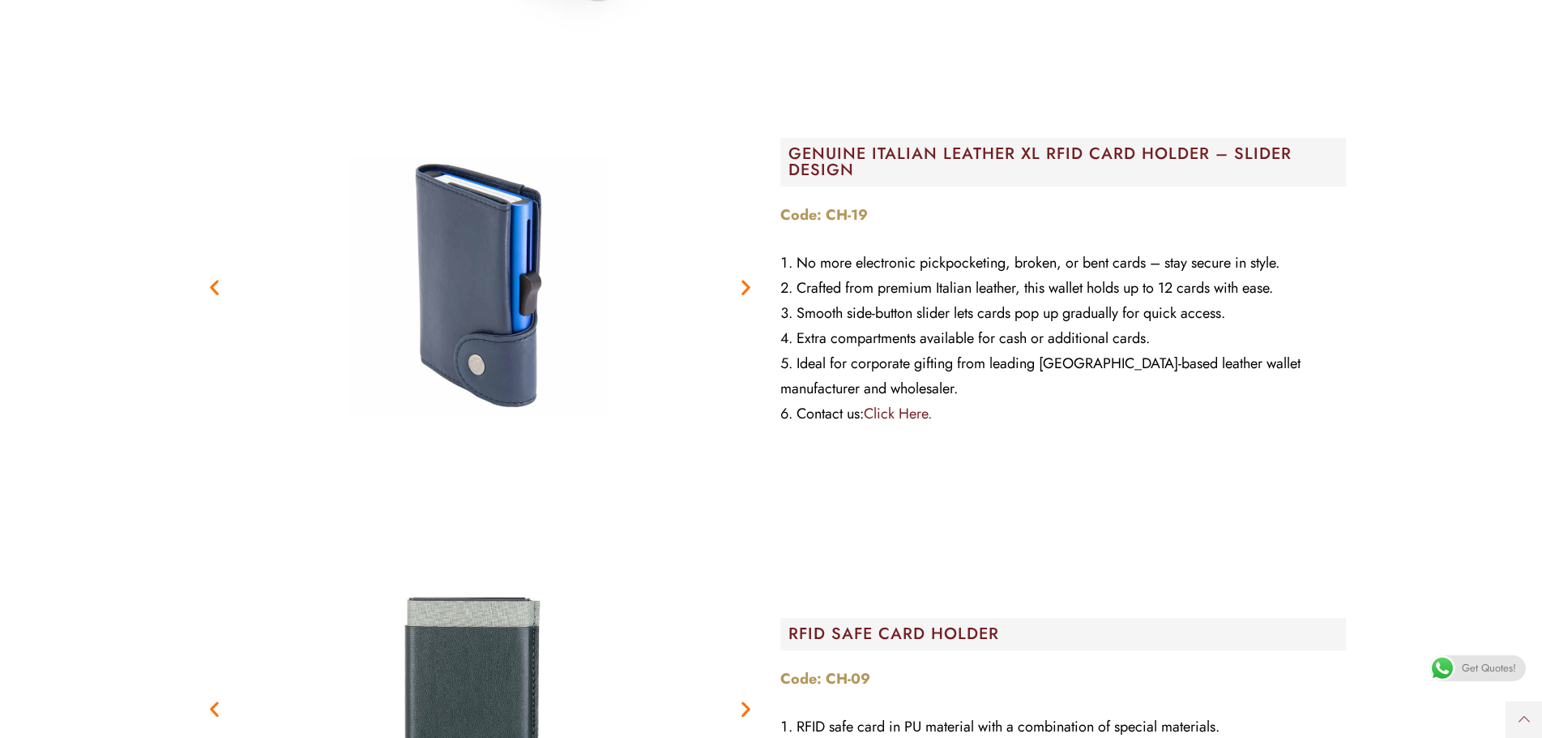
click at [748, 295] on icon "Next slide" at bounding box center [746, 287] width 20 height 20
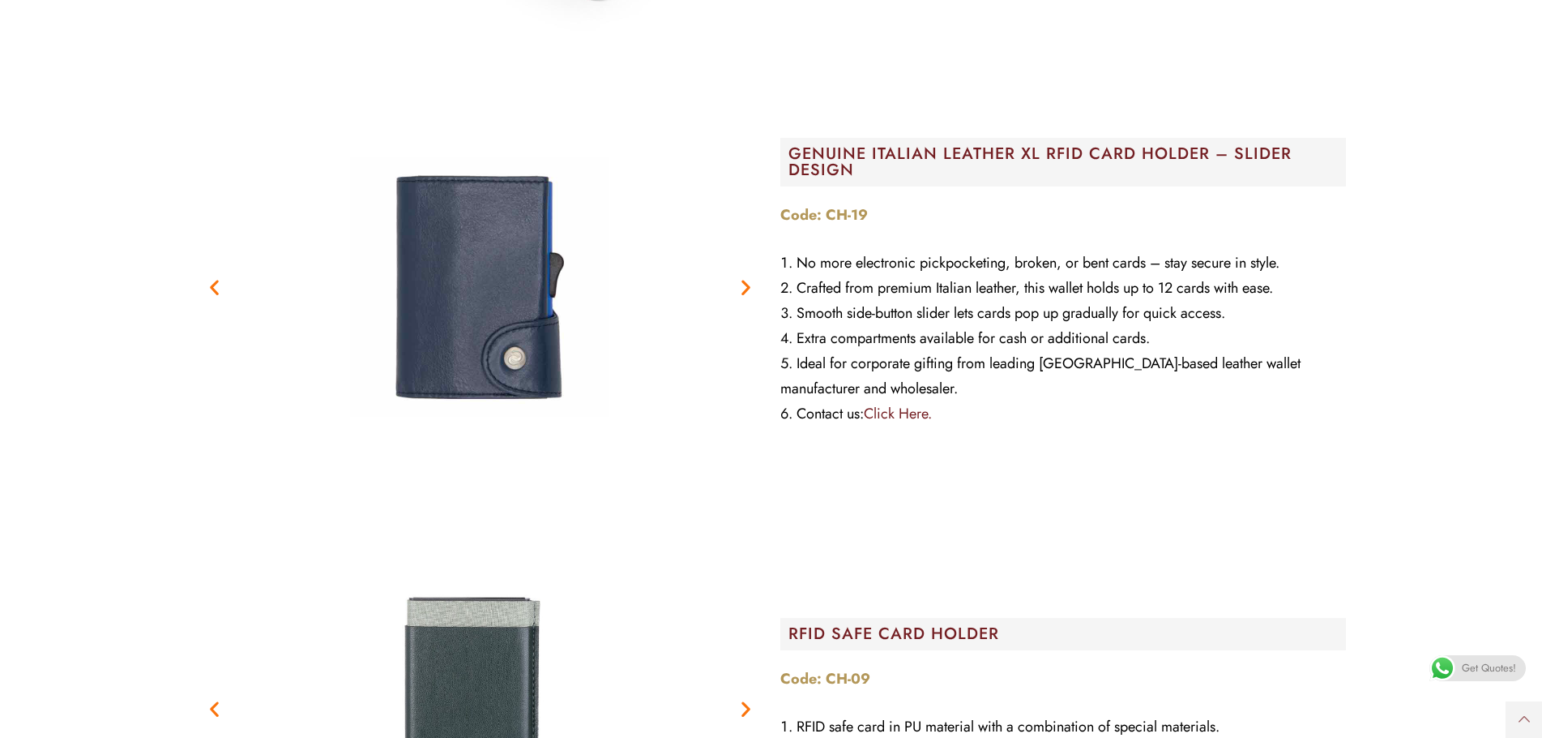
click at [748, 295] on icon "Next slide" at bounding box center [746, 287] width 20 height 20
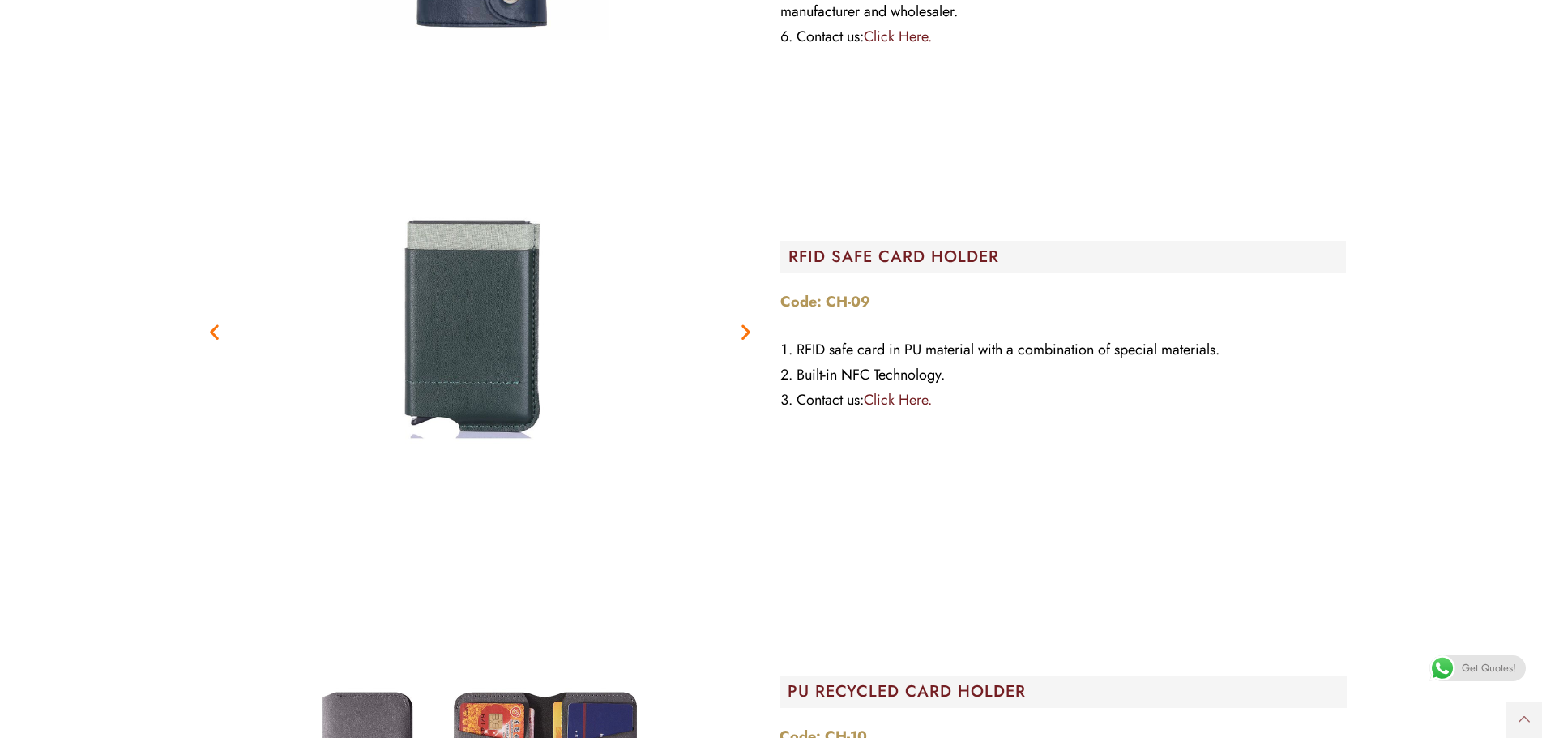
scroll to position [4295, 0]
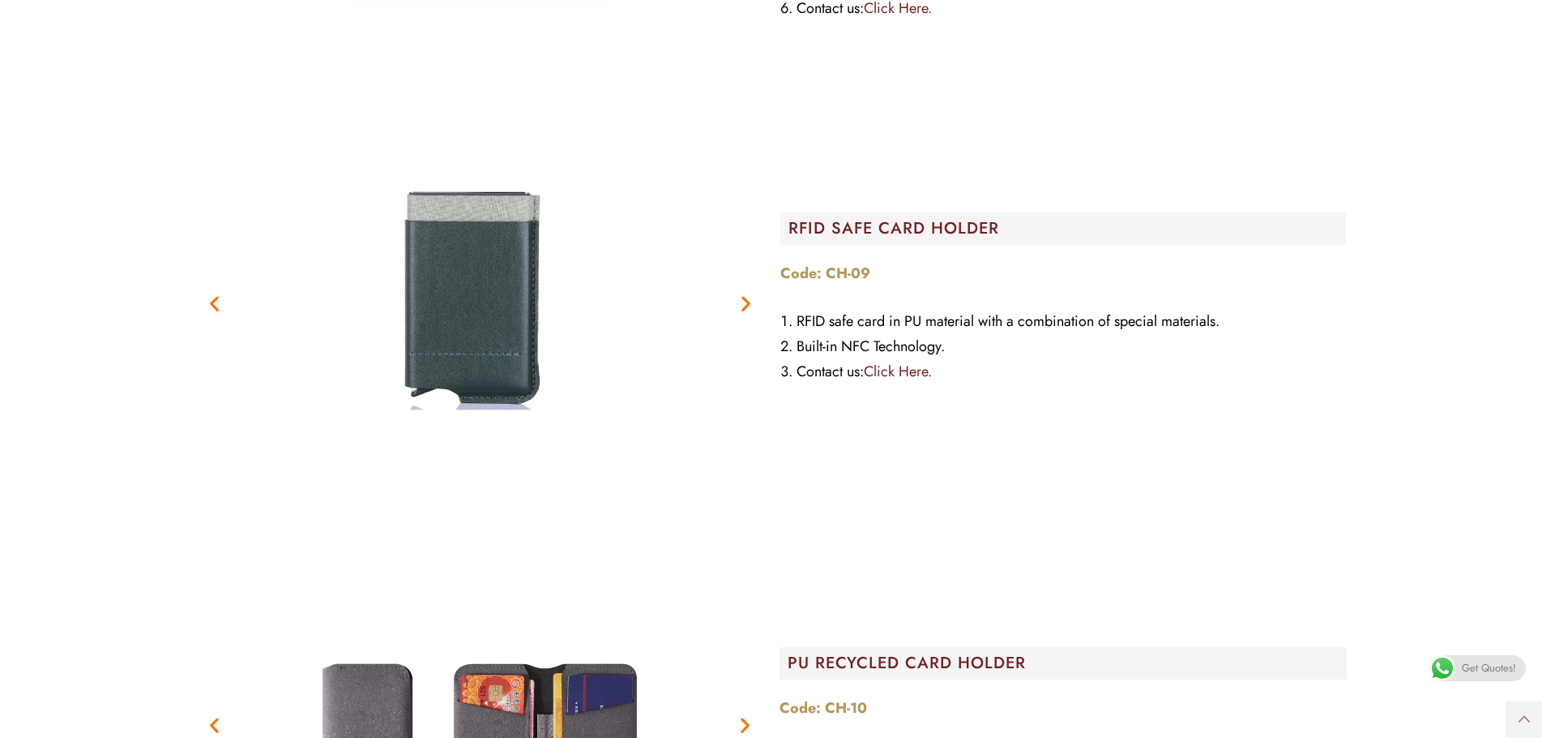
click at [739, 388] on figure "2 / 3" at bounding box center [480, 302] width 568 height 405
click at [755, 322] on figure "2 / 3" at bounding box center [480, 302] width 568 height 405
click at [754, 307] on icon "Next slide" at bounding box center [746, 303] width 20 height 20
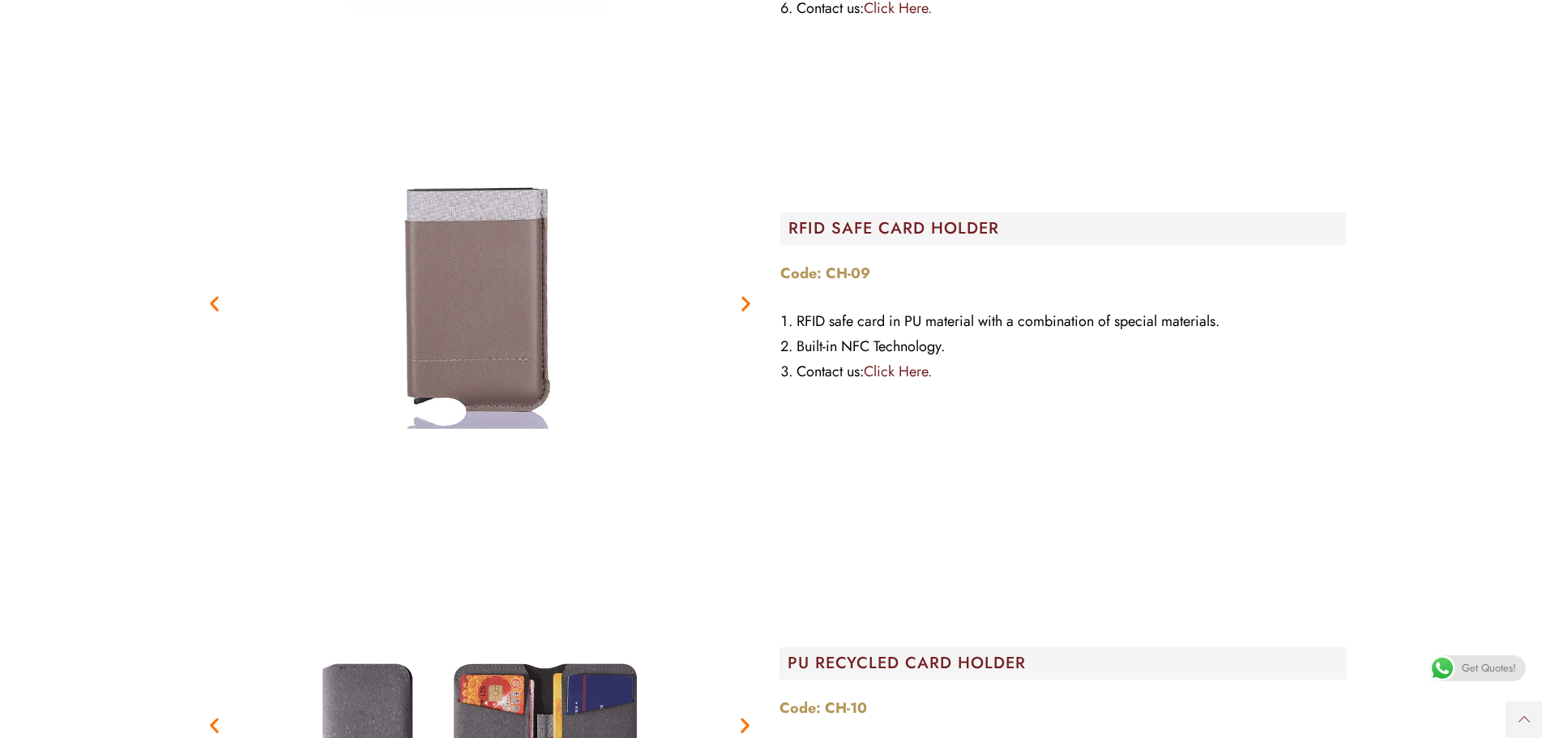
click at [748, 301] on icon "Next slide" at bounding box center [746, 303] width 20 height 20
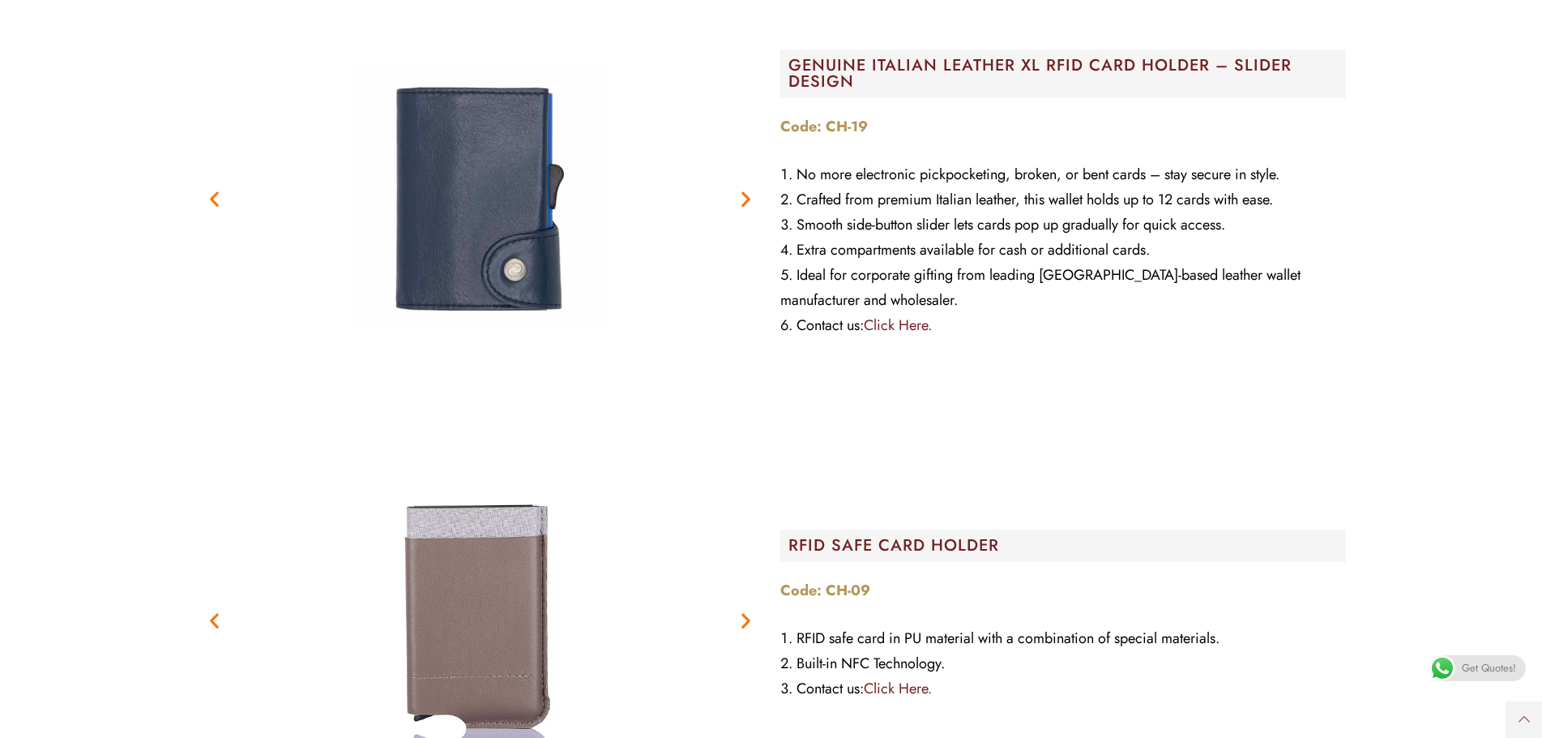
scroll to position [4133, 0]
